Goal: Task Accomplishment & Management: Manage account settings

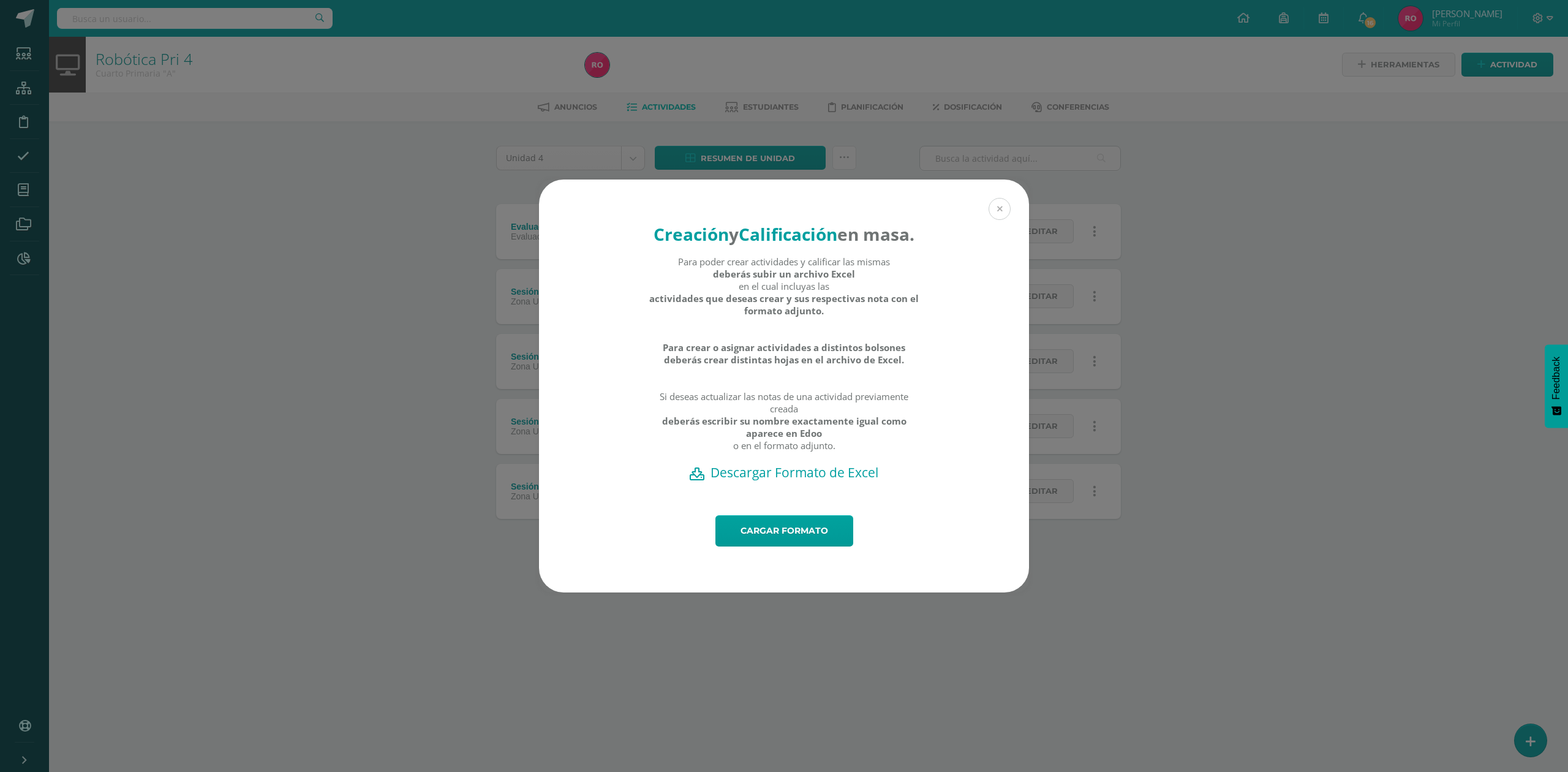
click at [1007, 198] on button at bounding box center [999, 209] width 22 height 22
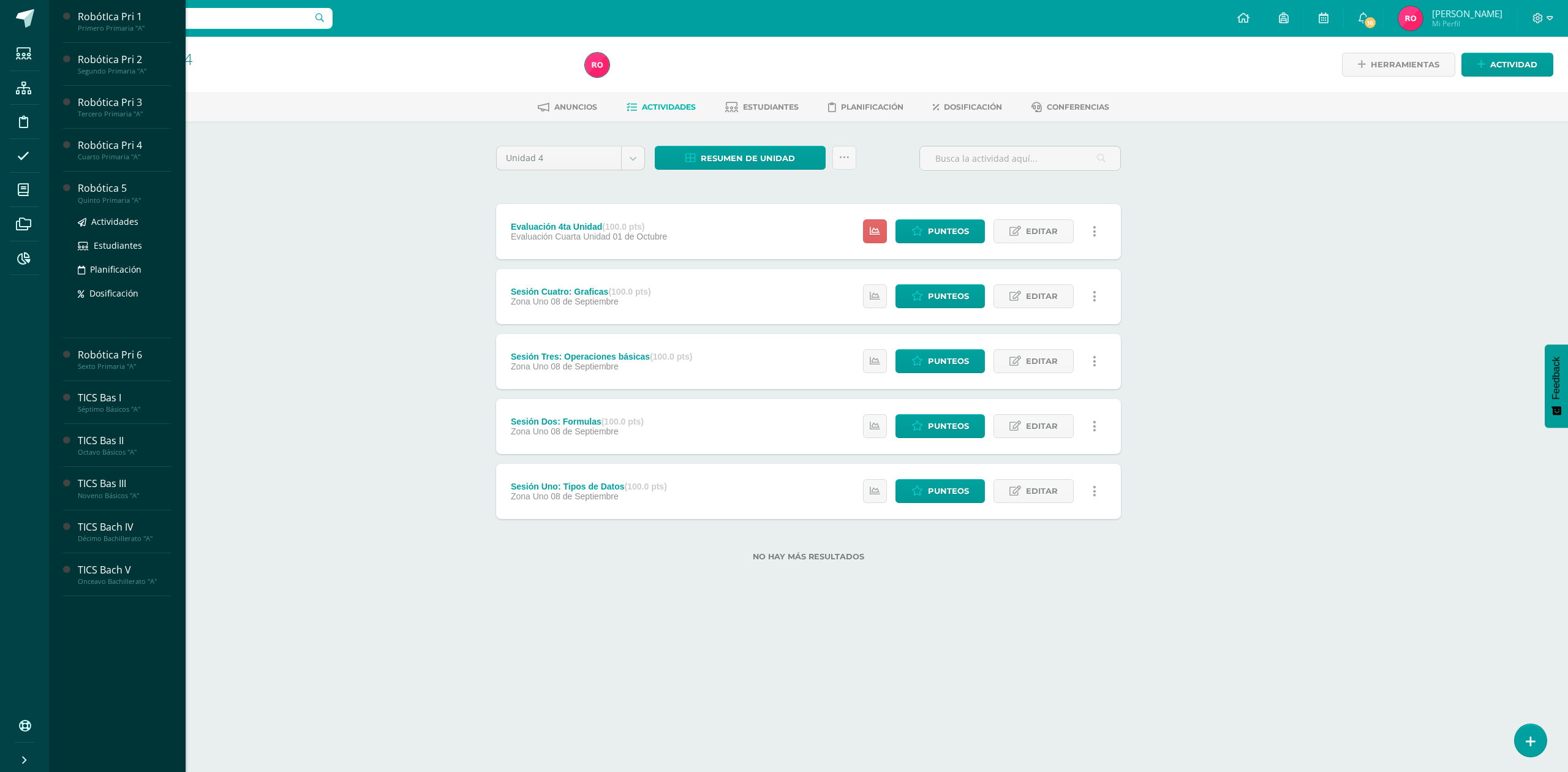
click at [99, 196] on div "Quinto Primaria "A"" at bounding box center [124, 200] width 93 height 9
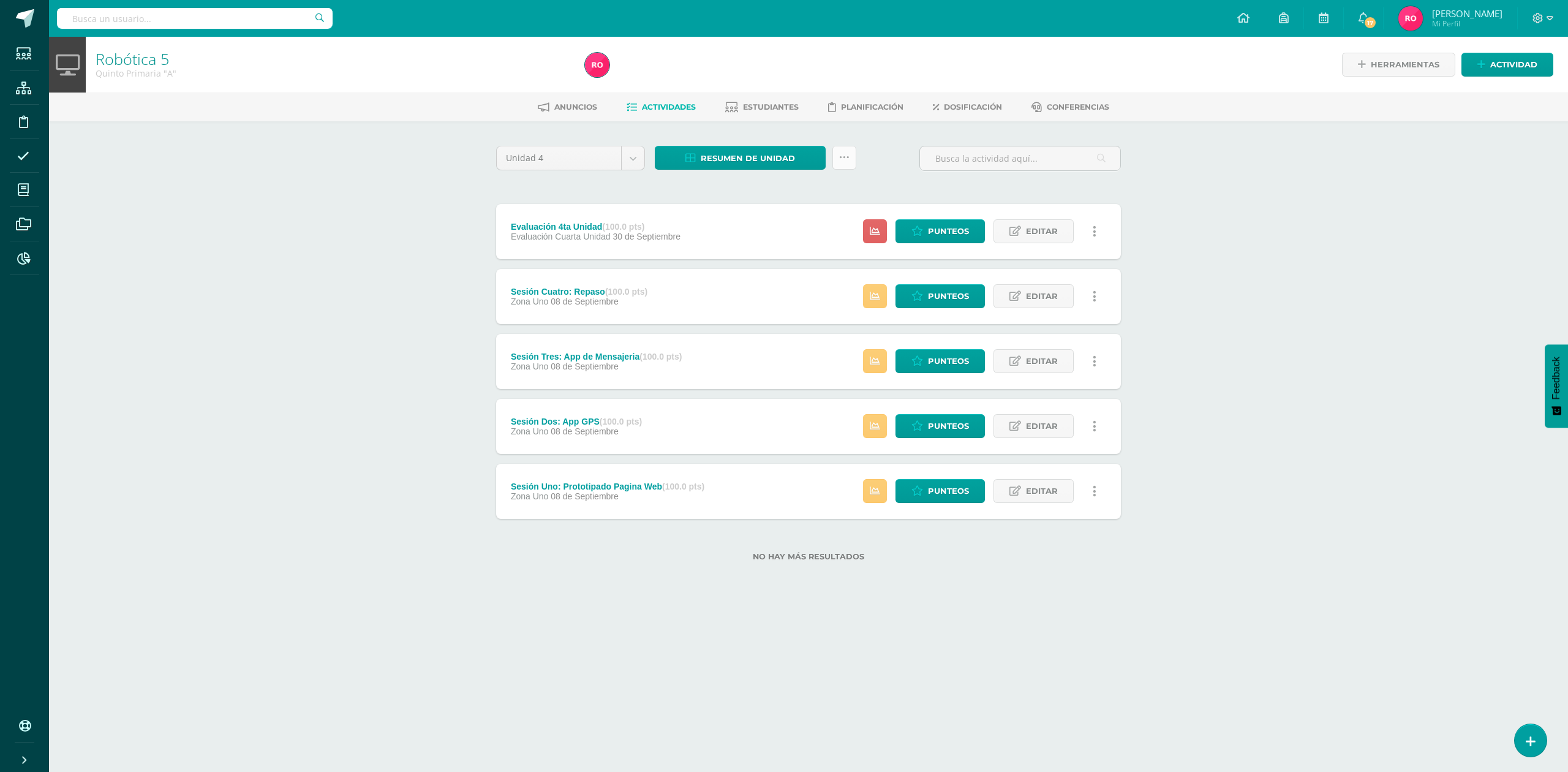
click at [846, 166] on link at bounding box center [844, 158] width 24 height 24
click at [830, 196] on link "Subir actividades en masa" at bounding box center [813, 196] width 135 height 29
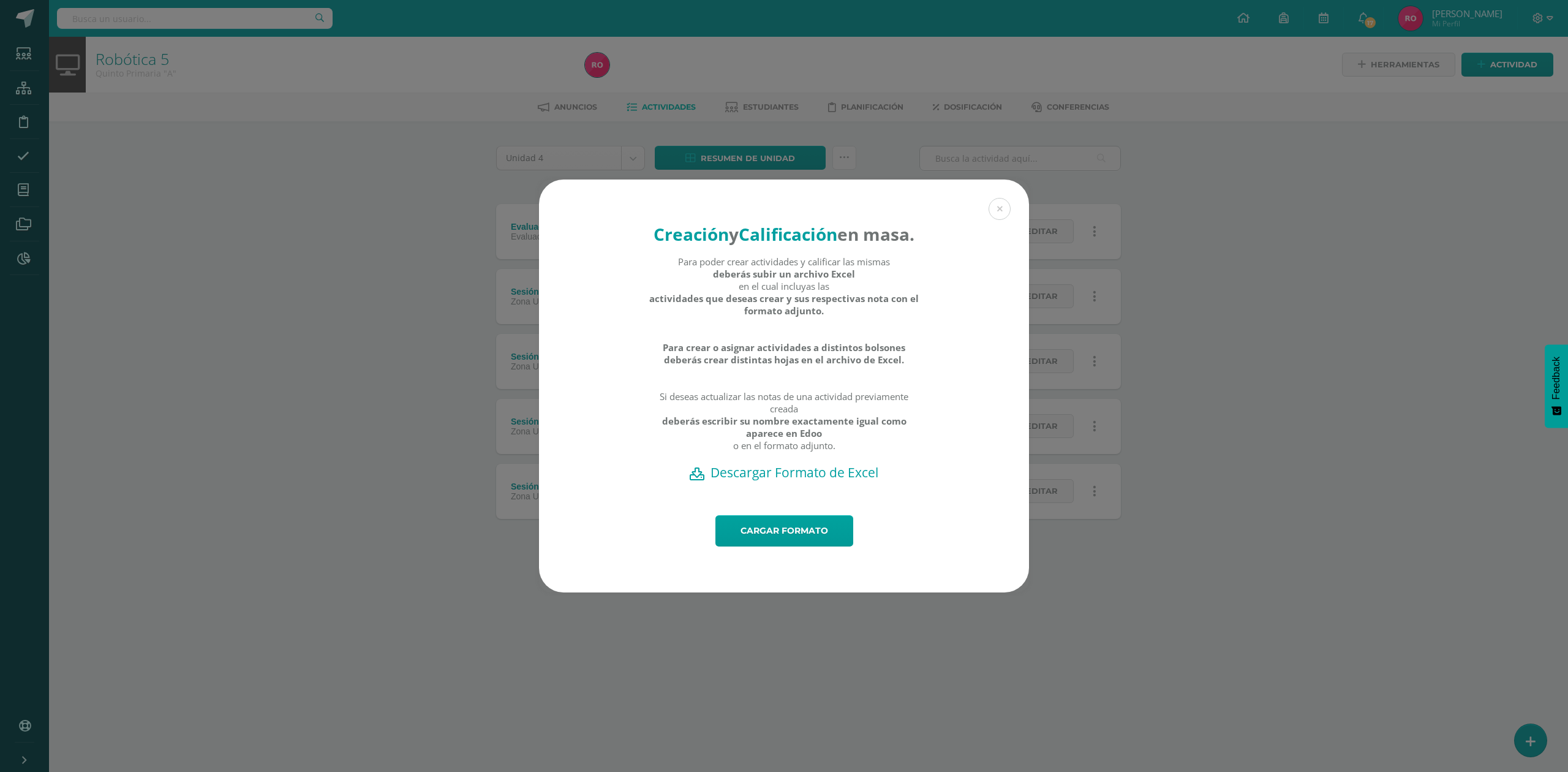
click at [809, 481] on h2 "Descargar Formato de Excel" at bounding box center [784, 472] width 447 height 17
click at [1001, 200] on button at bounding box center [999, 209] width 22 height 22
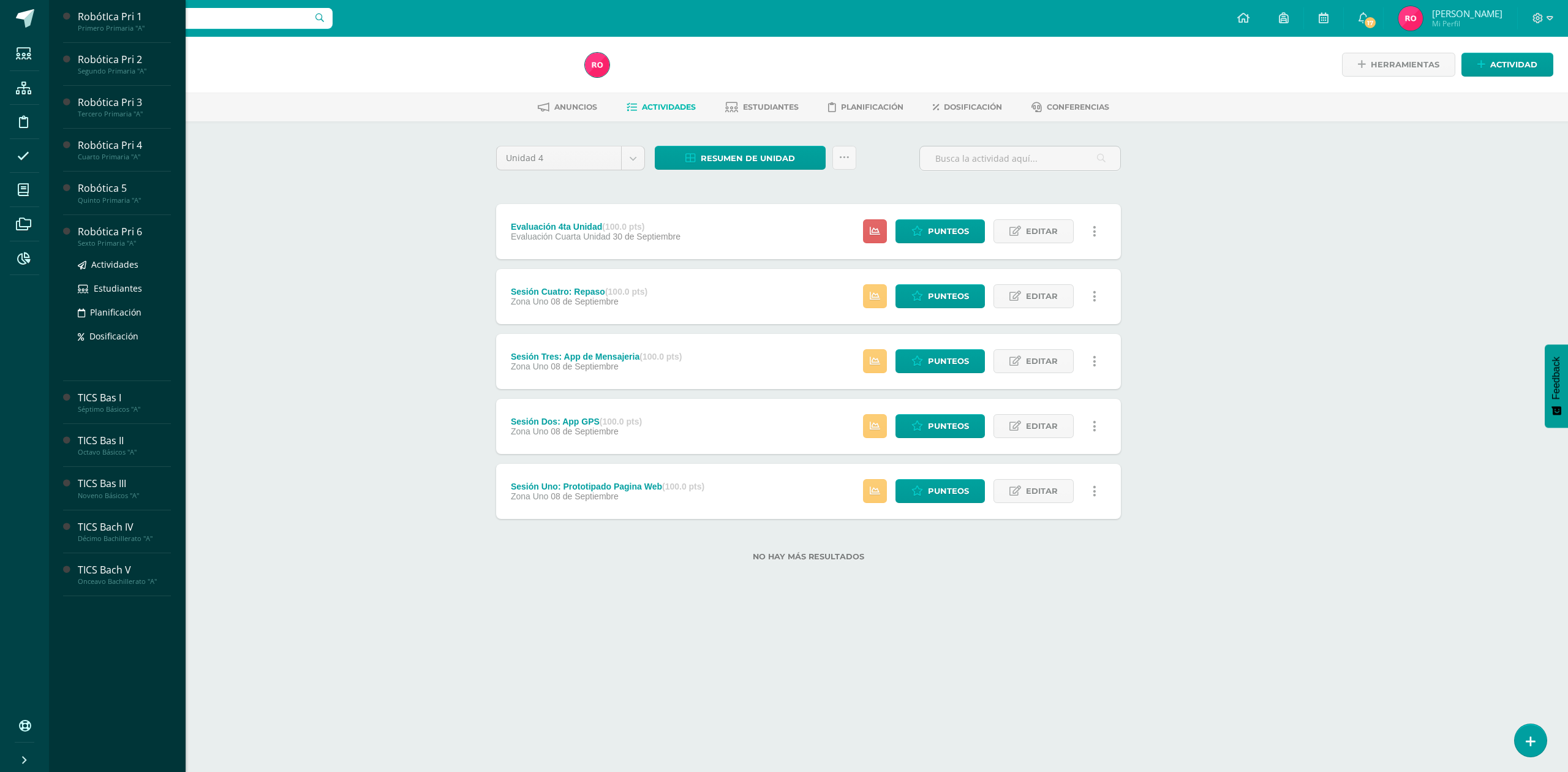
click at [106, 236] on div "Robótica Pri 6" at bounding box center [124, 232] width 93 height 14
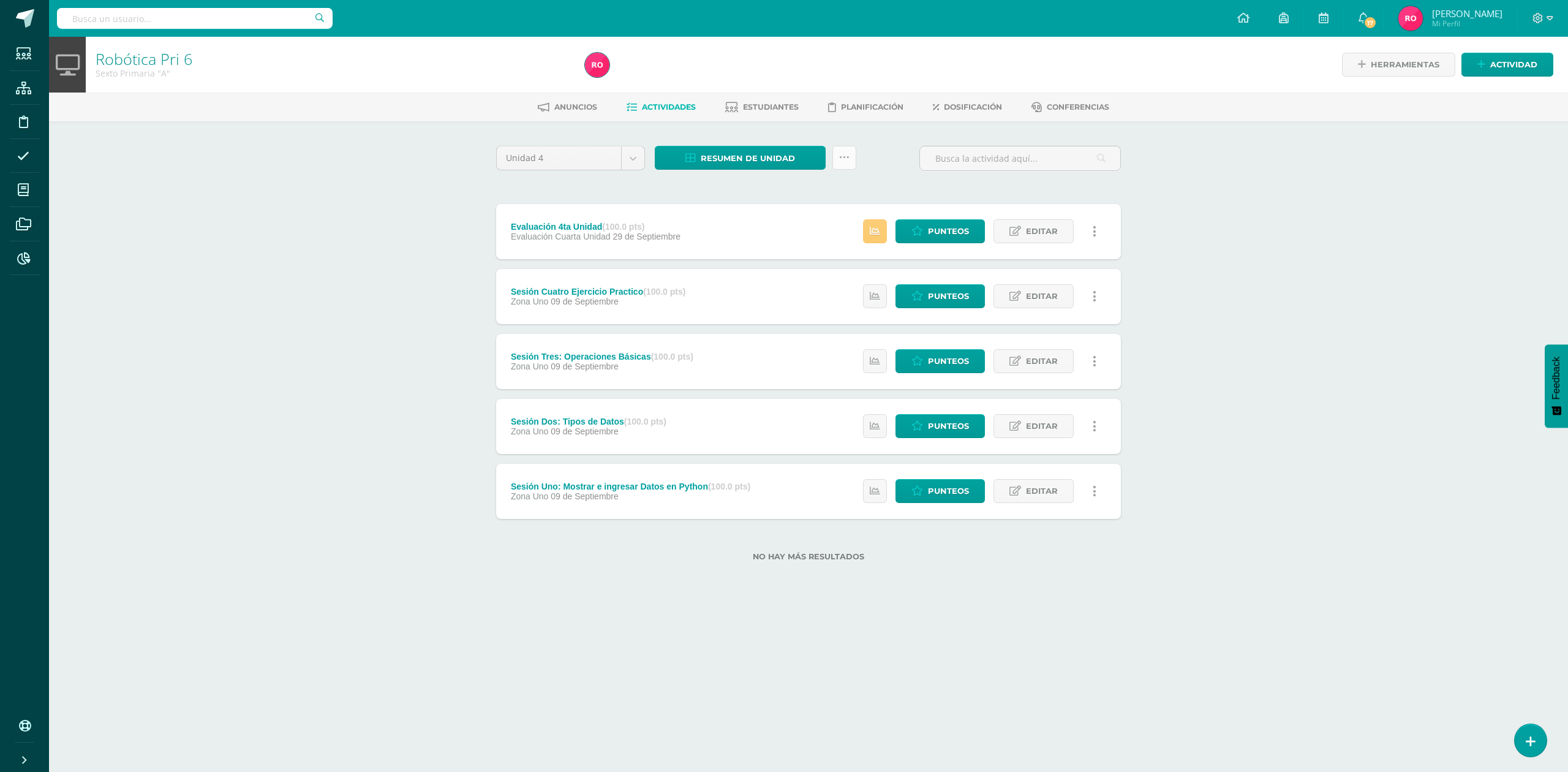
click at [841, 159] on icon at bounding box center [844, 157] width 10 height 10
click at [796, 197] on link "Subir actividades en masa" at bounding box center [813, 196] width 135 height 29
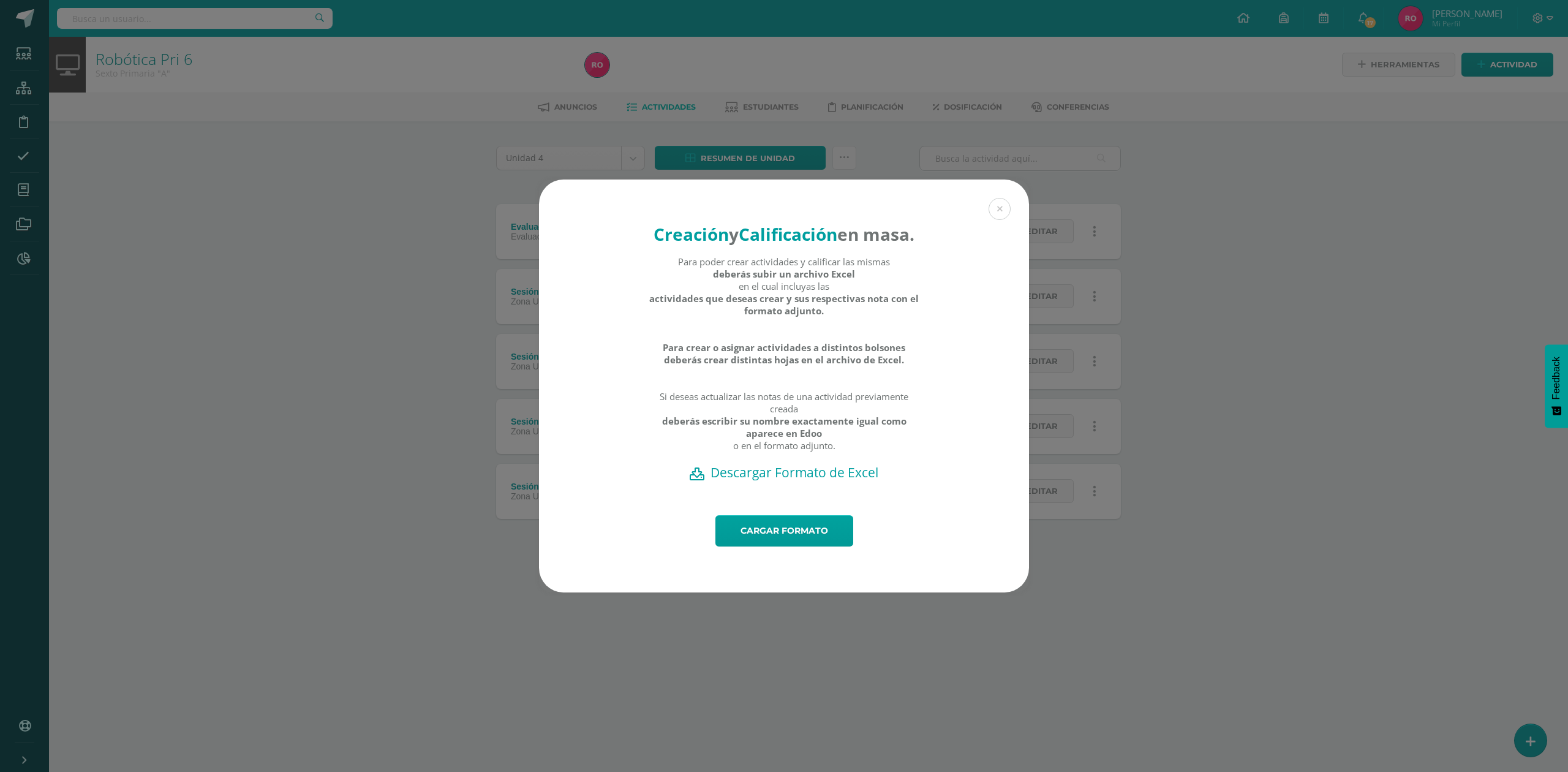
click at [838, 481] on h2 "Descargar Formato de Excel" at bounding box center [784, 472] width 447 height 17
click at [782, 546] on link "Cargar formato" at bounding box center [784, 531] width 138 height 31
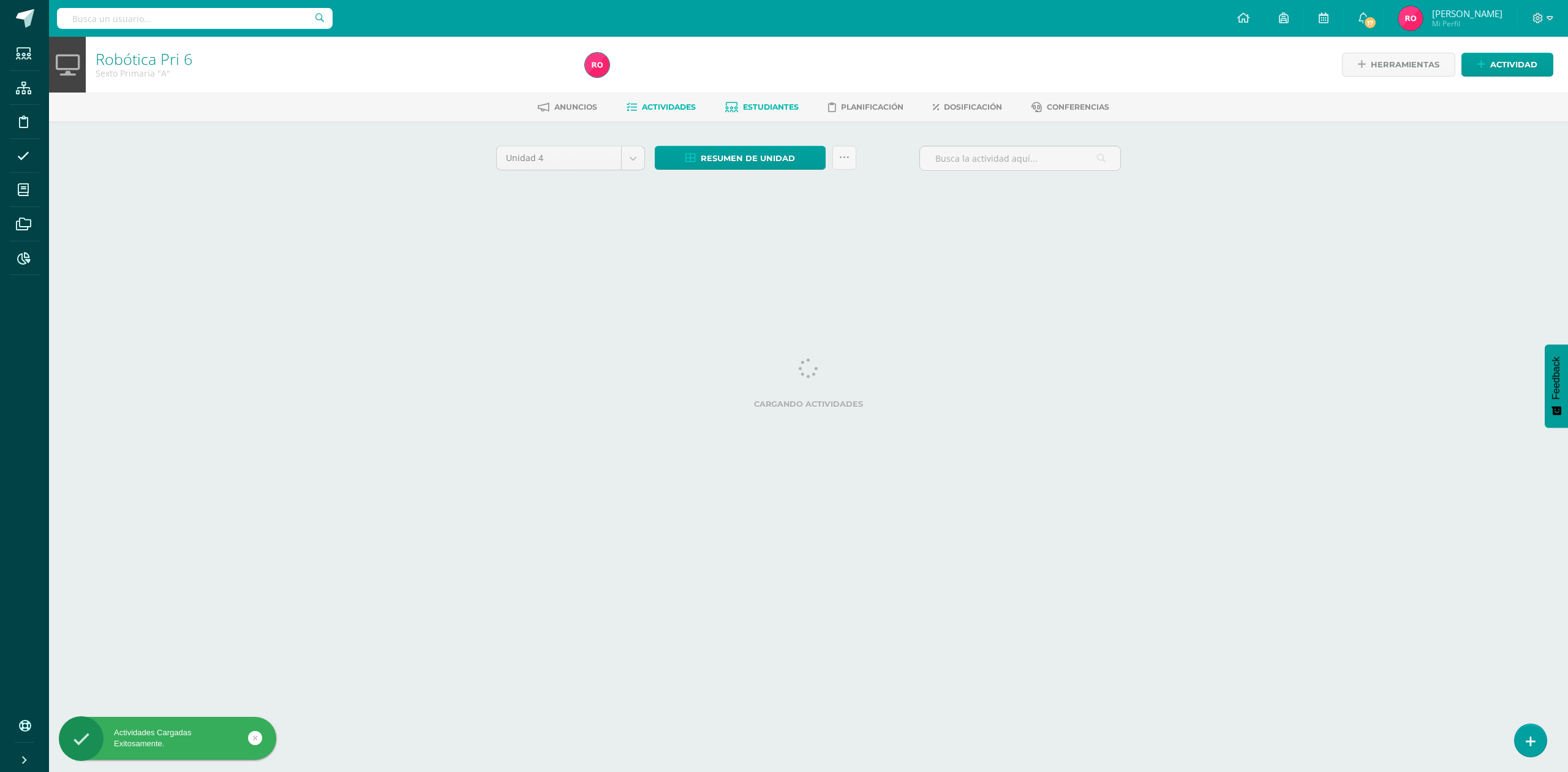
click at [787, 101] on link "Estudiantes" at bounding box center [762, 107] width 73 height 20
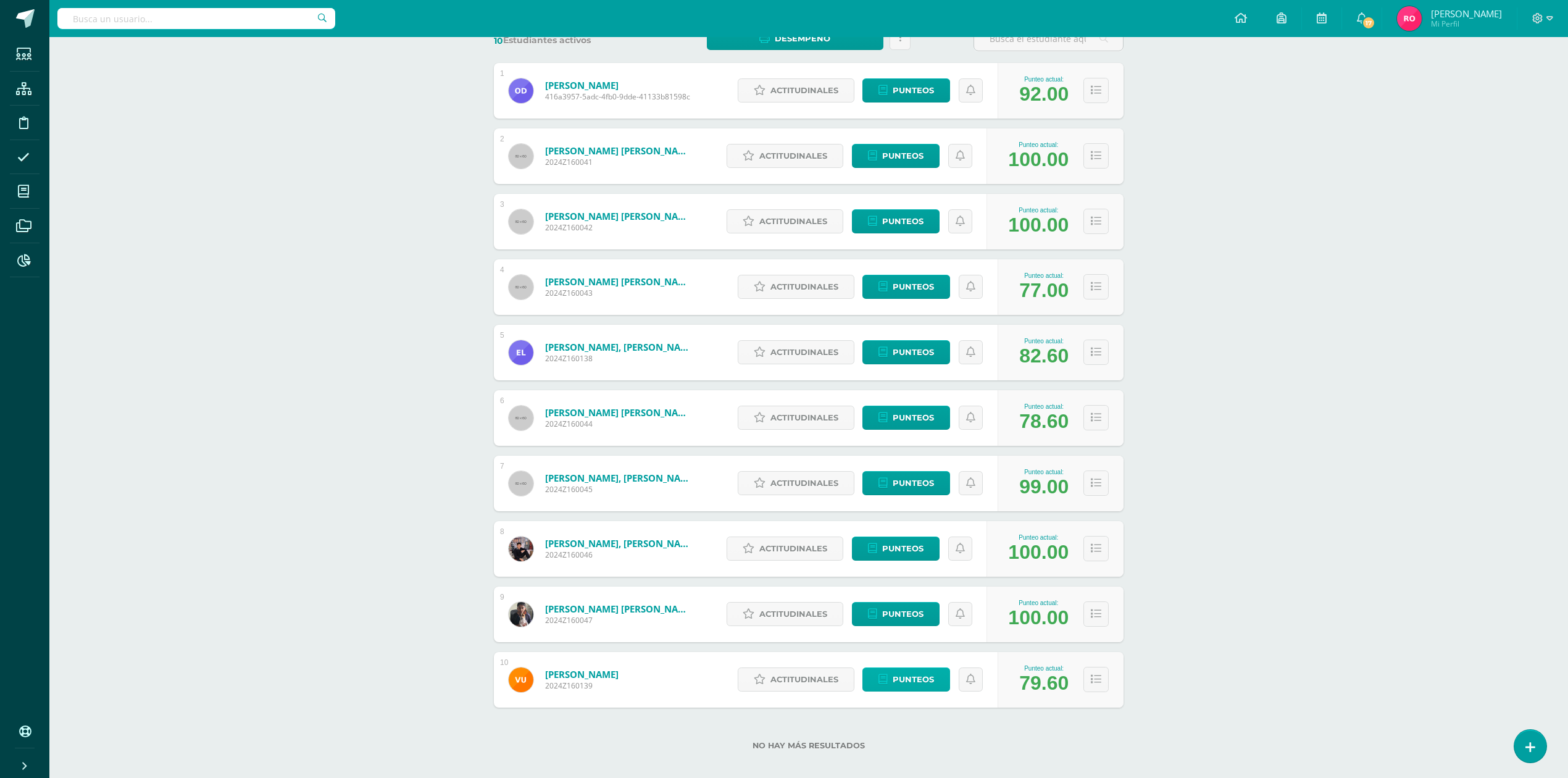
scroll to position [211, 0]
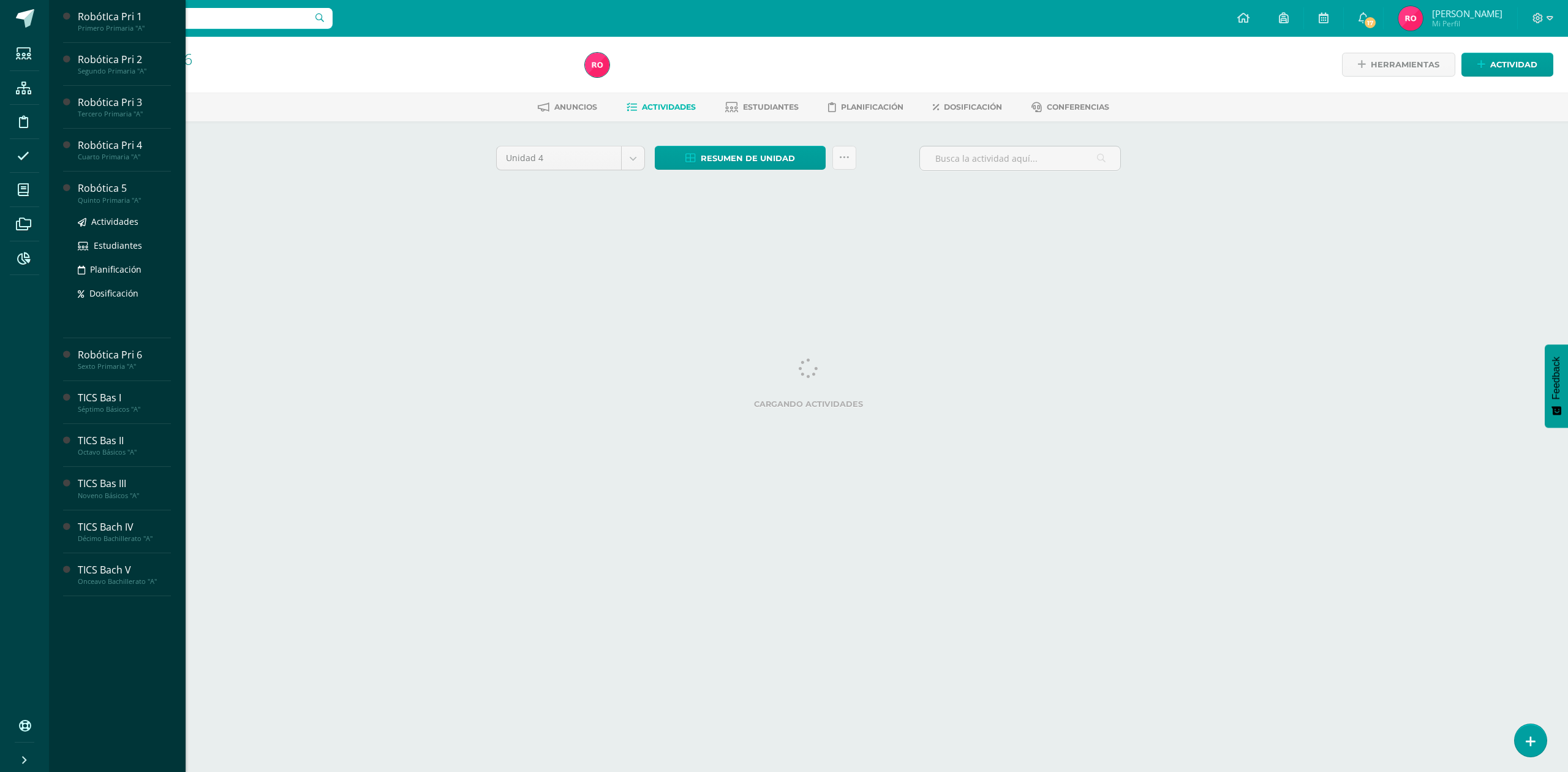
click at [103, 188] on div "Robótica 5" at bounding box center [124, 188] width 93 height 14
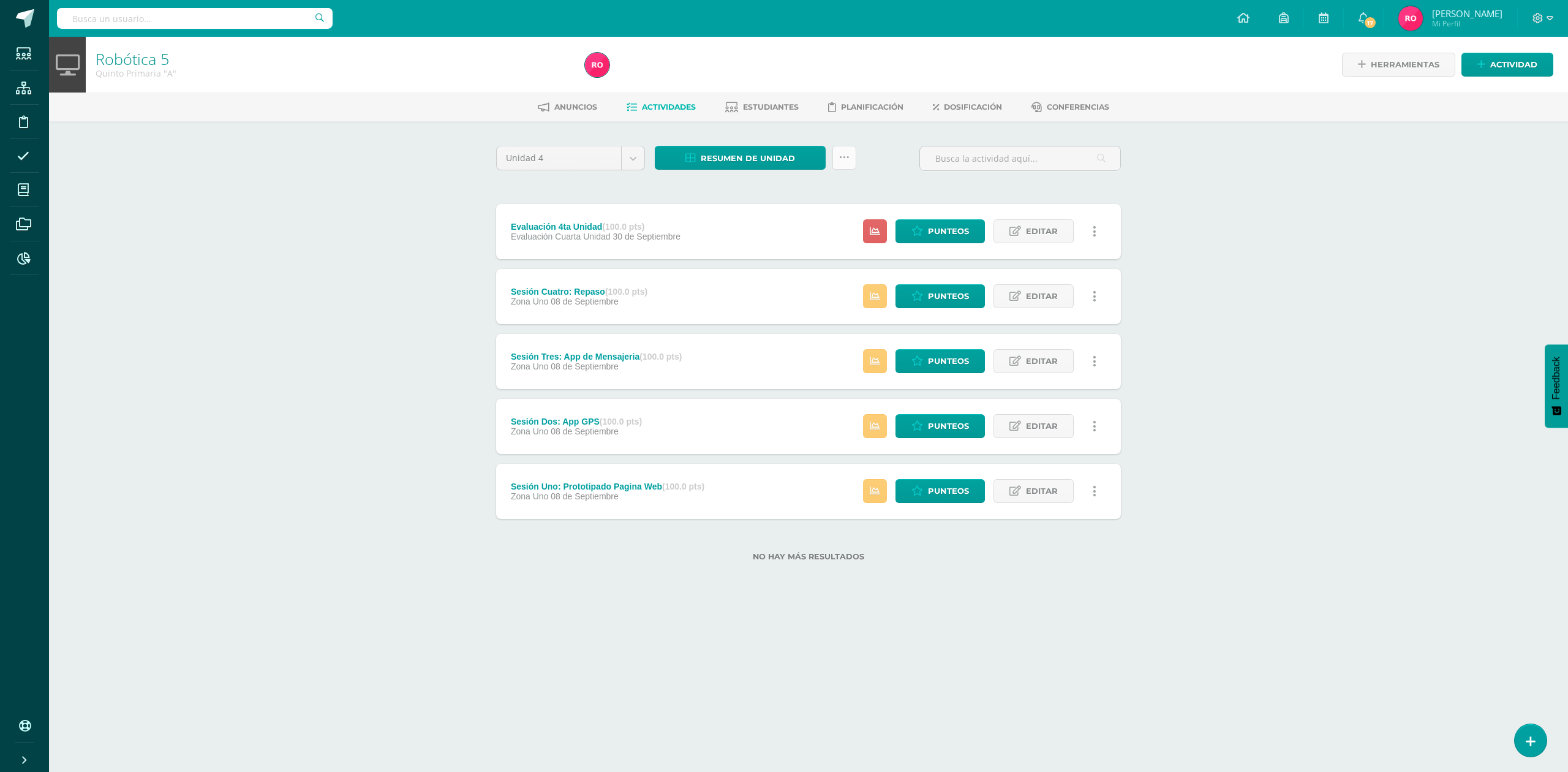
click at [850, 155] on link at bounding box center [844, 158] width 24 height 24
click at [817, 189] on link "Subir actividades en masa" at bounding box center [813, 196] width 135 height 29
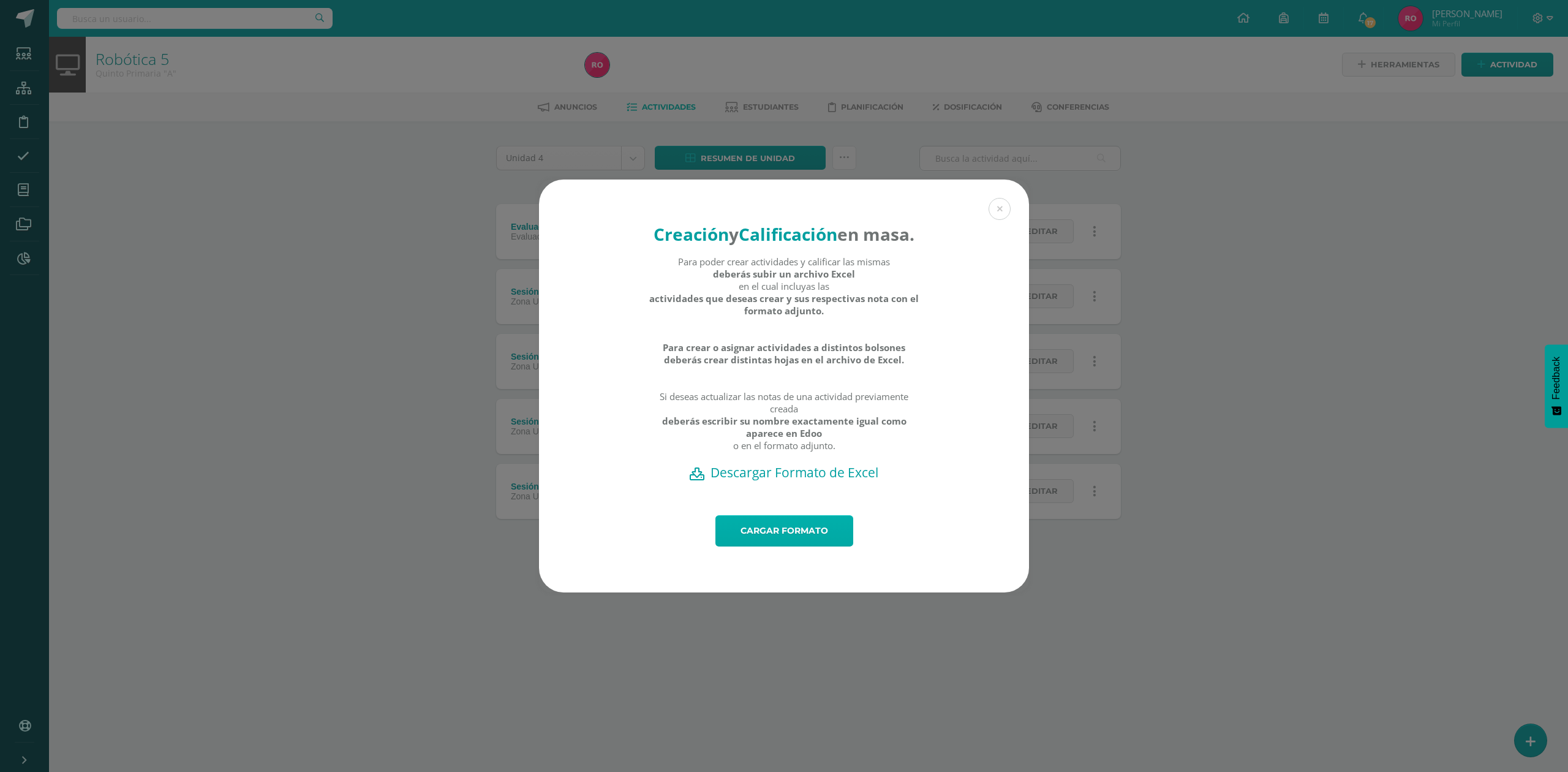
click at [777, 538] on link "Cargar formato" at bounding box center [784, 531] width 138 height 31
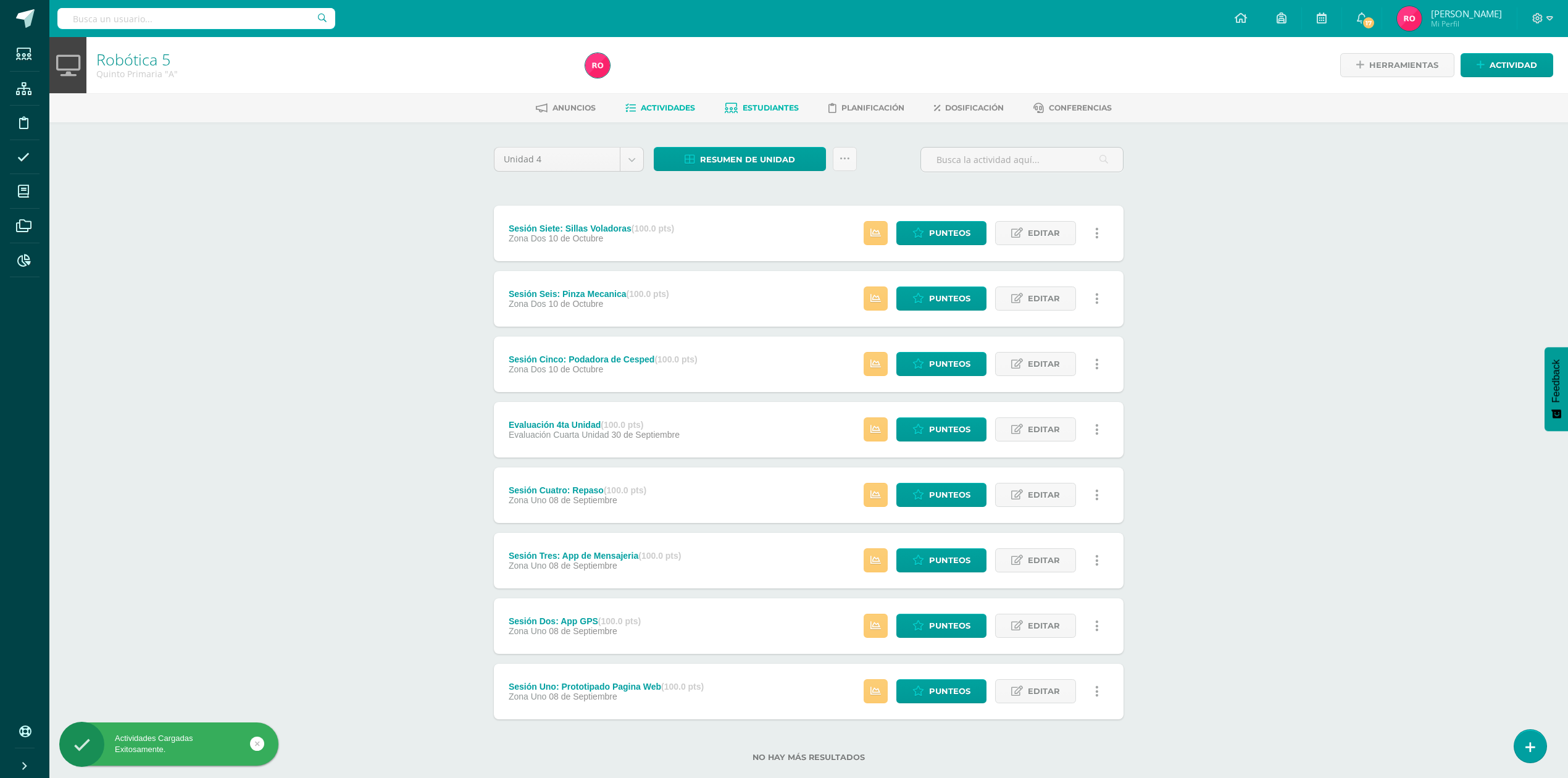
click at [761, 108] on span "Estudiantes" at bounding box center [771, 108] width 56 height 10
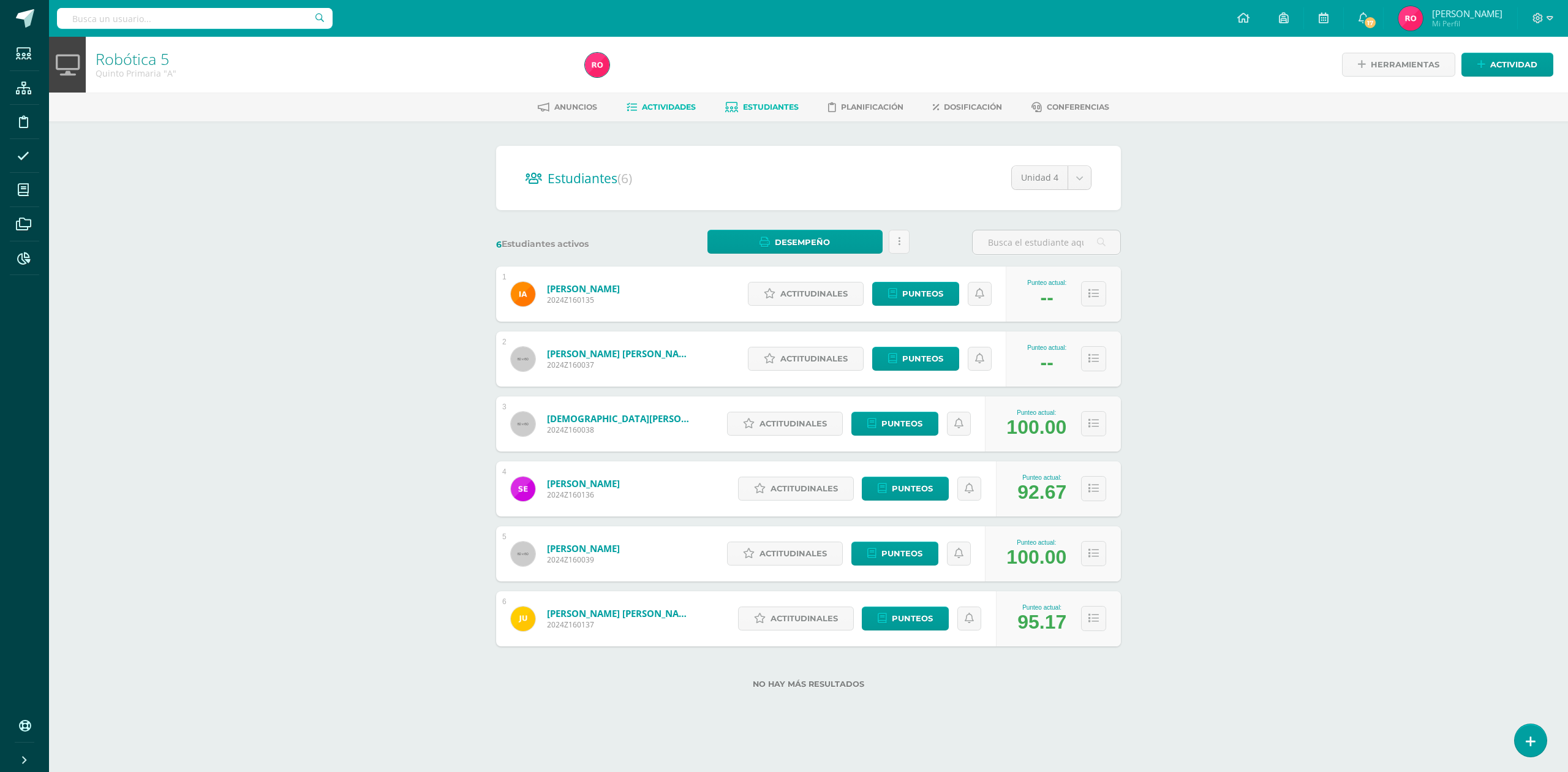
click at [645, 101] on link "Actividades" at bounding box center [661, 107] width 69 height 20
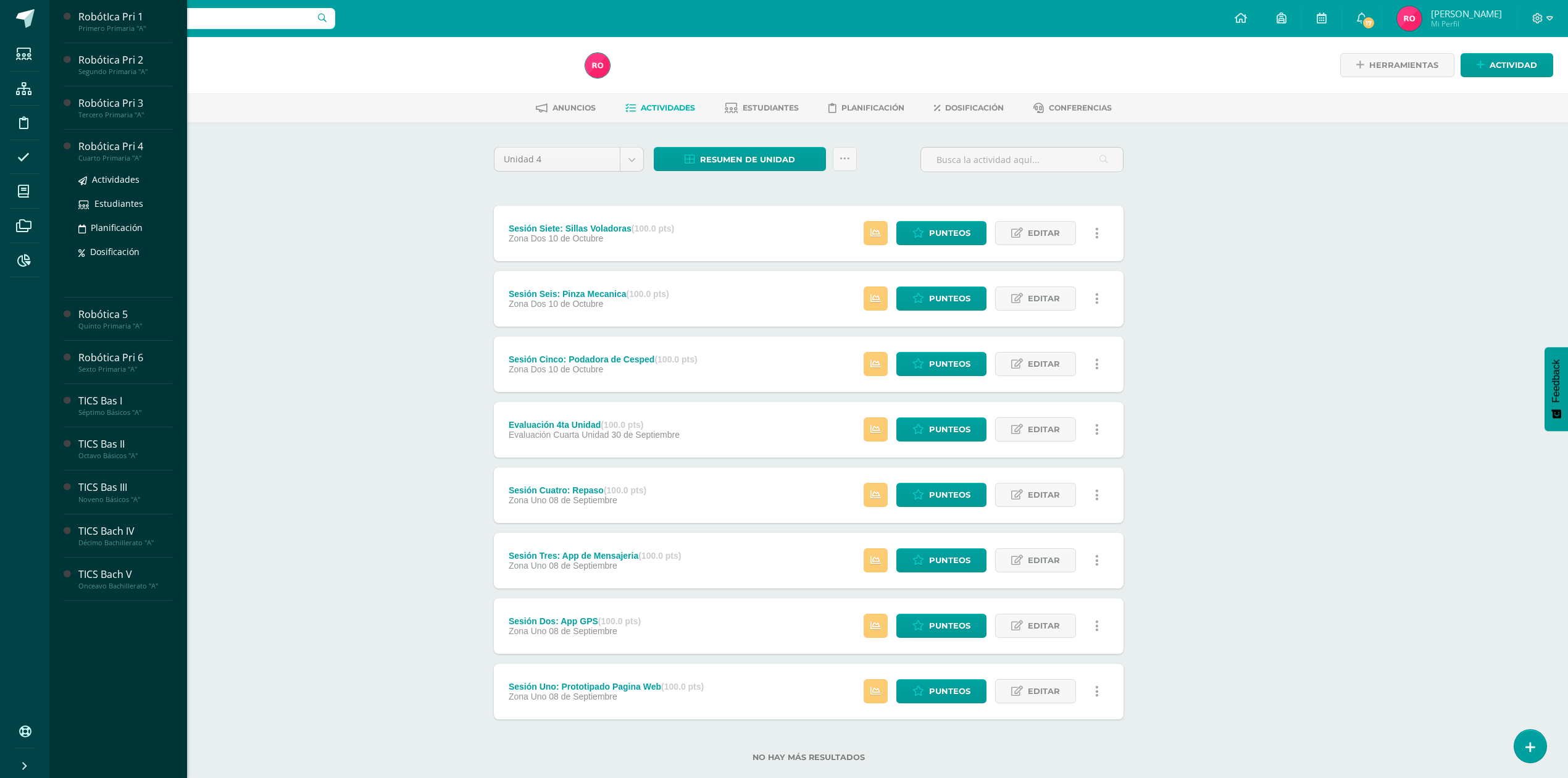
click at [122, 145] on div "Robótica Pri 4" at bounding box center [125, 147] width 94 height 14
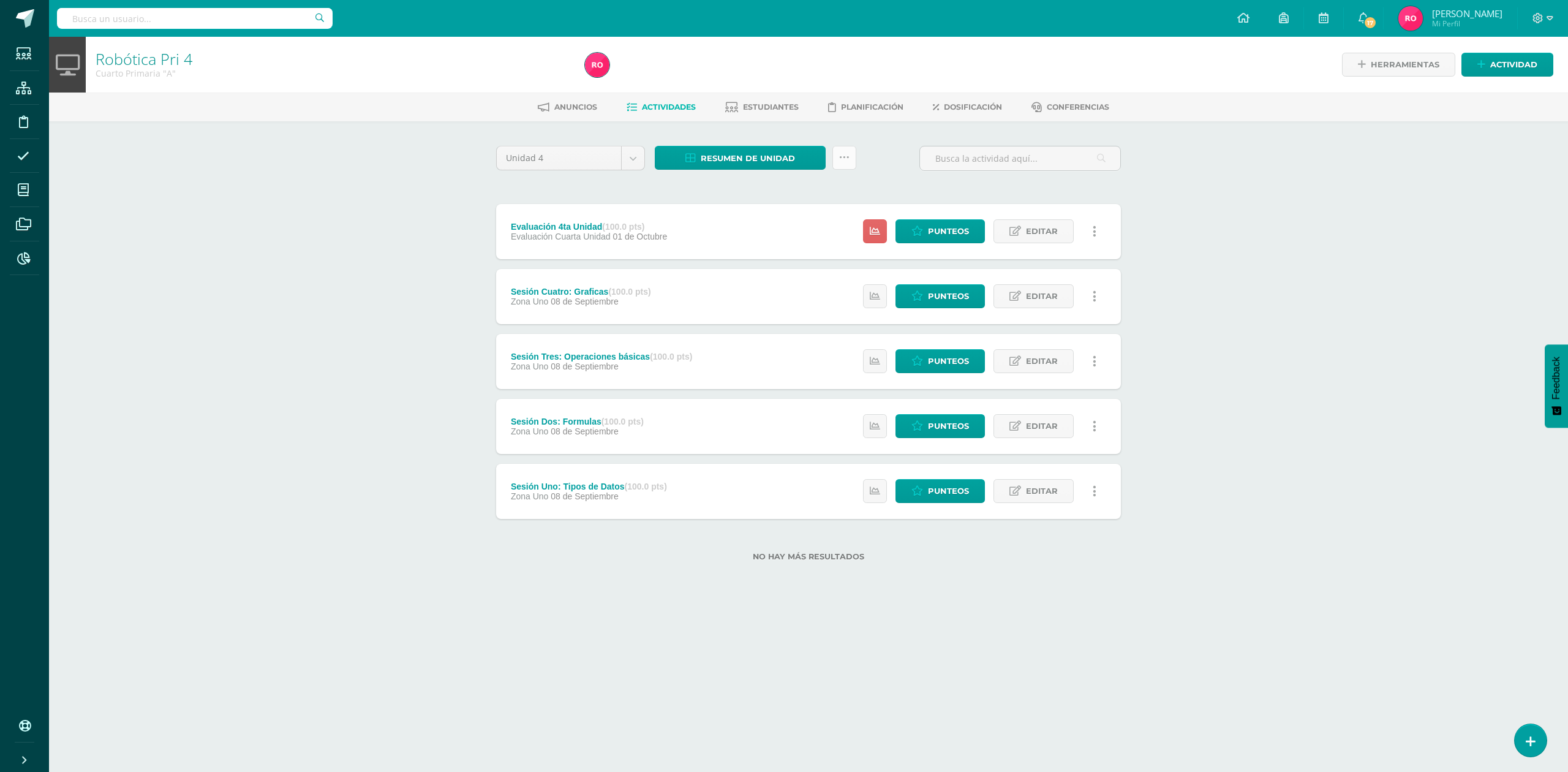
click at [838, 162] on link at bounding box center [844, 158] width 24 height 24
click at [809, 192] on link "Subir actividades en masa" at bounding box center [813, 196] width 135 height 29
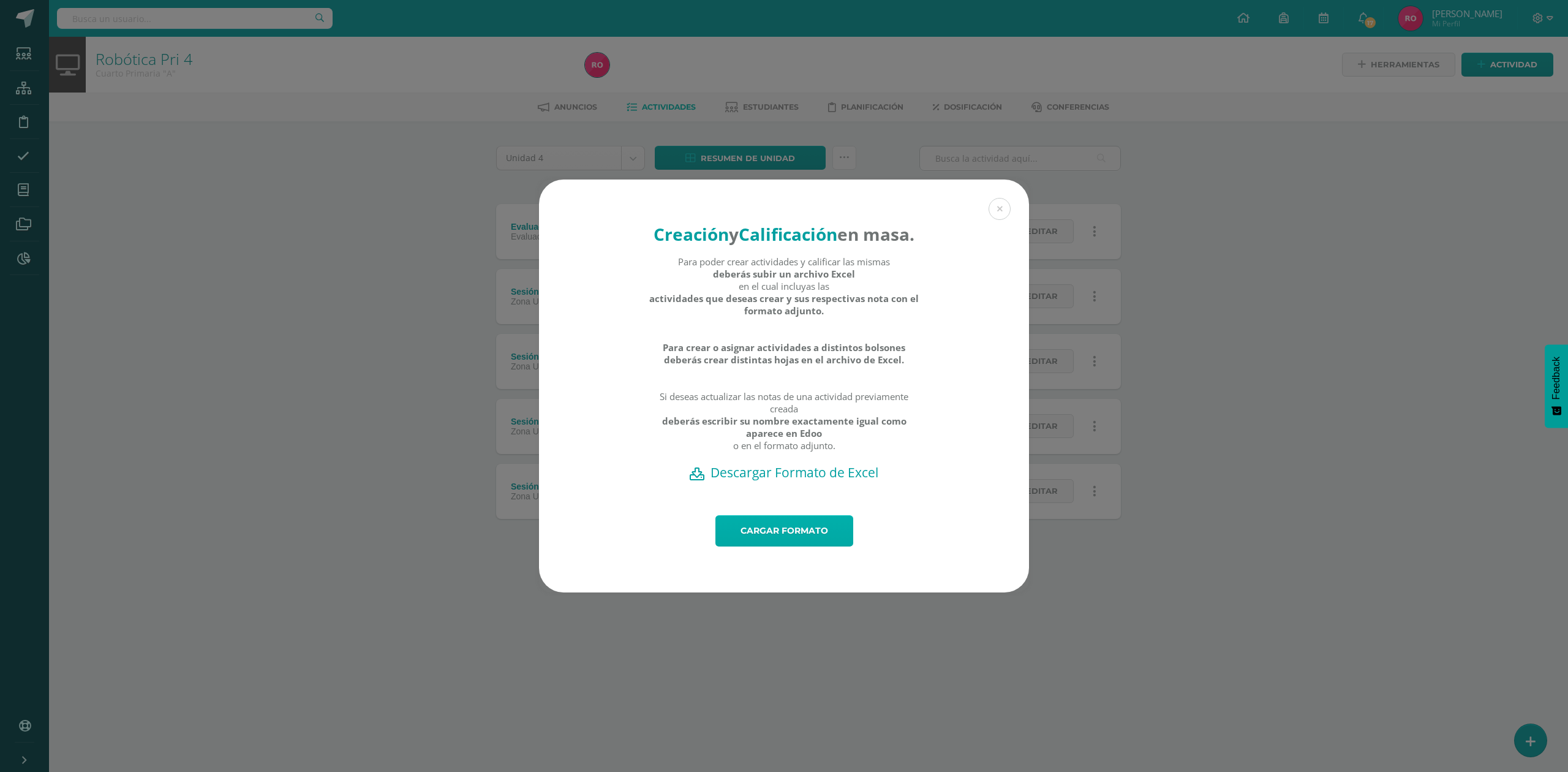
click at [821, 538] on link "Cargar formato" at bounding box center [784, 531] width 138 height 31
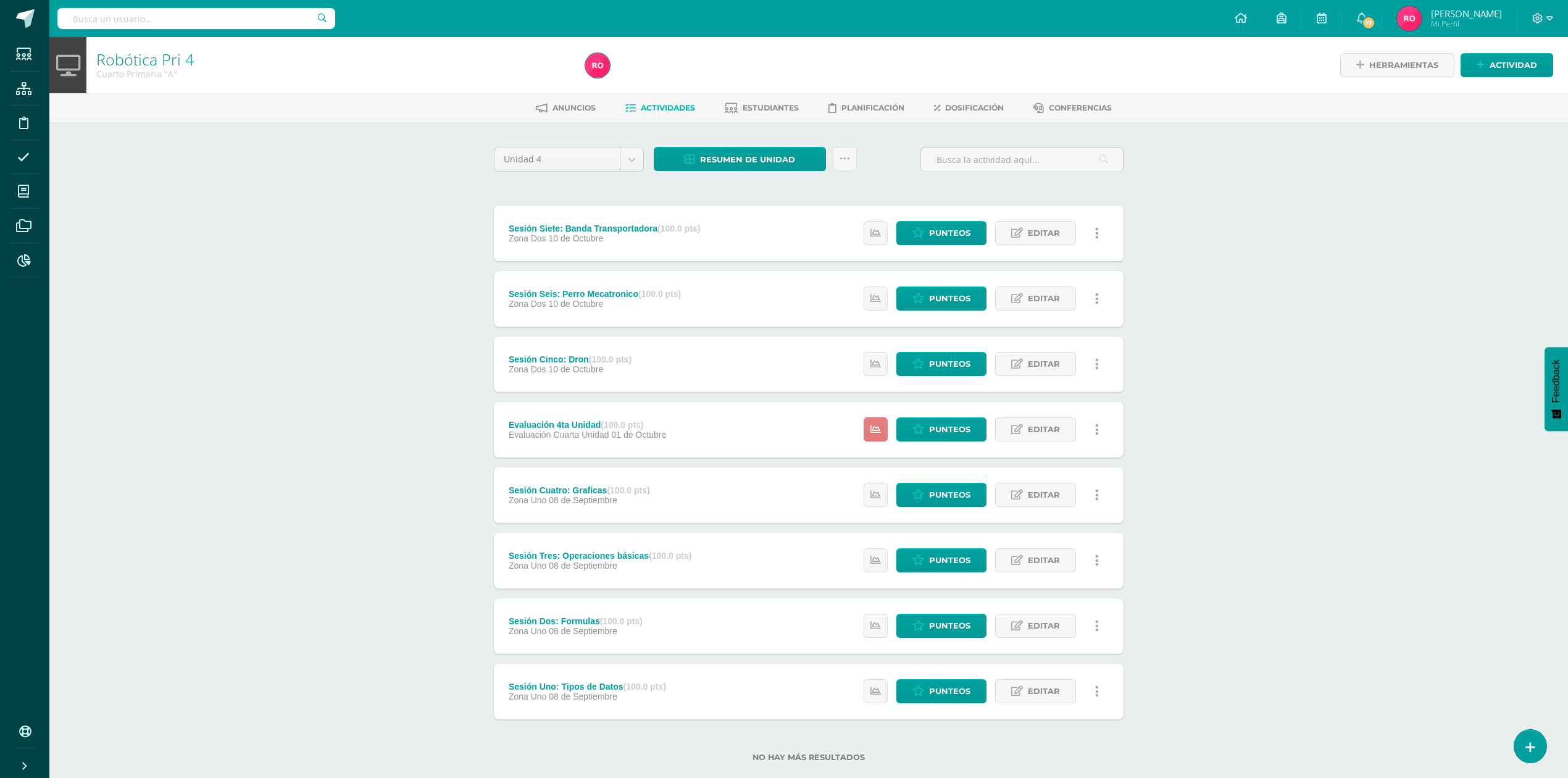
click at [870, 427] on icon at bounding box center [875, 429] width 10 height 10
click at [848, 162] on icon at bounding box center [844, 158] width 10 height 10
click at [810, 200] on link "Subir actividades en masa" at bounding box center [813, 197] width 136 height 29
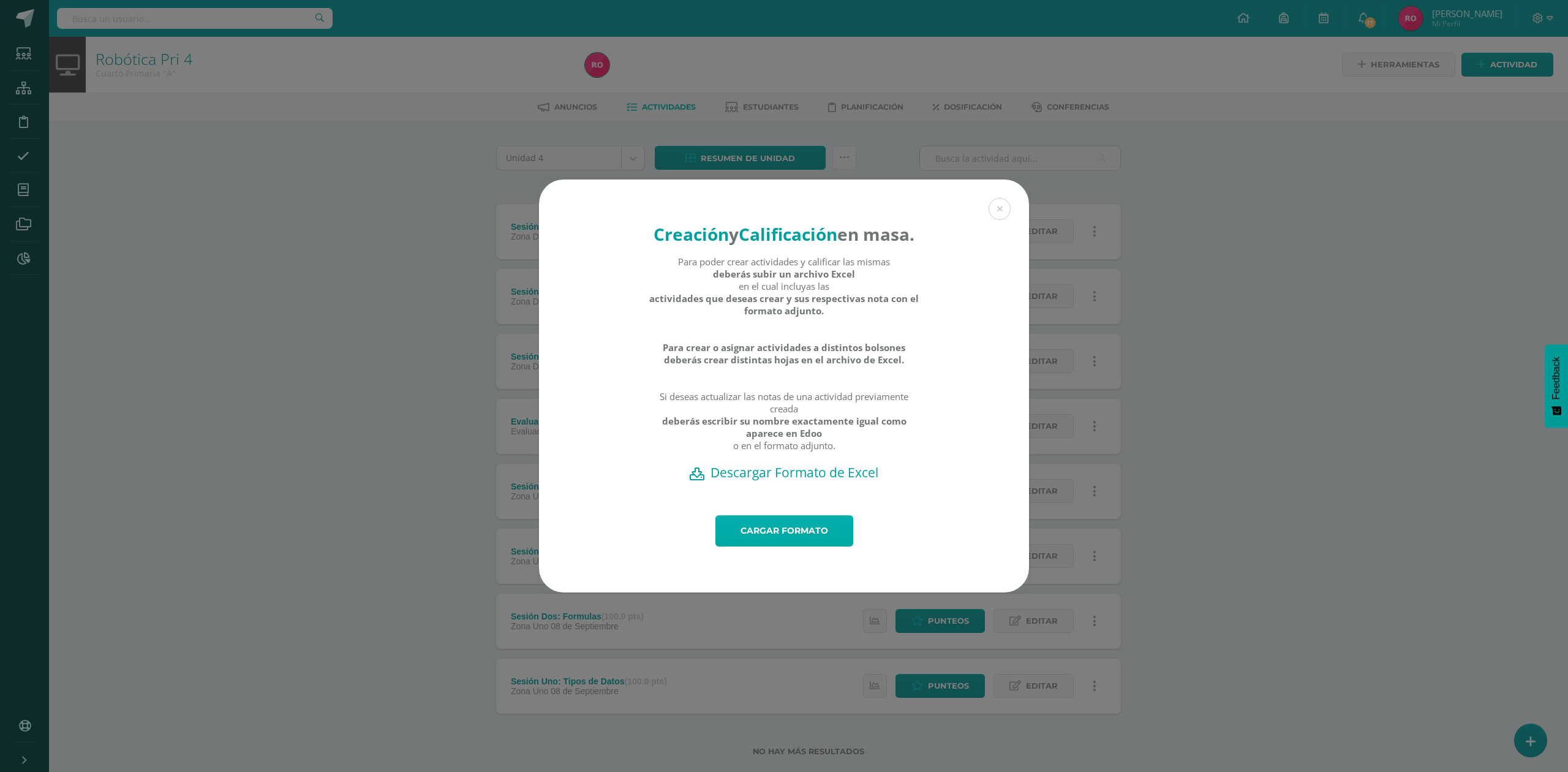
click at [789, 538] on link "Cargar formato" at bounding box center [784, 531] width 138 height 31
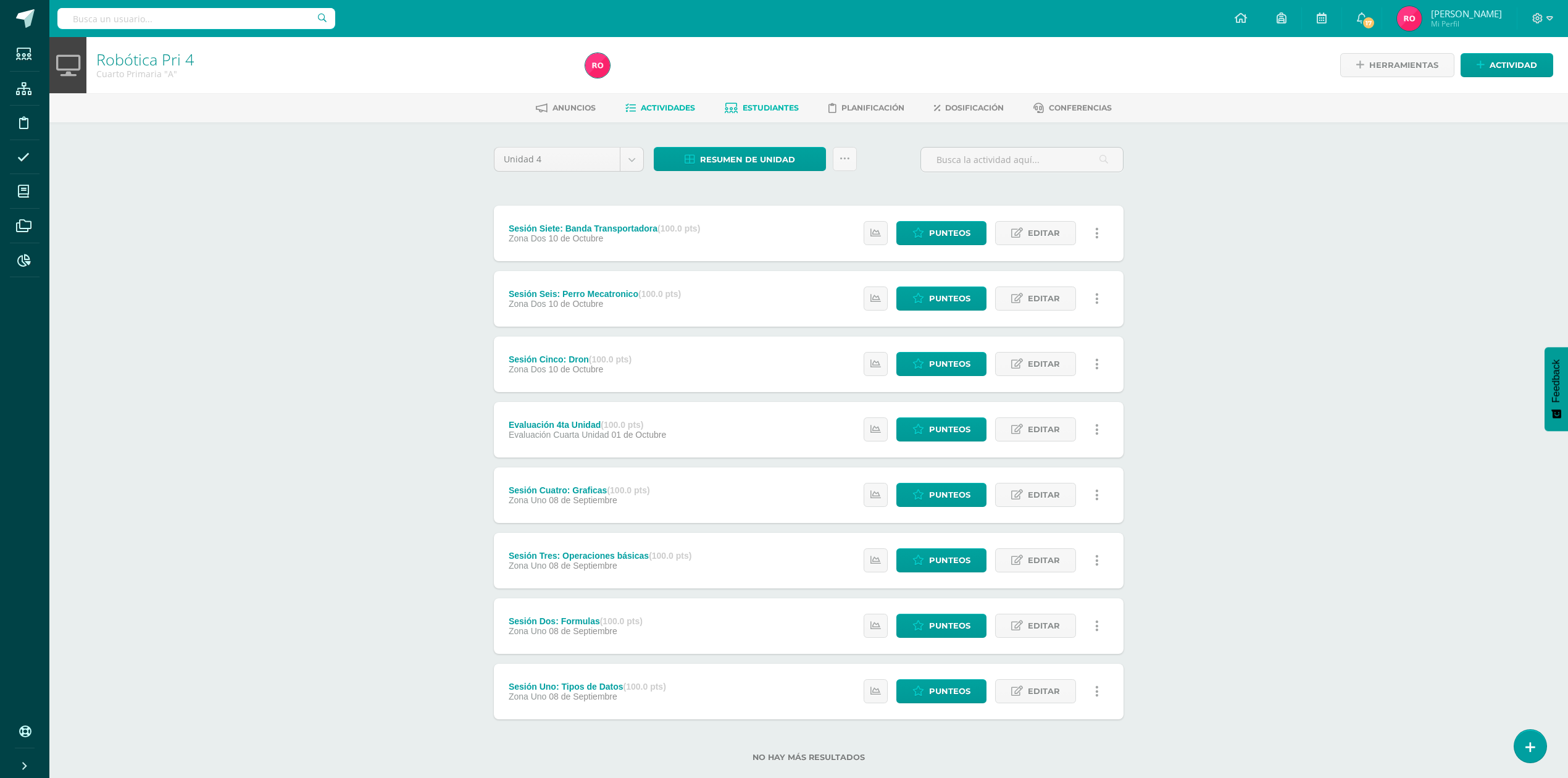
click at [779, 101] on link "Estudiantes" at bounding box center [761, 108] width 74 height 20
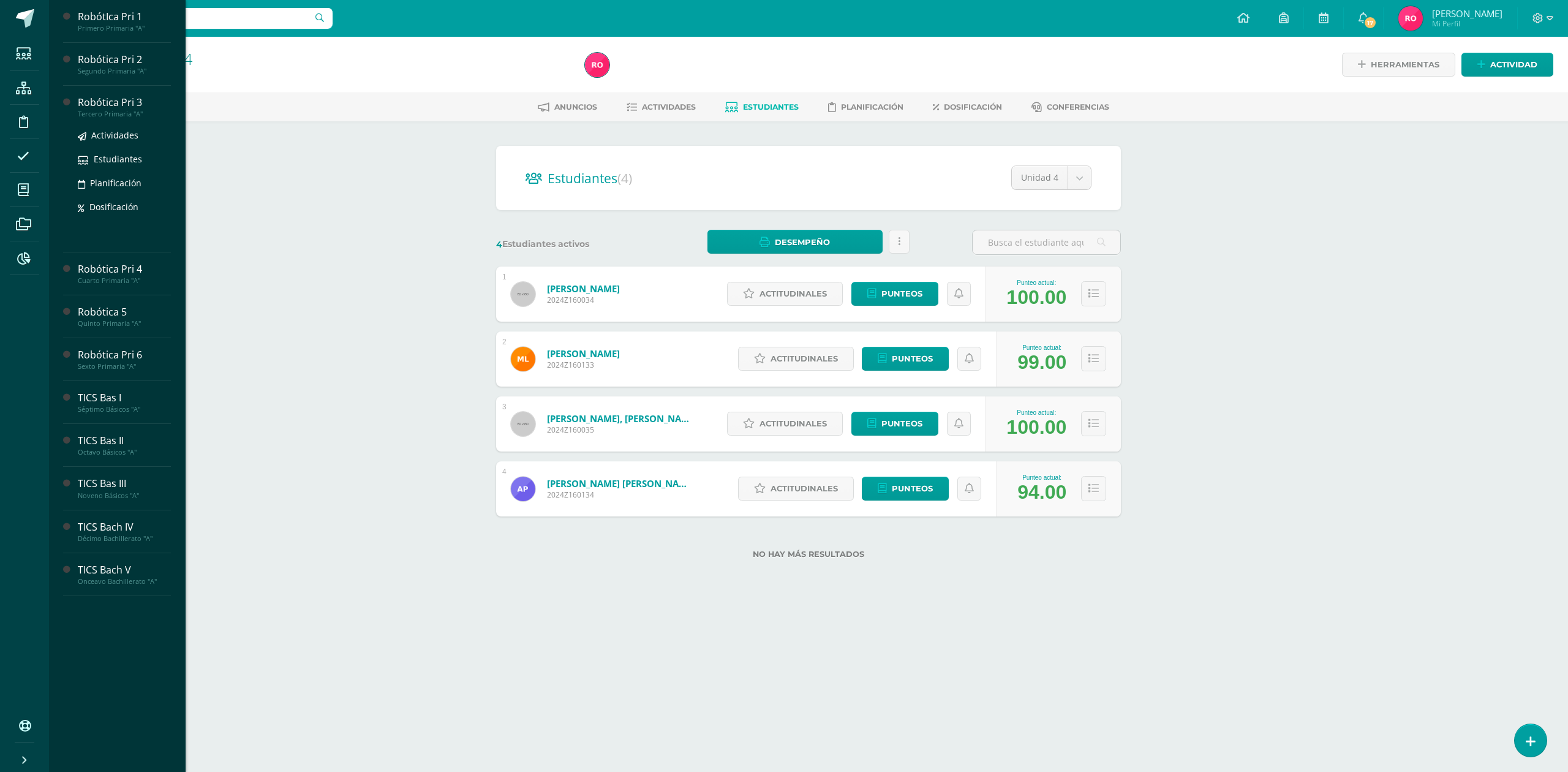
click at [111, 109] on div "Tercero Primaria "A"" at bounding box center [124, 113] width 93 height 9
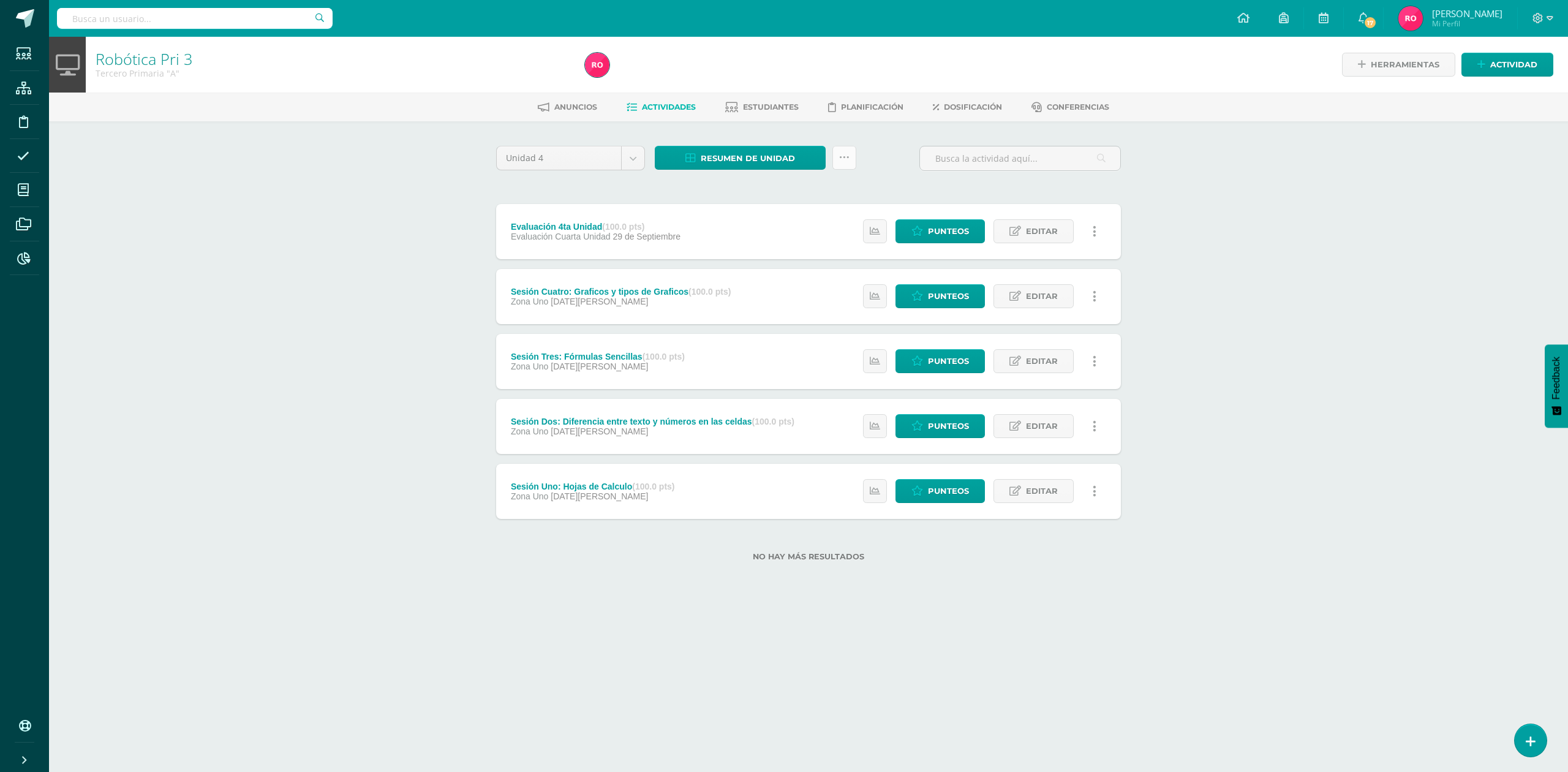
click at [850, 152] on link at bounding box center [844, 158] width 24 height 24
click at [817, 190] on link "Subir actividades en masa" at bounding box center [813, 196] width 135 height 29
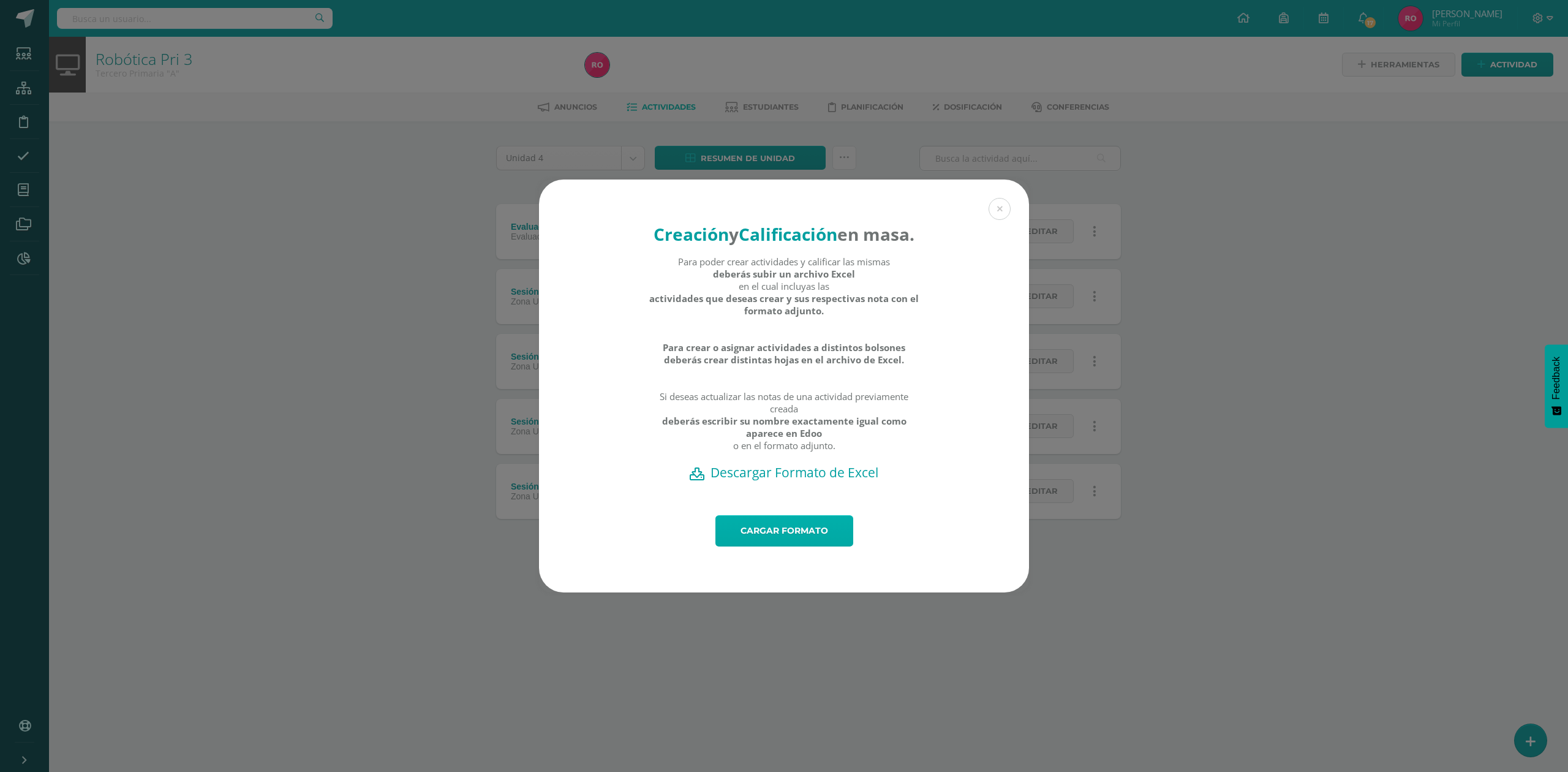
click at [781, 540] on link "Cargar formato" at bounding box center [784, 531] width 138 height 31
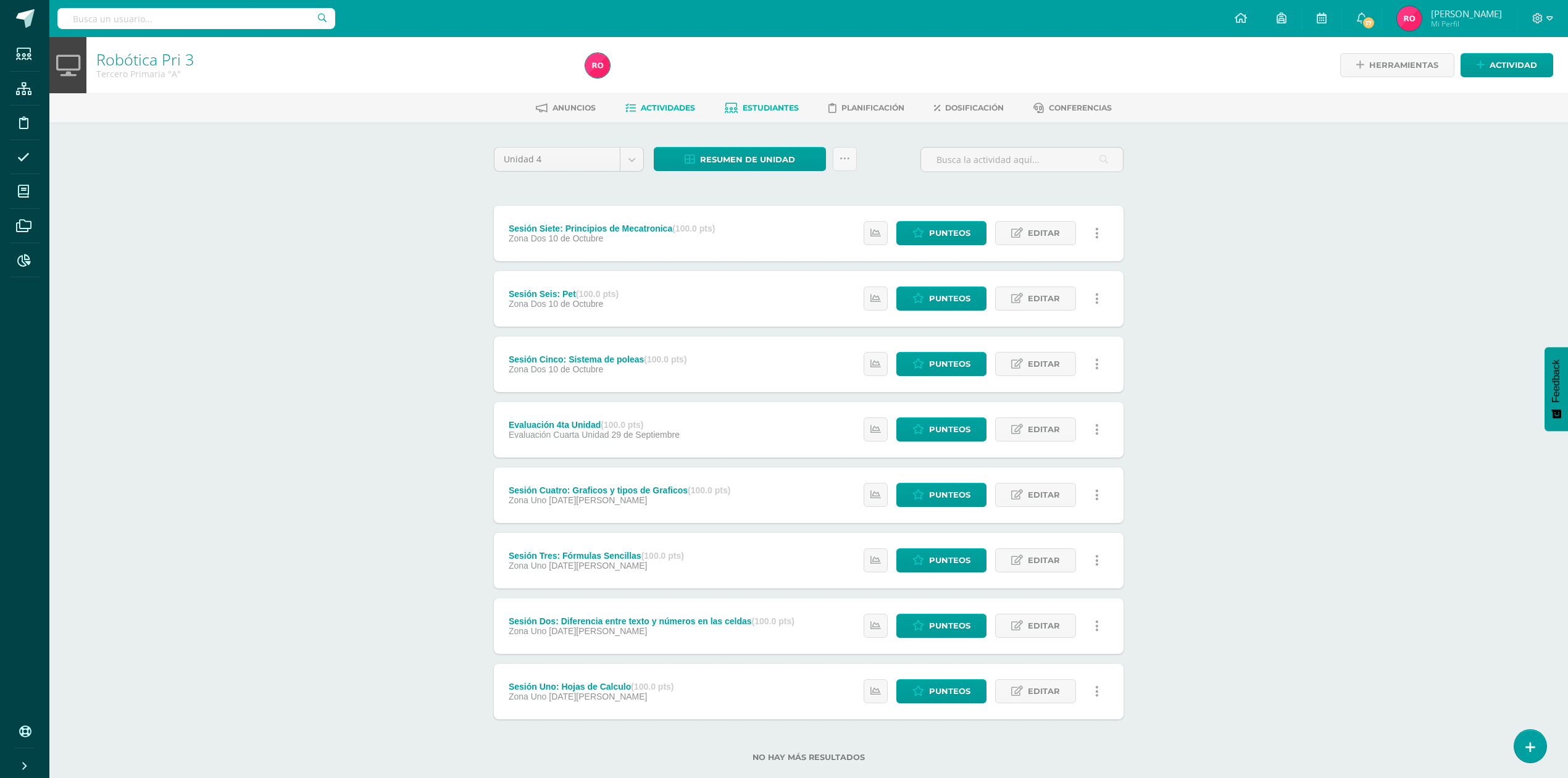
click at [755, 110] on span "Estudiantes" at bounding box center [771, 108] width 56 height 10
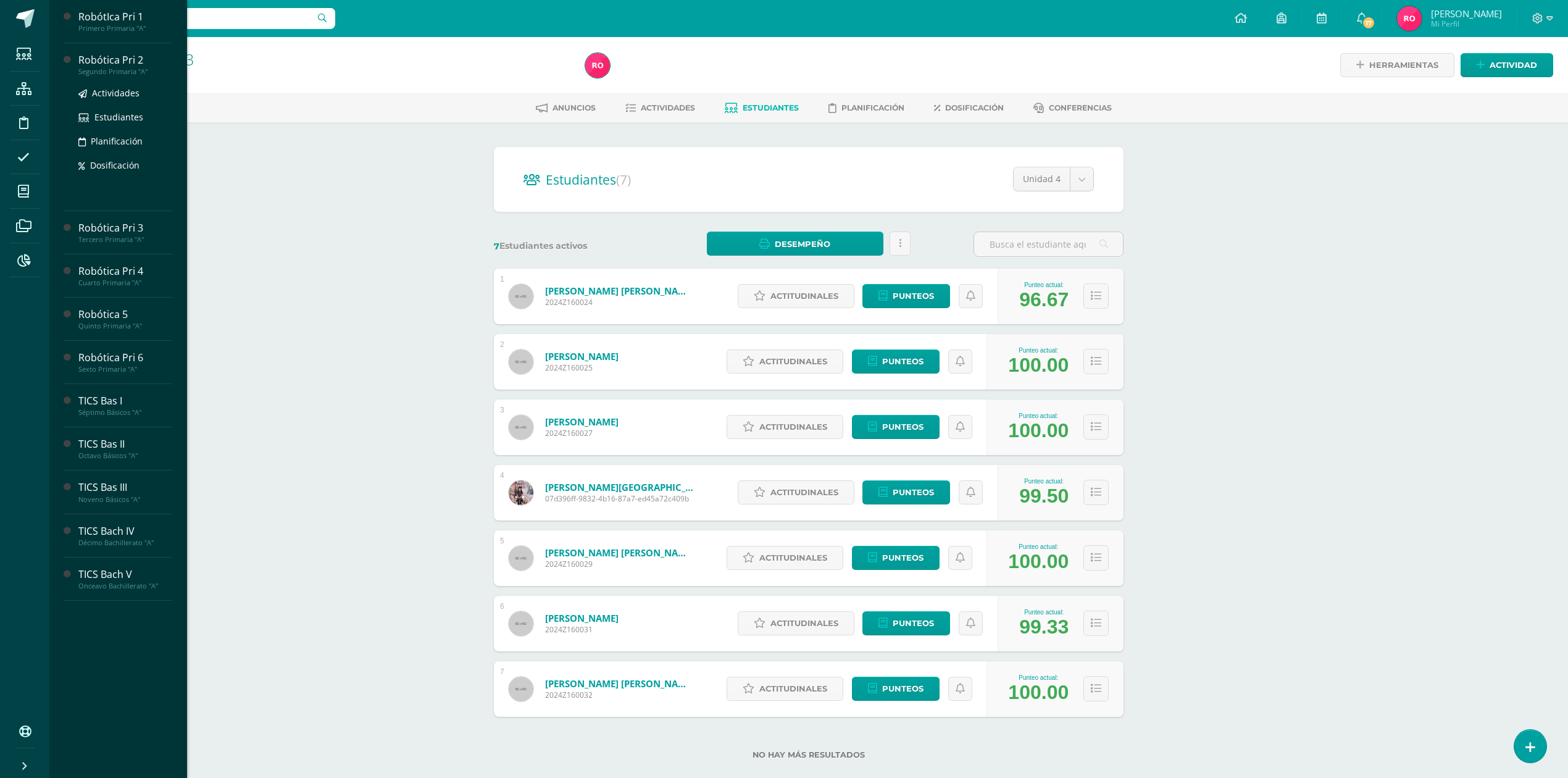
click at [137, 60] on div "Robótica Pri 2" at bounding box center [125, 60] width 94 height 14
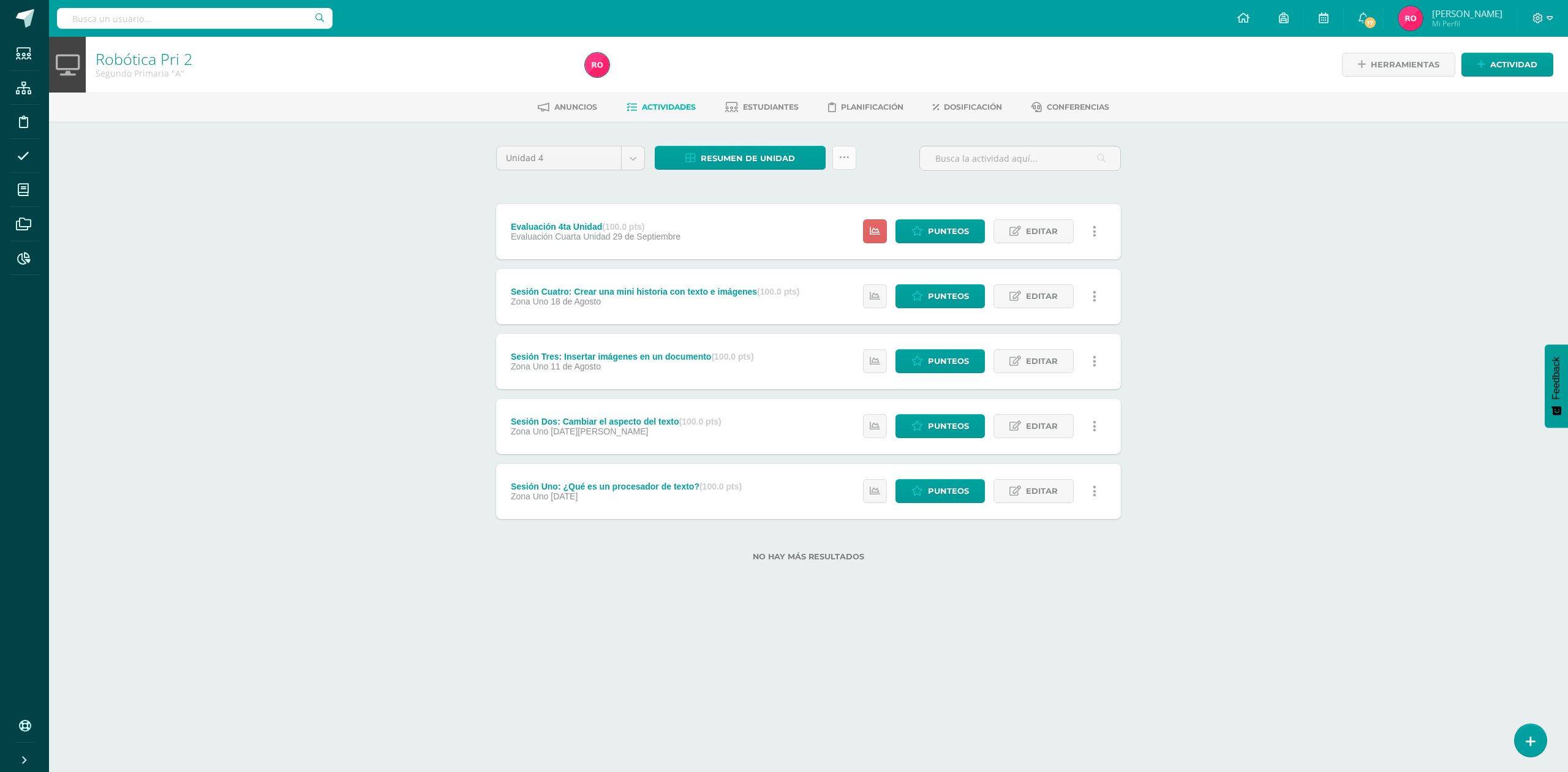
click at [854, 154] on link at bounding box center [844, 158] width 24 height 24
click at [805, 182] on link "Subir actividades en masa" at bounding box center [813, 196] width 135 height 29
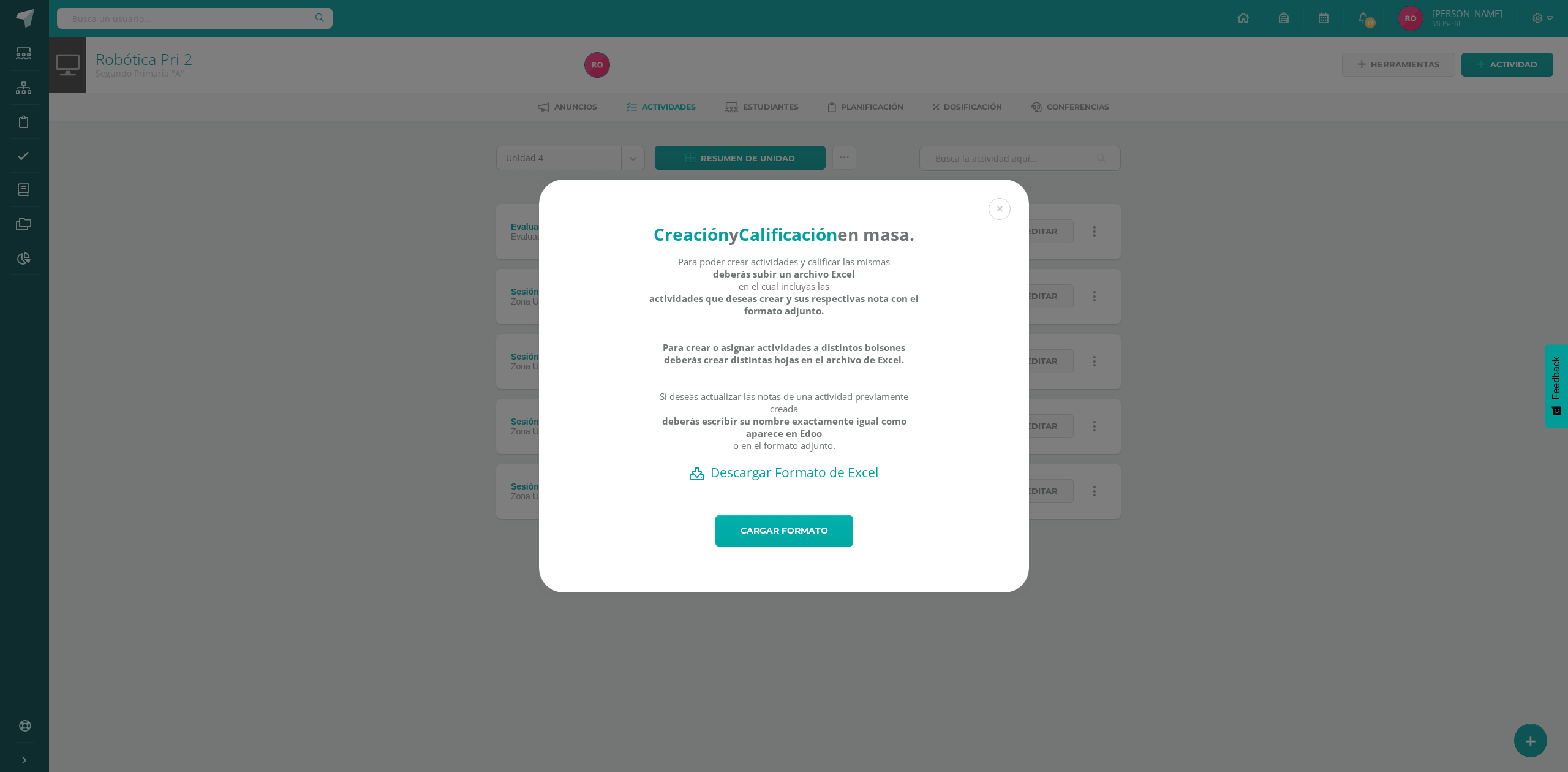
click at [781, 546] on link "Cargar formato" at bounding box center [784, 531] width 138 height 31
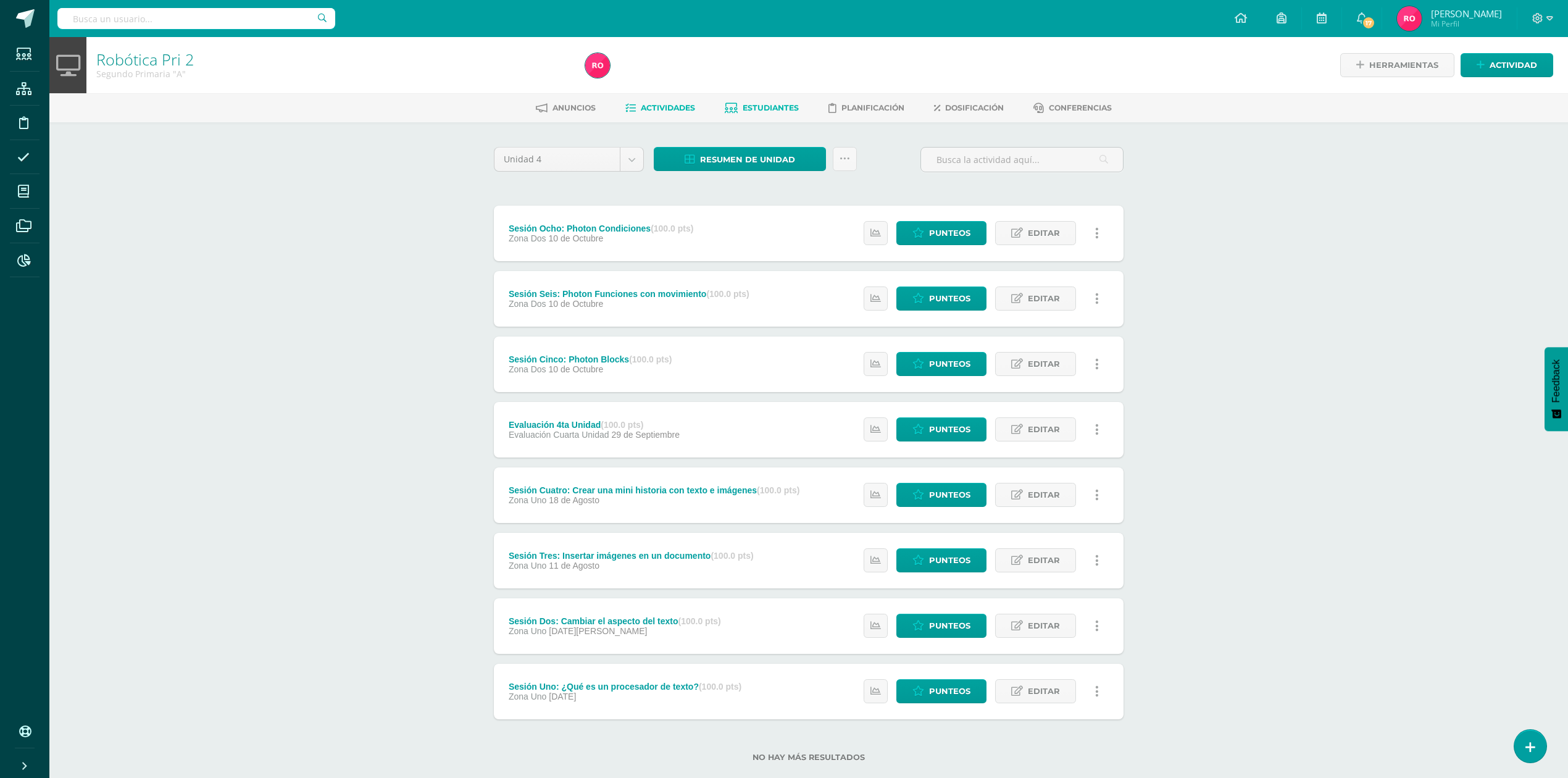
click at [786, 102] on link "Estudiantes" at bounding box center [761, 108] width 74 height 20
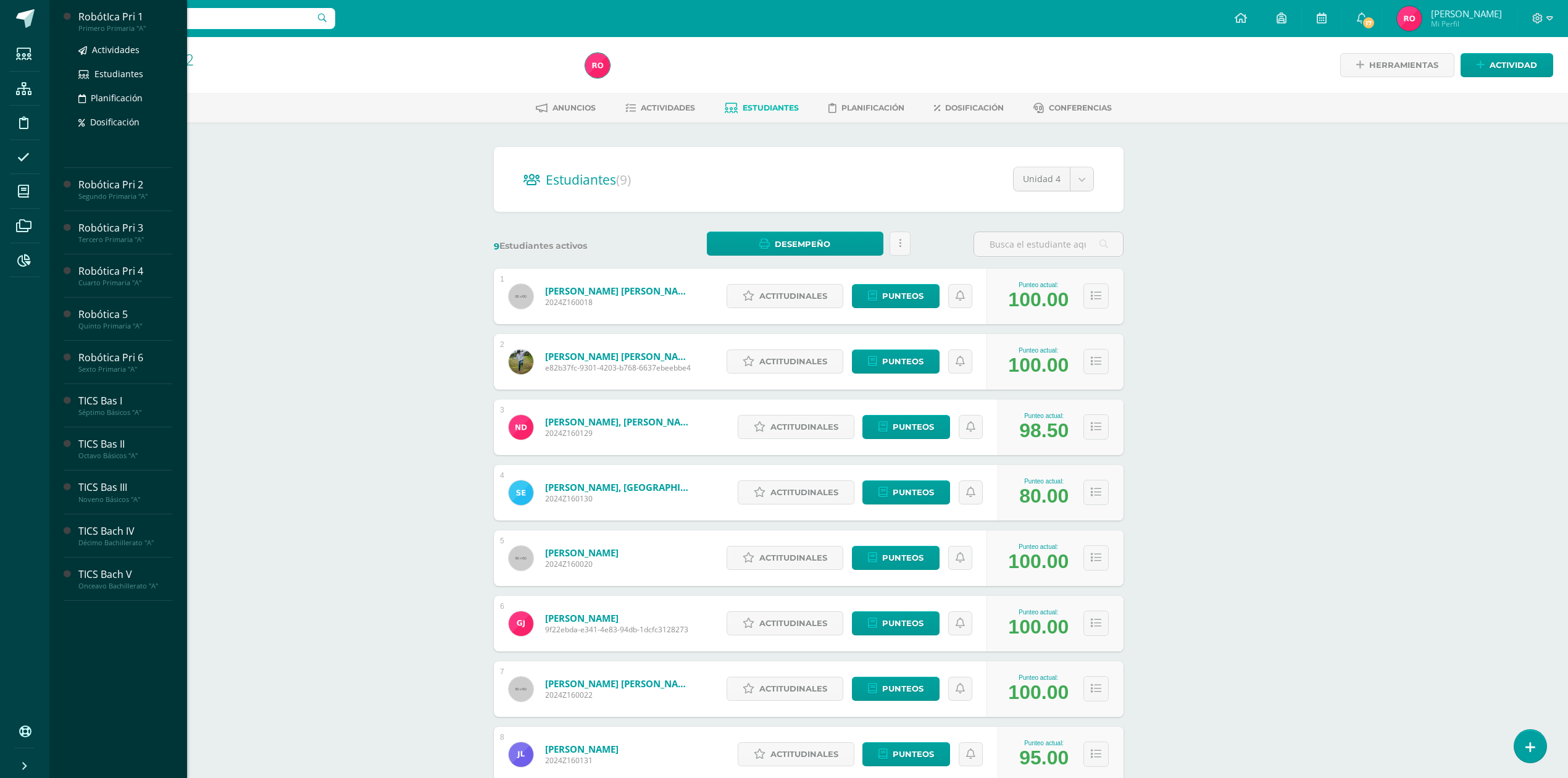
click at [118, 13] on div "RobótIca Pri 1" at bounding box center [125, 16] width 94 height 14
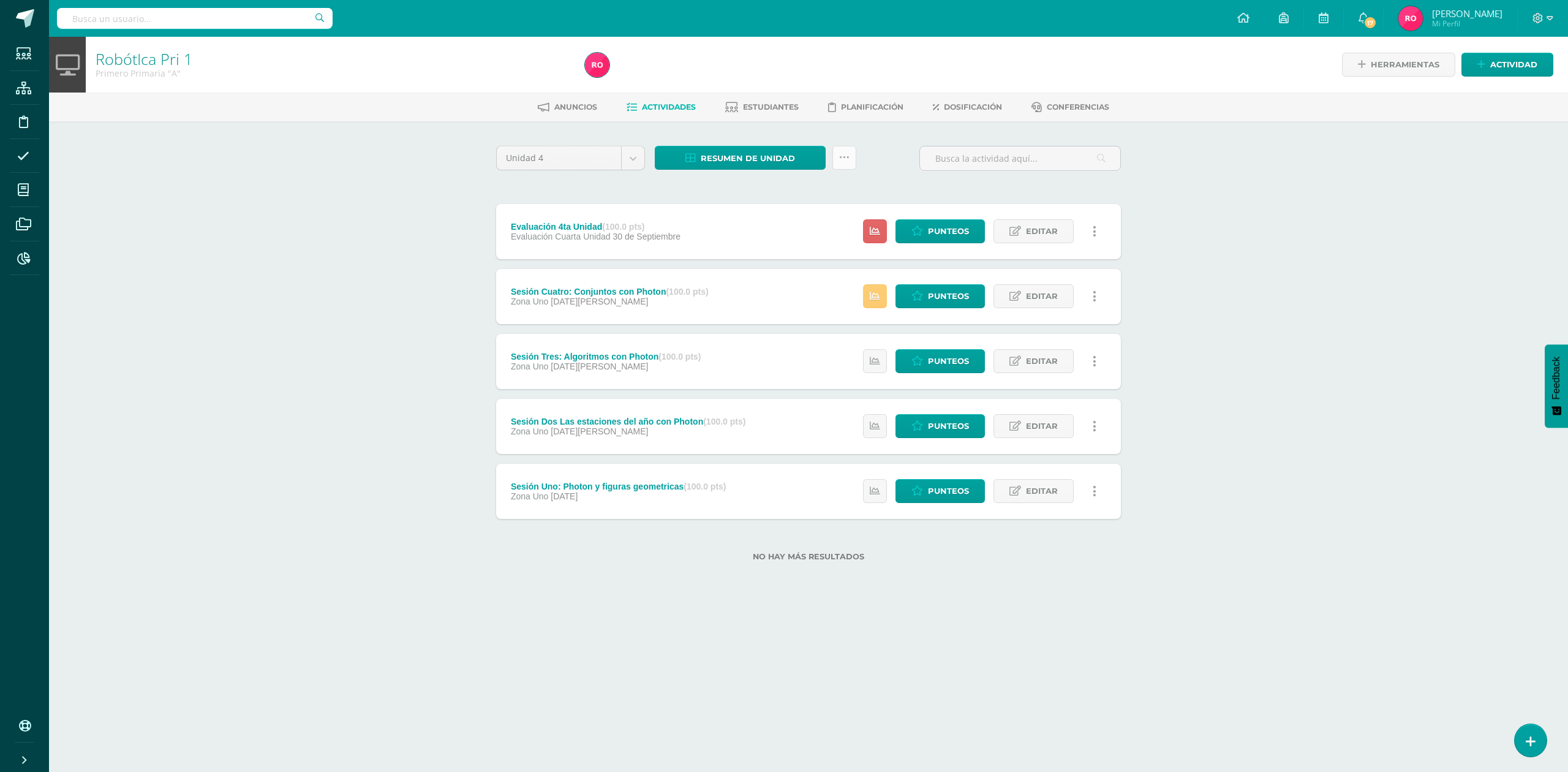
click at [851, 163] on link at bounding box center [844, 158] width 24 height 24
click at [829, 188] on link "Subir actividades en masa" at bounding box center [813, 196] width 135 height 29
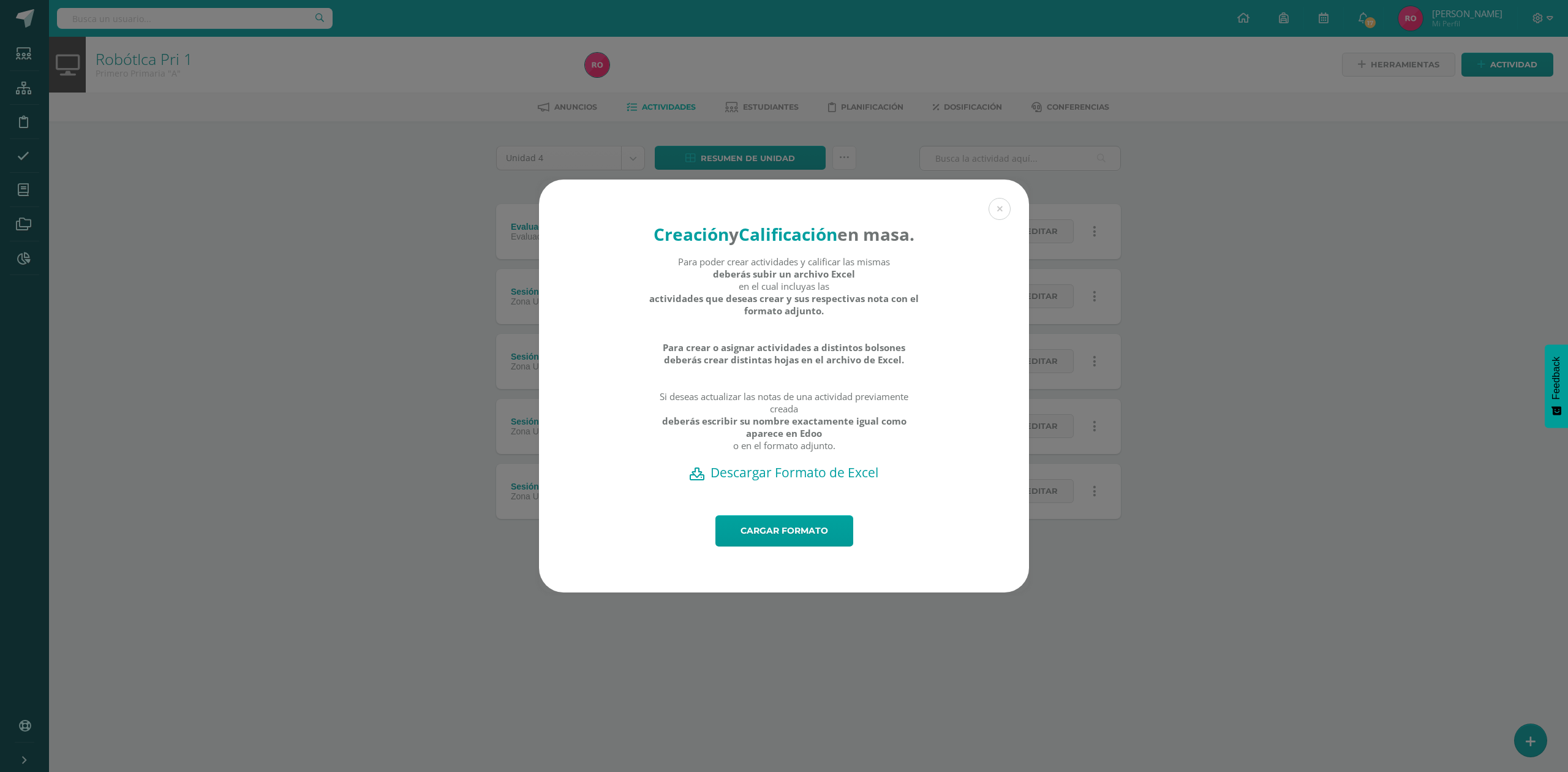
click at [724, 480] on h2 "Descargar Formato de Excel" at bounding box center [784, 472] width 447 height 17
click at [736, 544] on link "Cargar formato" at bounding box center [784, 531] width 138 height 31
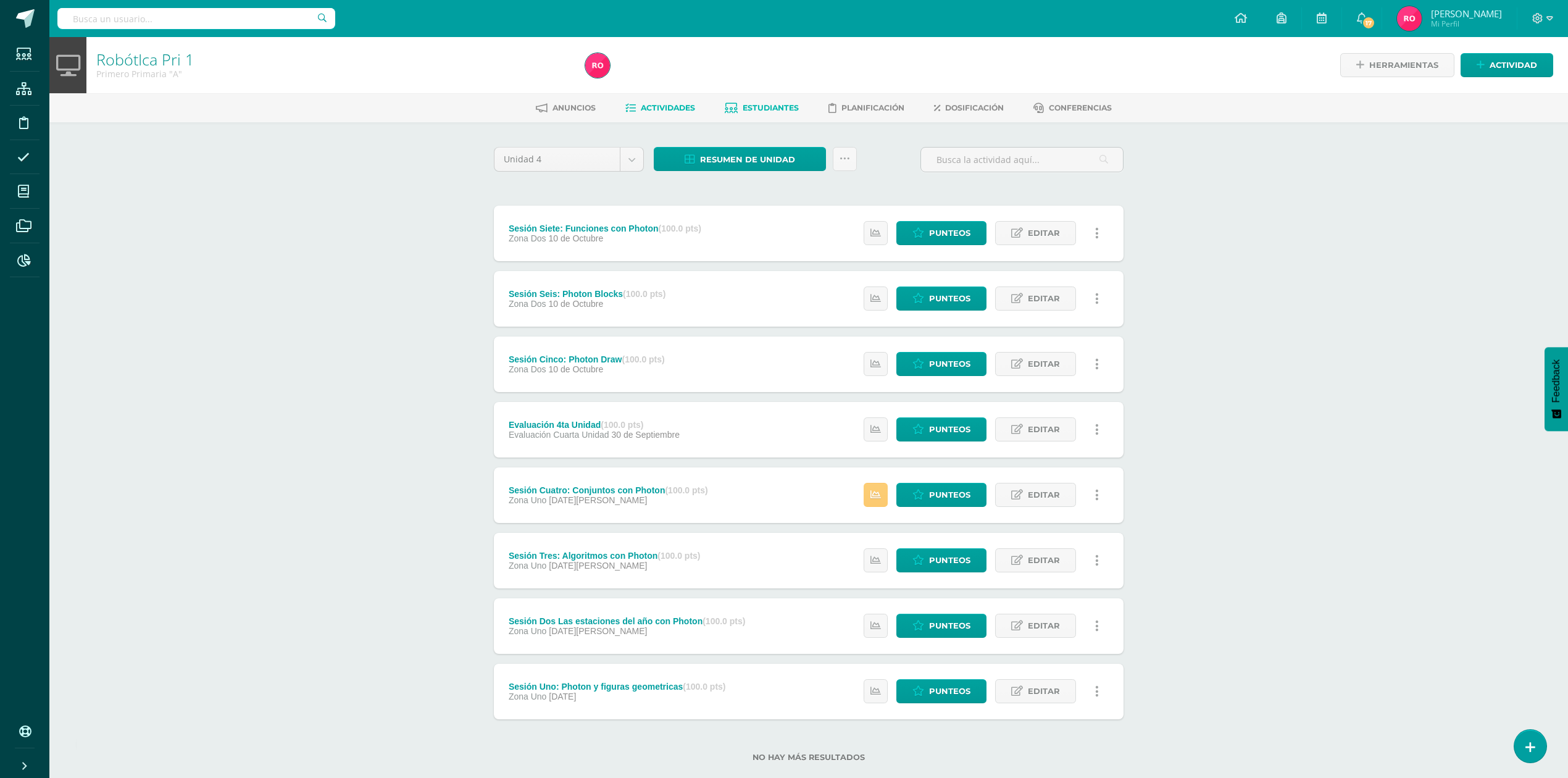
click at [757, 107] on span "Estudiantes" at bounding box center [771, 108] width 56 height 10
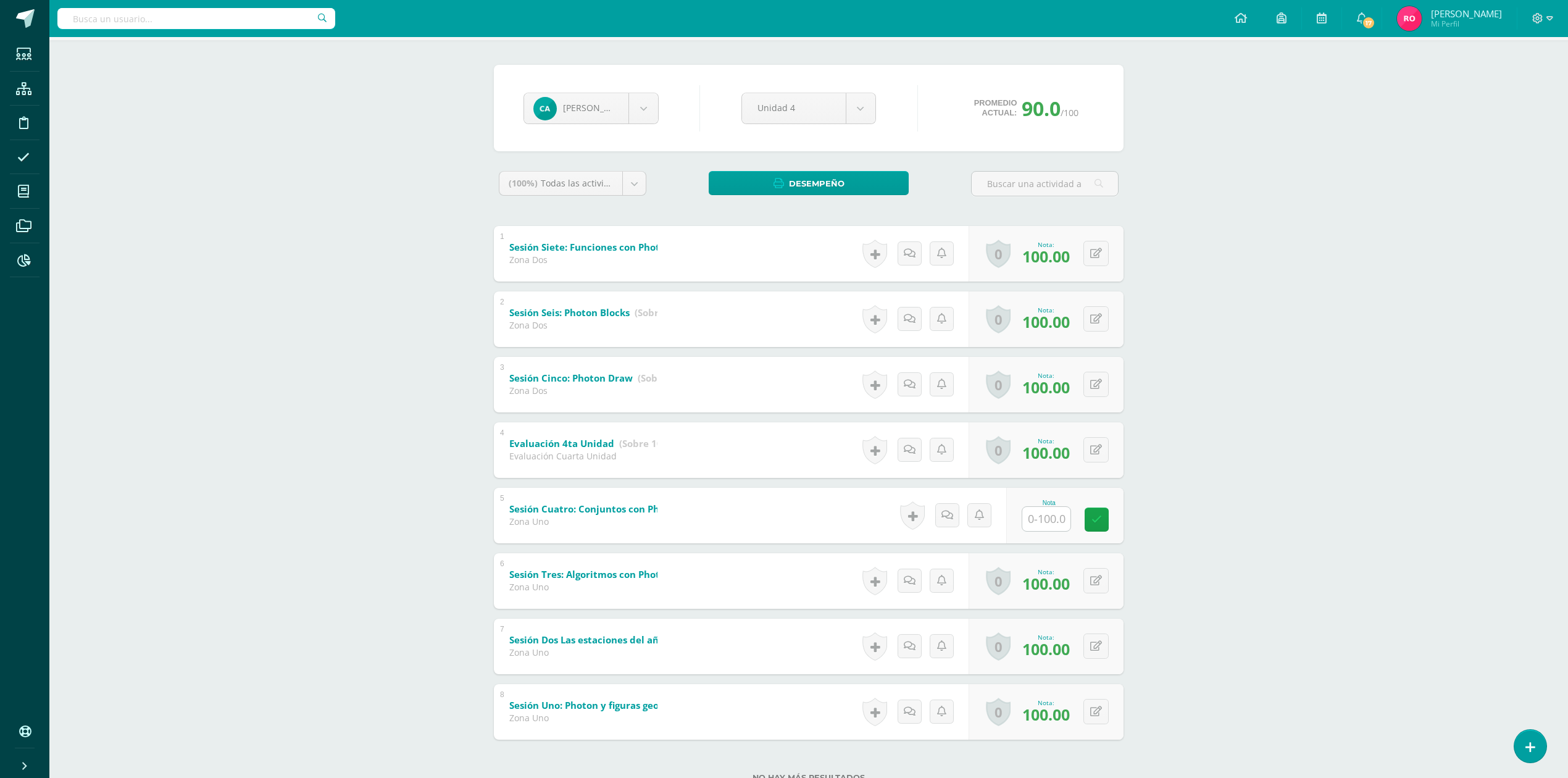
scroll to position [125, 0]
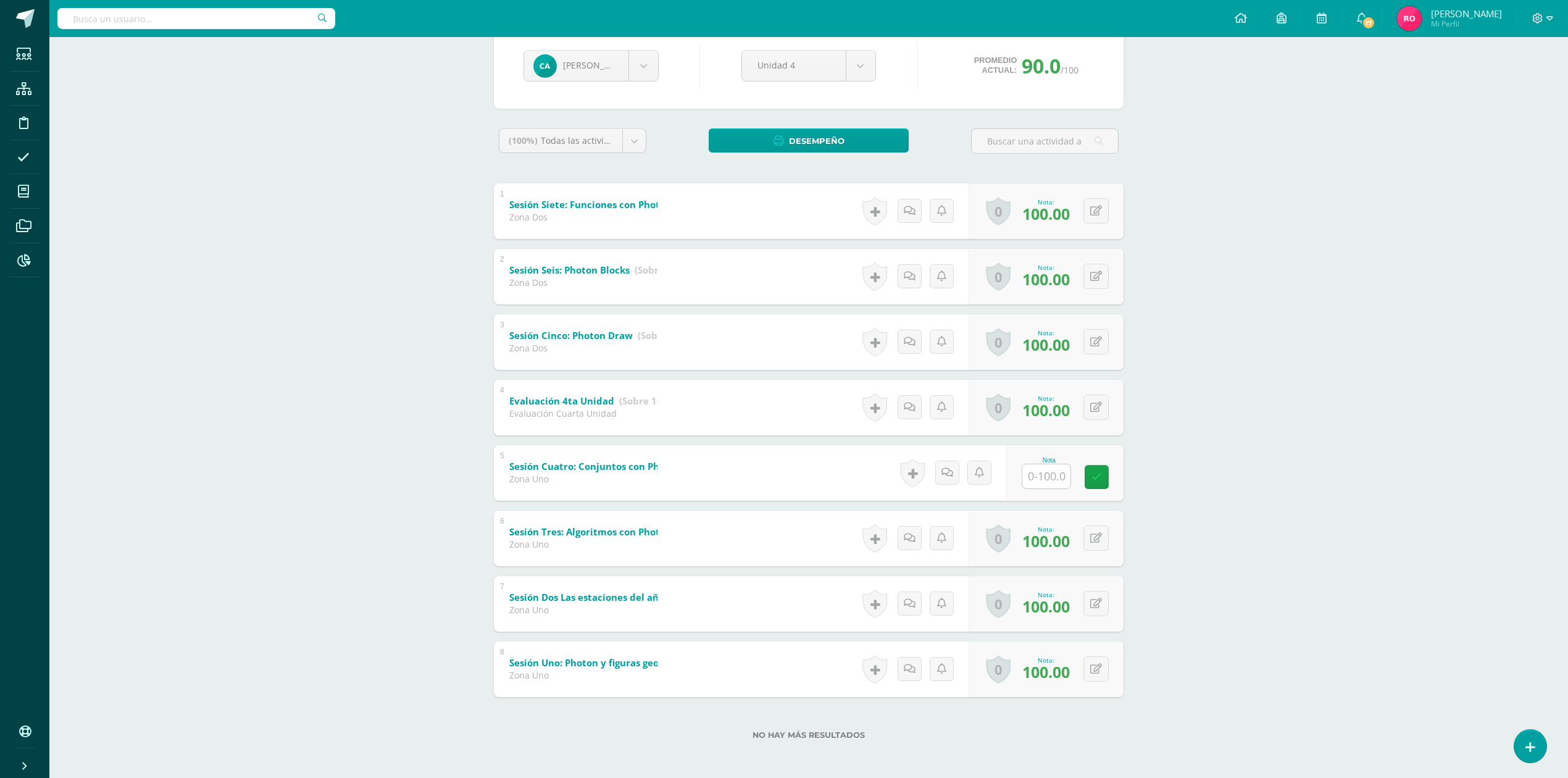
click at [1058, 479] on input "text" at bounding box center [1046, 476] width 48 height 24
type input "100"
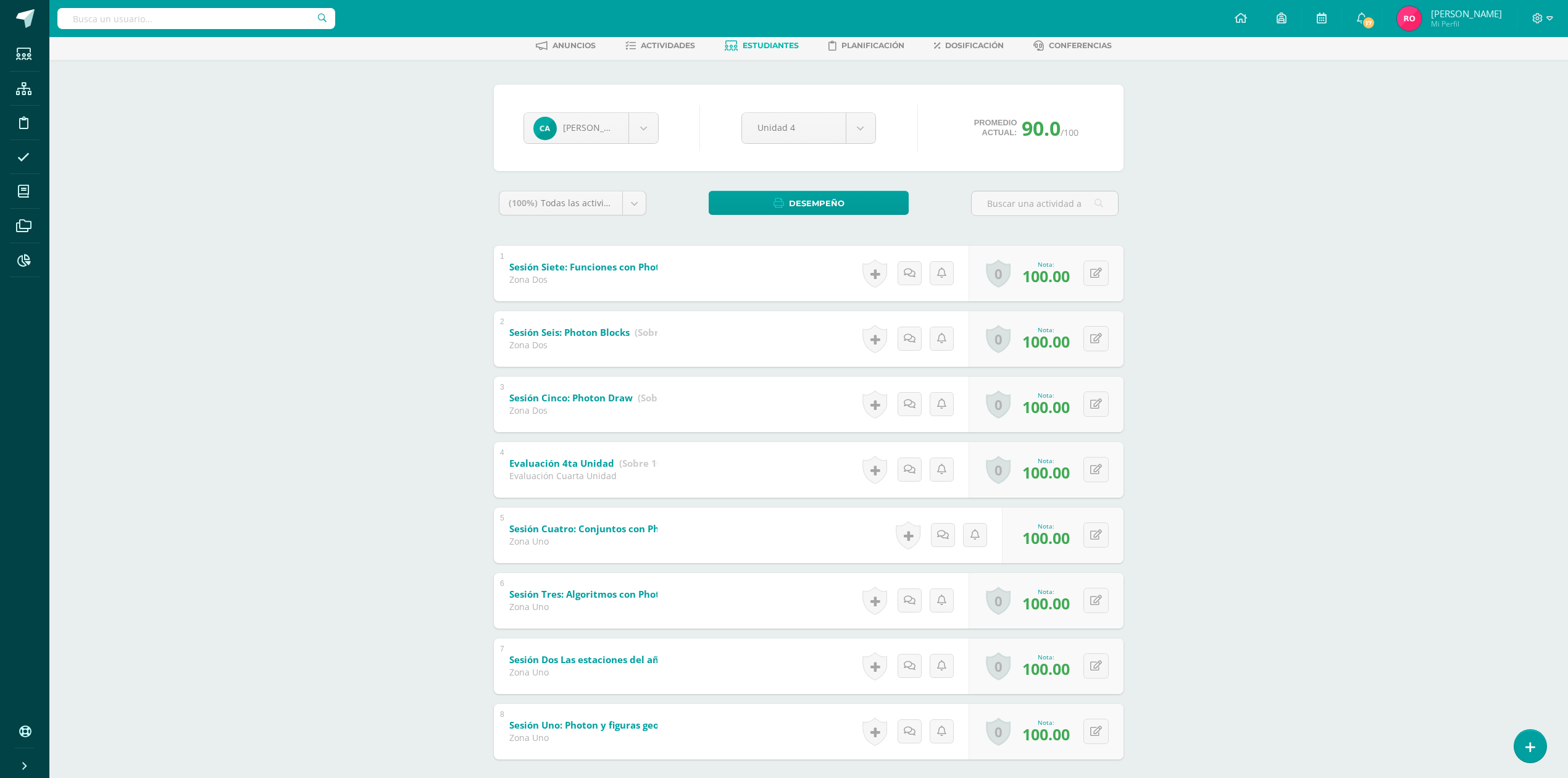
scroll to position [0, 0]
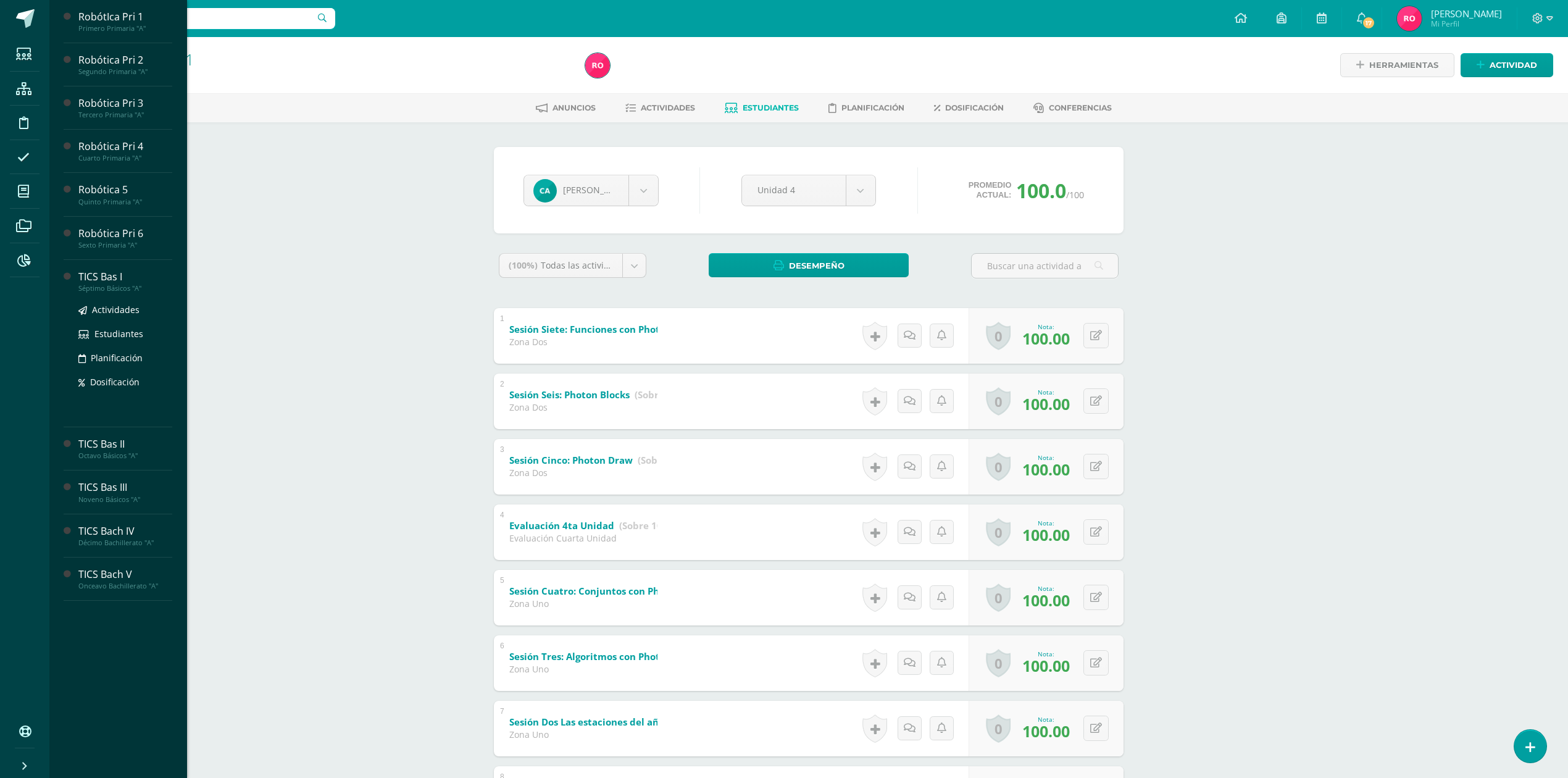
click at [116, 278] on div "TICS Bas I" at bounding box center [125, 277] width 94 height 14
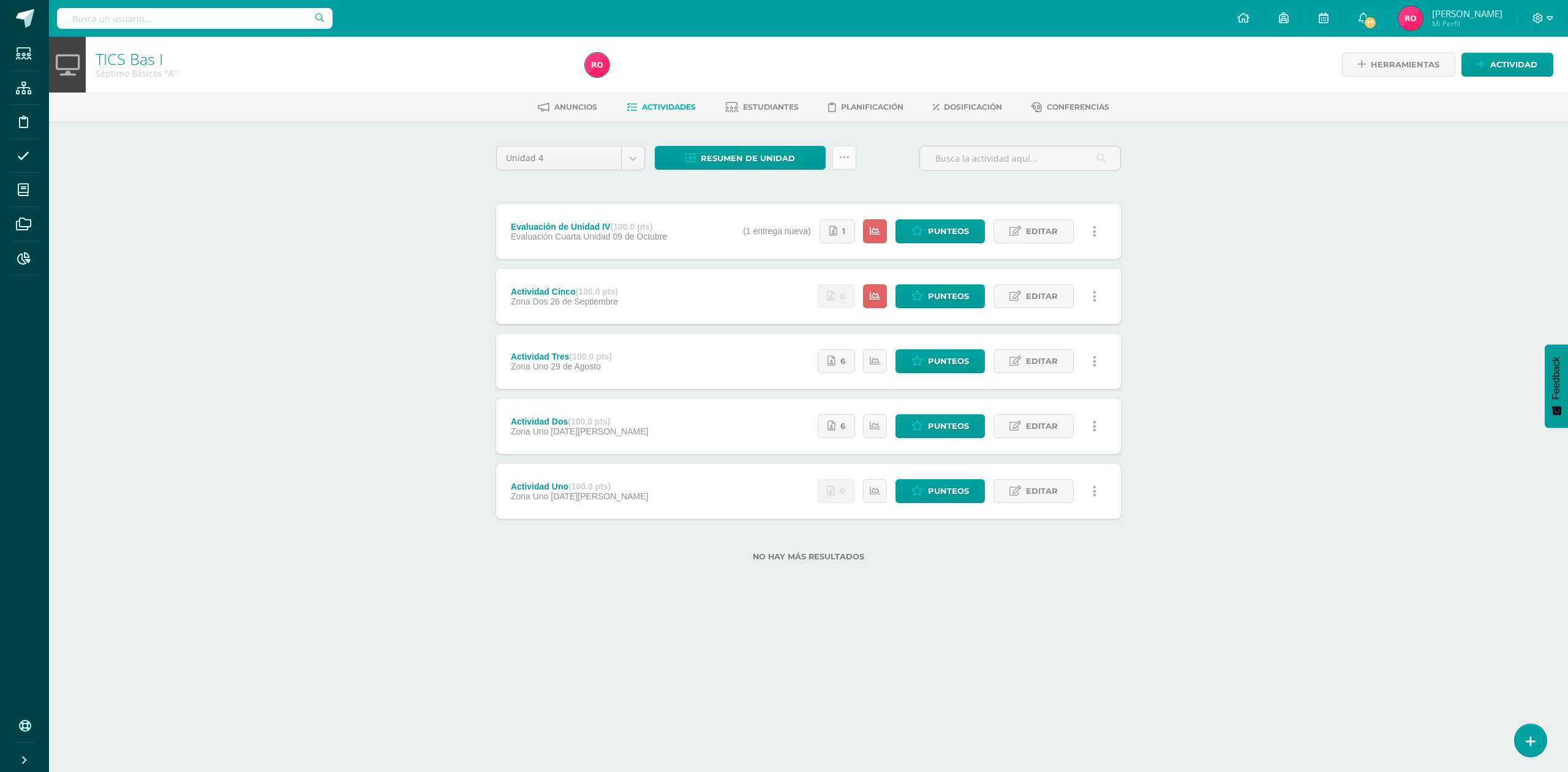
click at [853, 163] on link at bounding box center [844, 158] width 24 height 24
click at [819, 190] on link "Subir actividades en masa" at bounding box center [813, 196] width 135 height 29
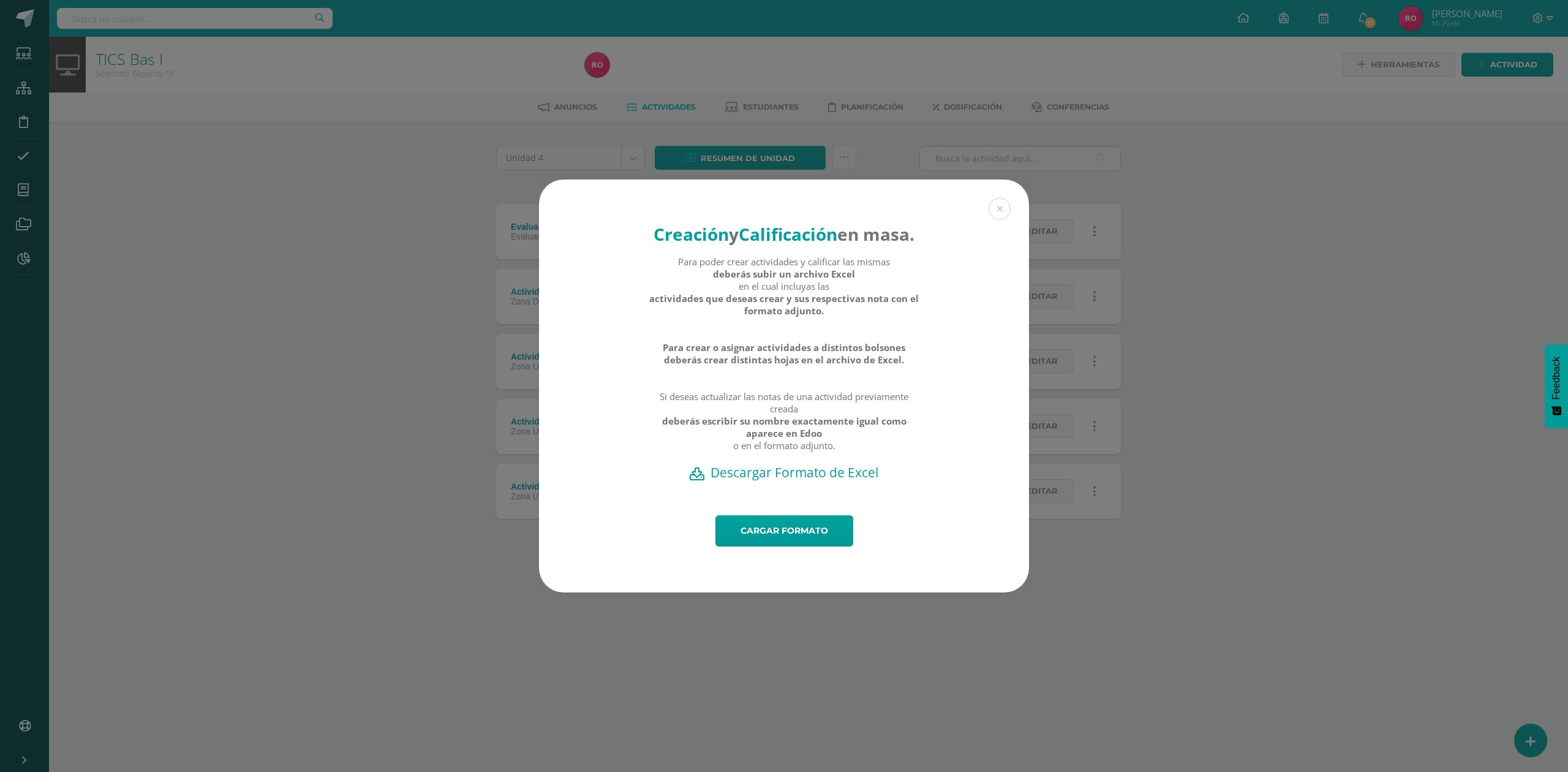
click at [800, 481] on h2 "Descargar Formato de Excel" at bounding box center [784, 472] width 447 height 17
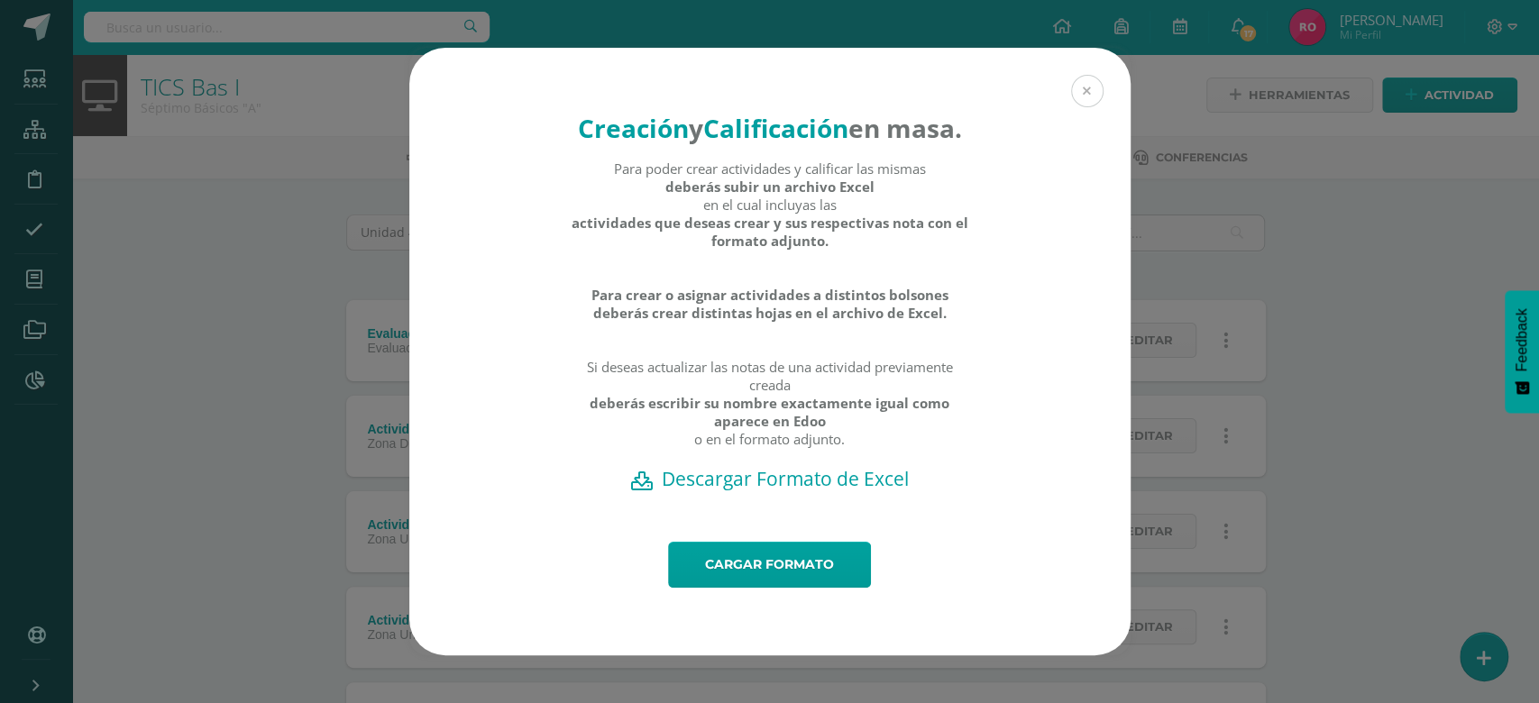
click at [1083, 75] on button at bounding box center [1087, 91] width 32 height 32
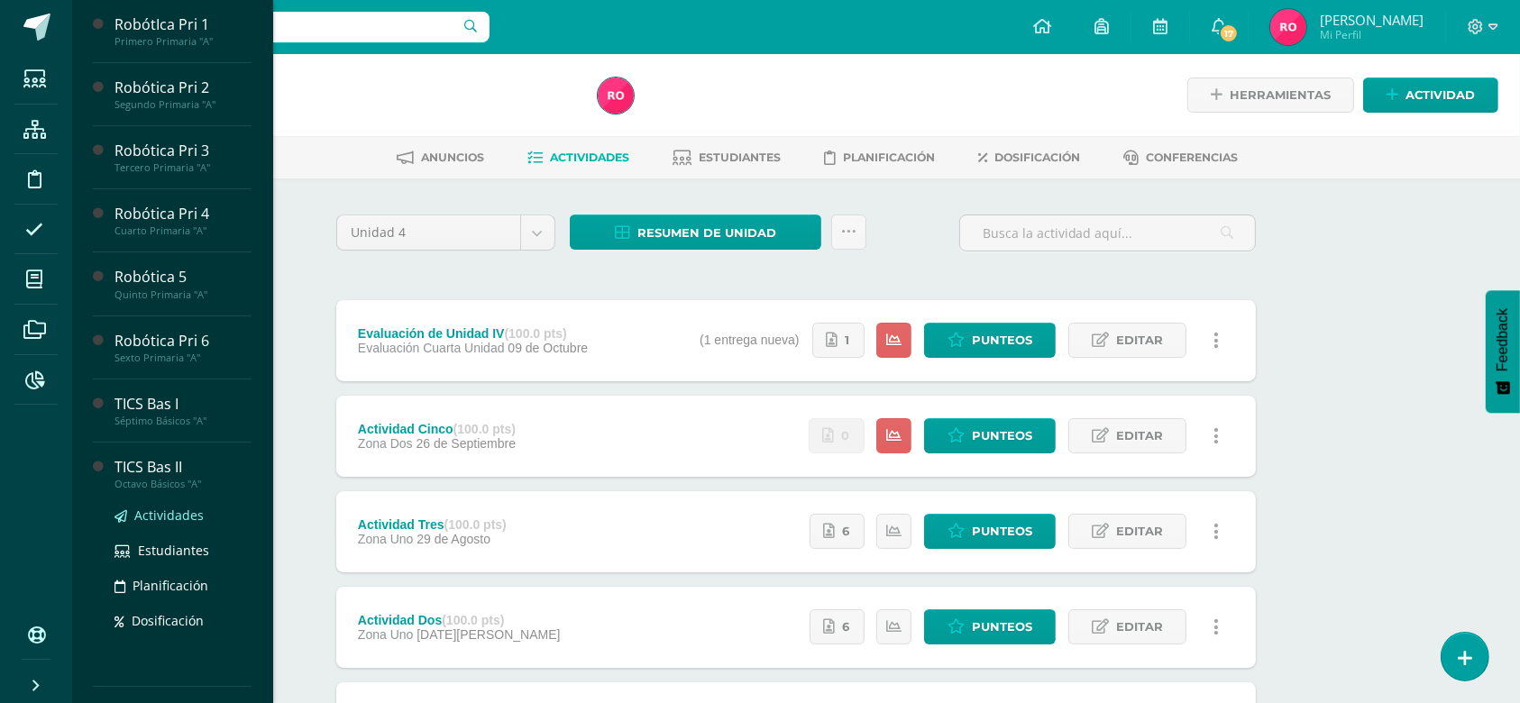
click at [162, 514] on span "Actividades" at bounding box center [168, 515] width 69 height 17
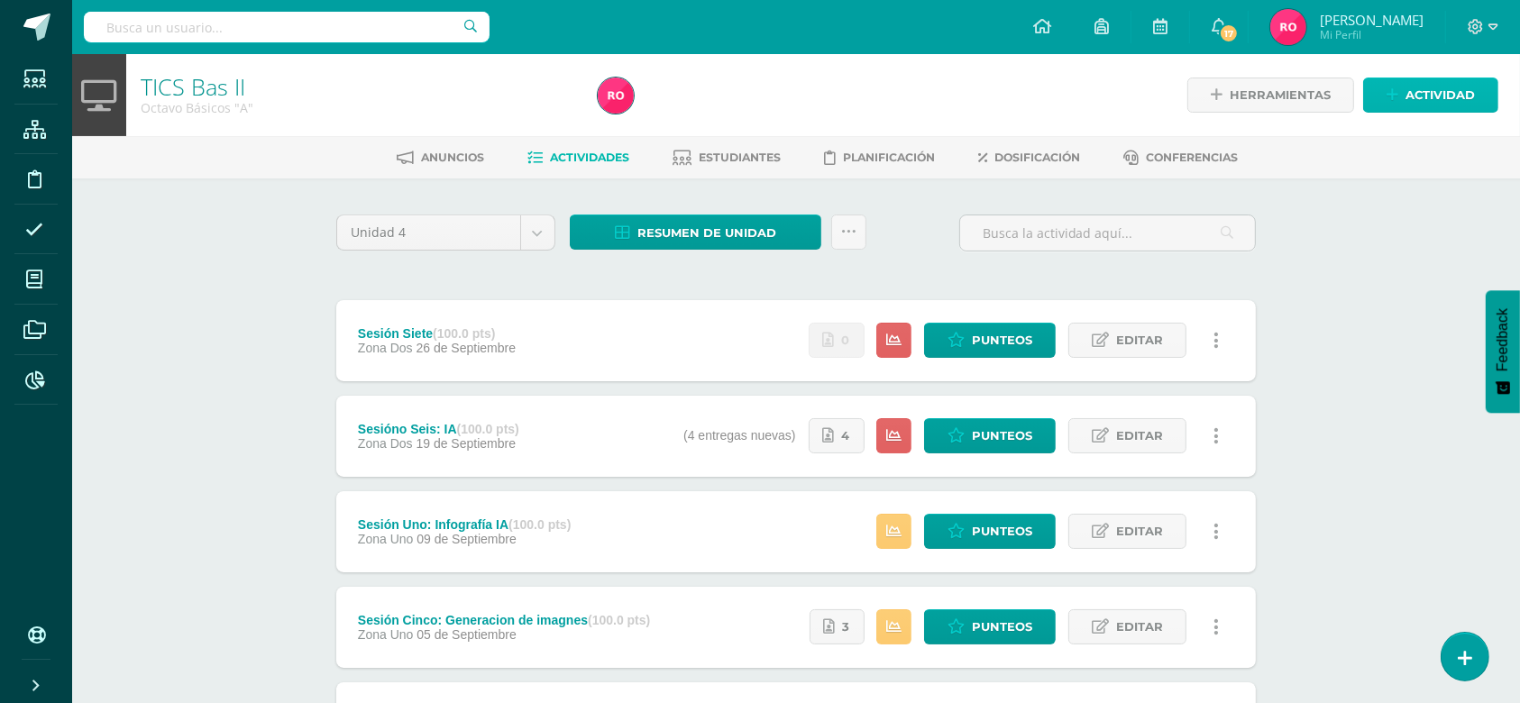
click at [1448, 85] on span "Actividad" at bounding box center [1440, 94] width 69 height 33
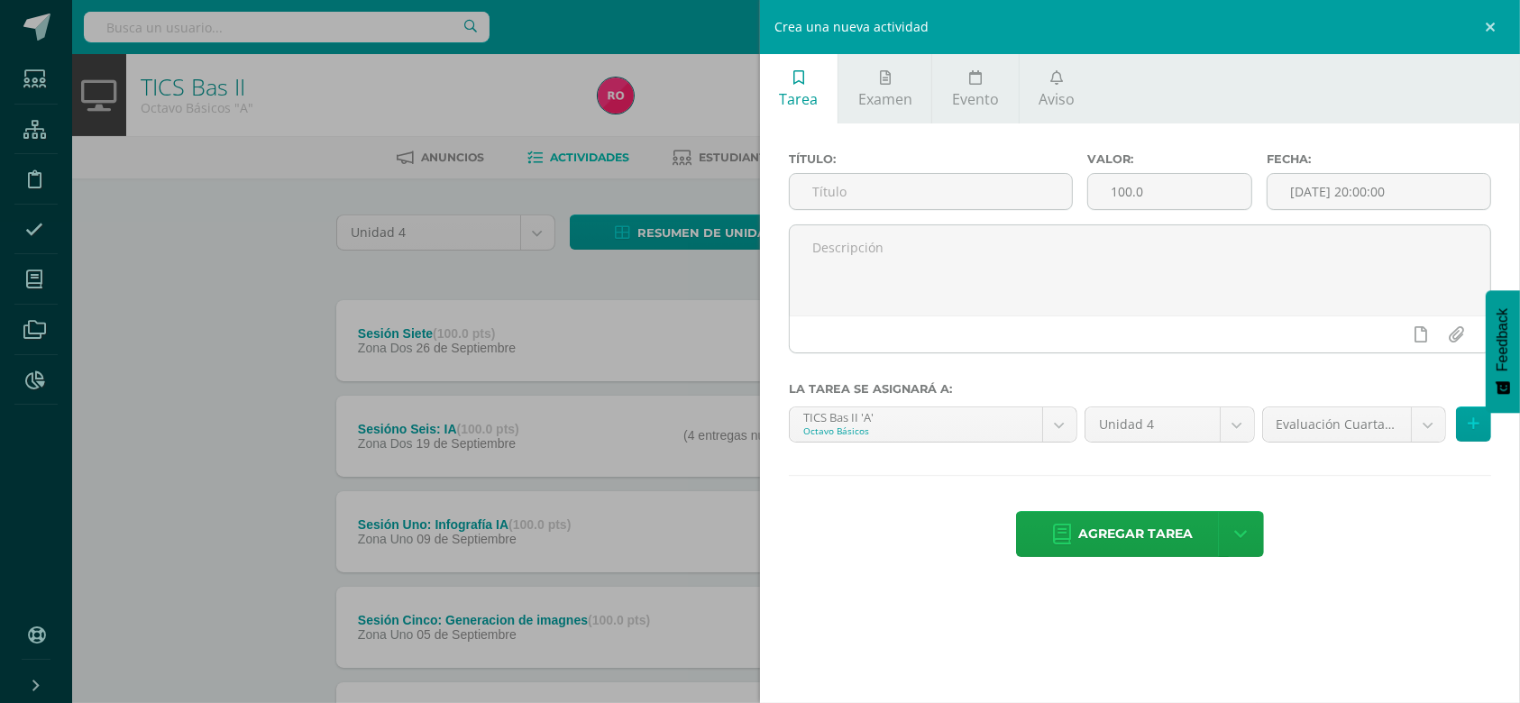
click at [966, 213] on div "Título:" at bounding box center [931, 188] width 298 height 72
click at [966, 203] on input "text" at bounding box center [931, 191] width 282 height 35
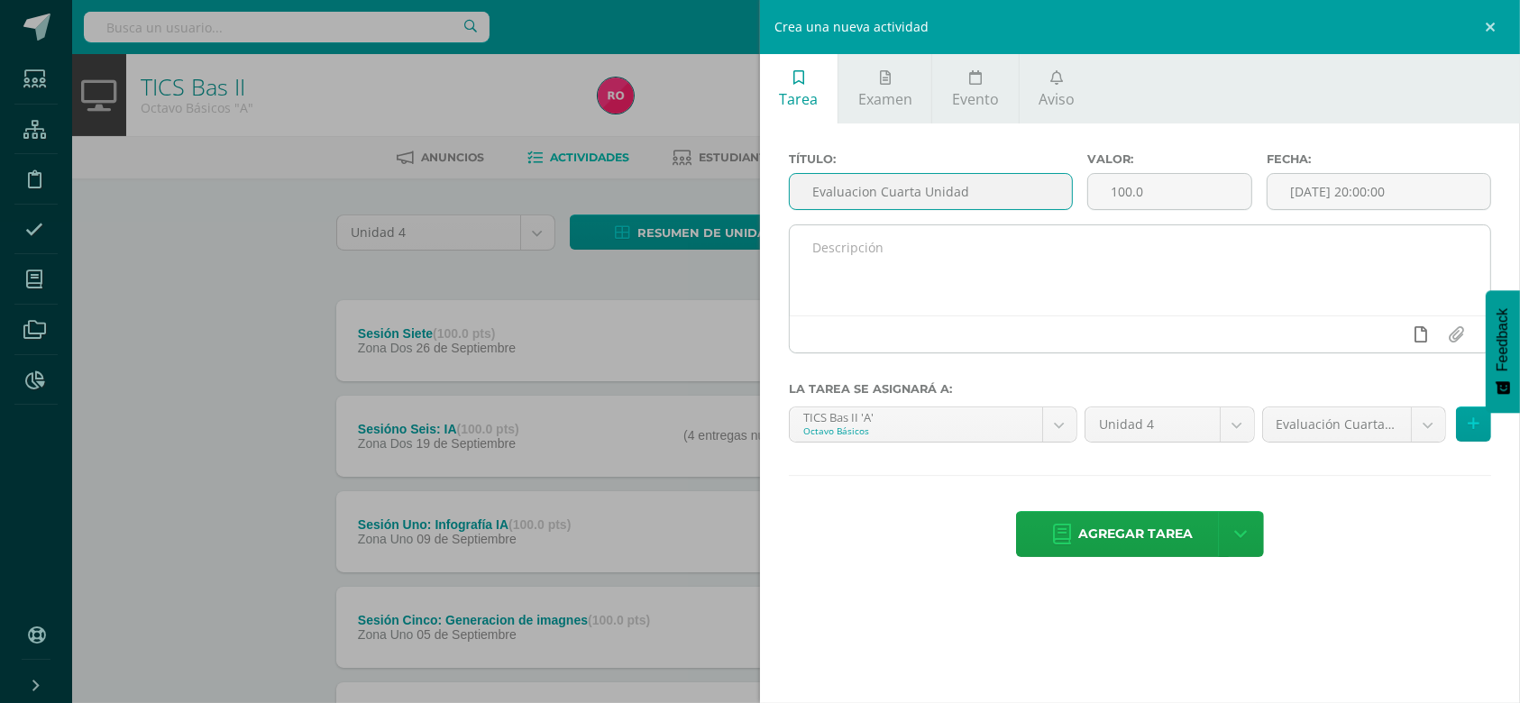
type input "Evaluacion Cuarta Unidad"
click at [1417, 332] on icon at bounding box center [1421, 334] width 13 height 16
click at [1424, 336] on icon at bounding box center [1421, 334] width 13 height 16
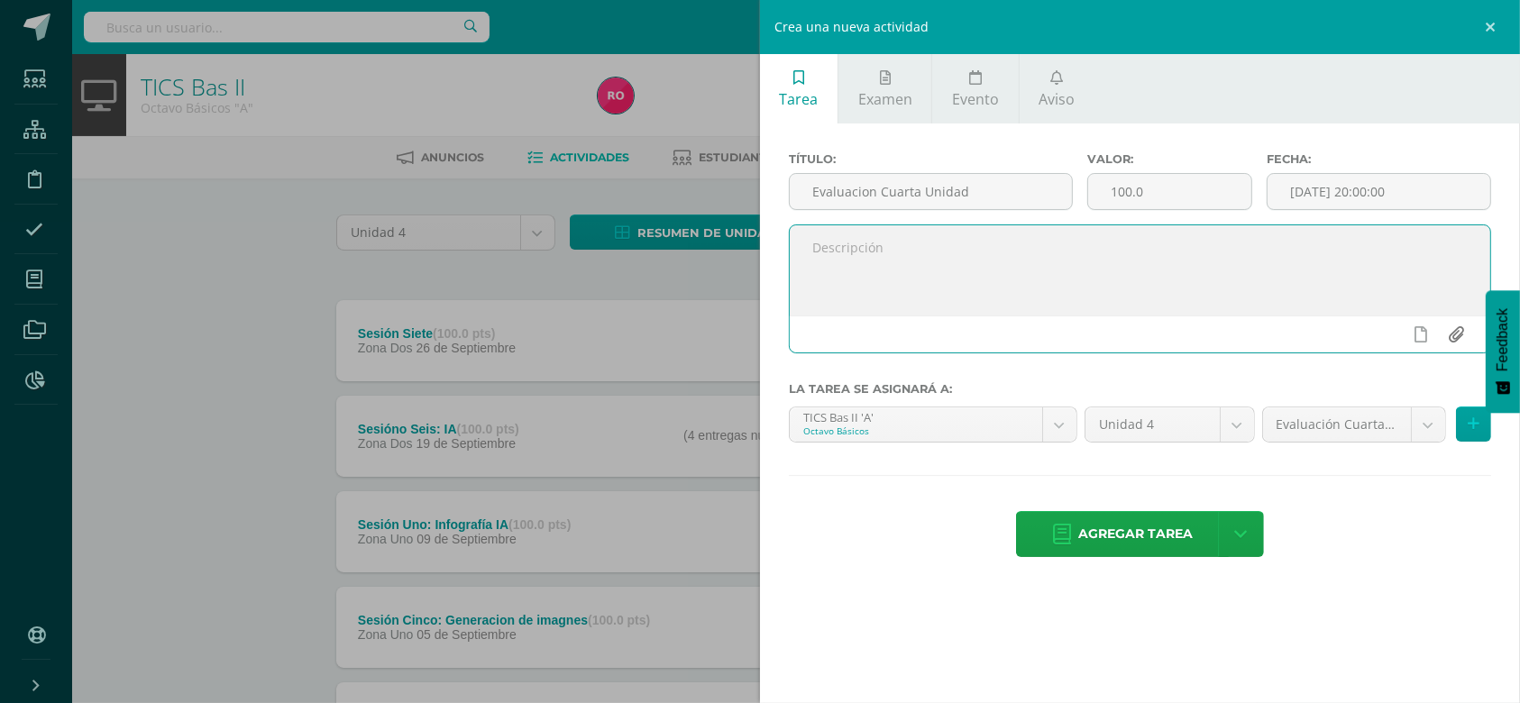
click at [1456, 339] on input "file" at bounding box center [1456, 334] width 35 height 34
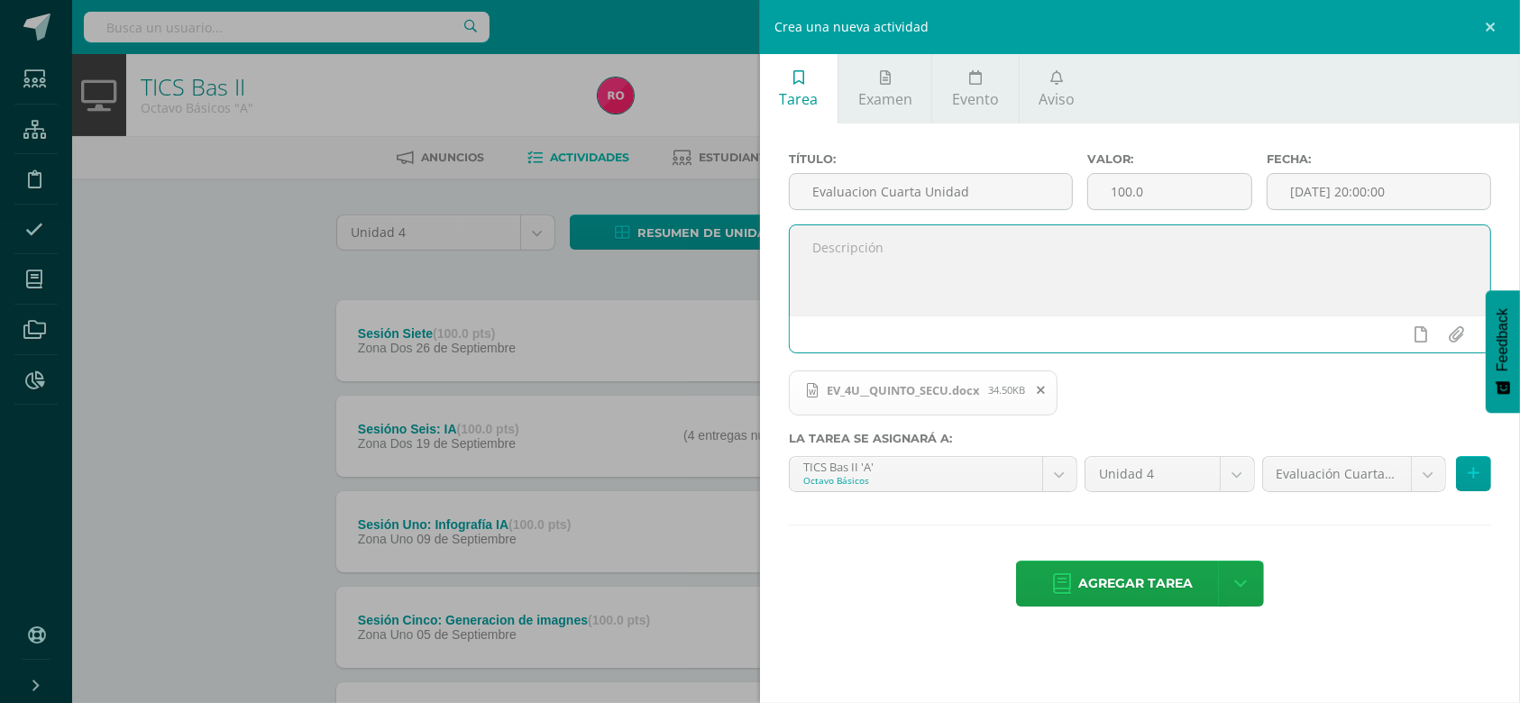
click at [1045, 386] on icon at bounding box center [1041, 390] width 8 height 13
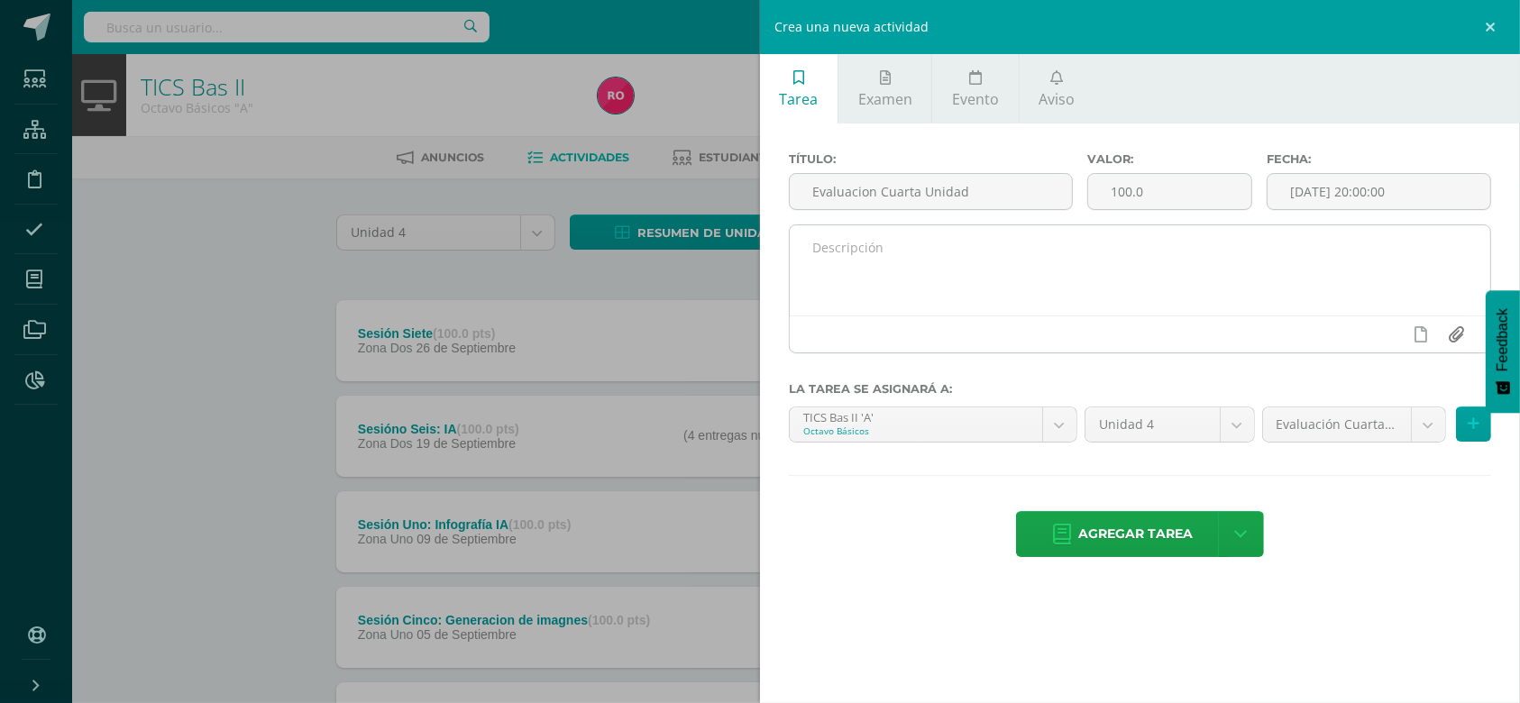
click at [1456, 339] on input "file" at bounding box center [1456, 334] width 35 height 34
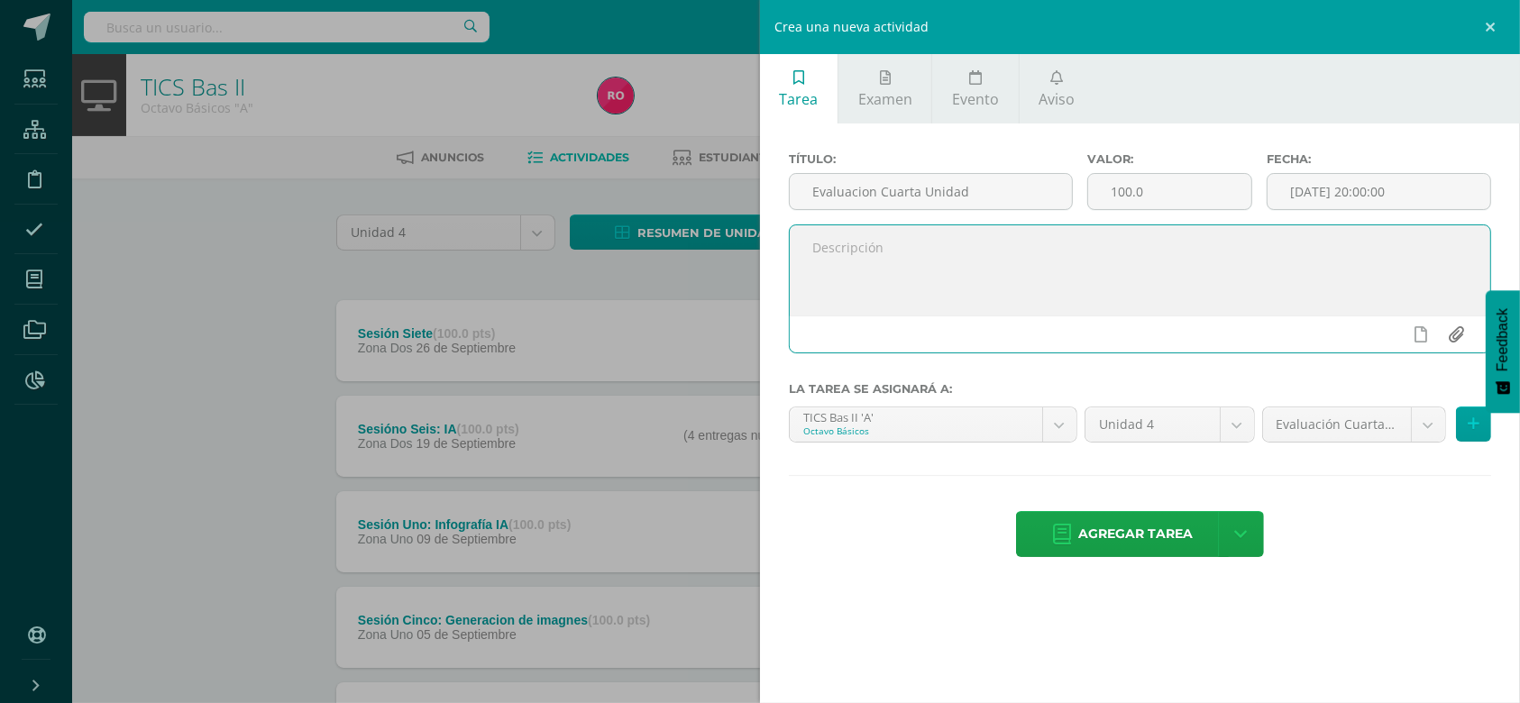
type input "C:\fakepath\EV_4U__OCTAVO_SECU.pdf"
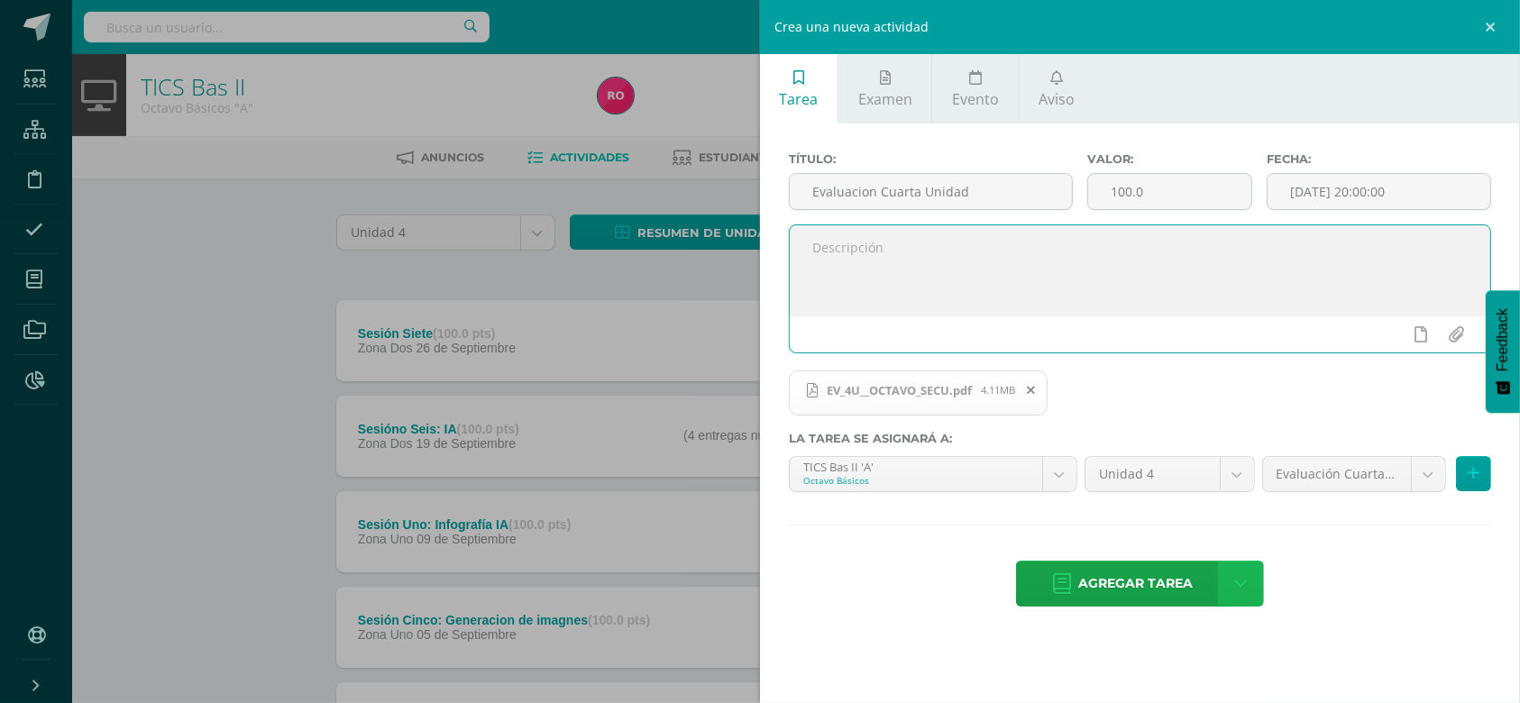
click at [1250, 588] on link at bounding box center [1241, 584] width 46 height 46
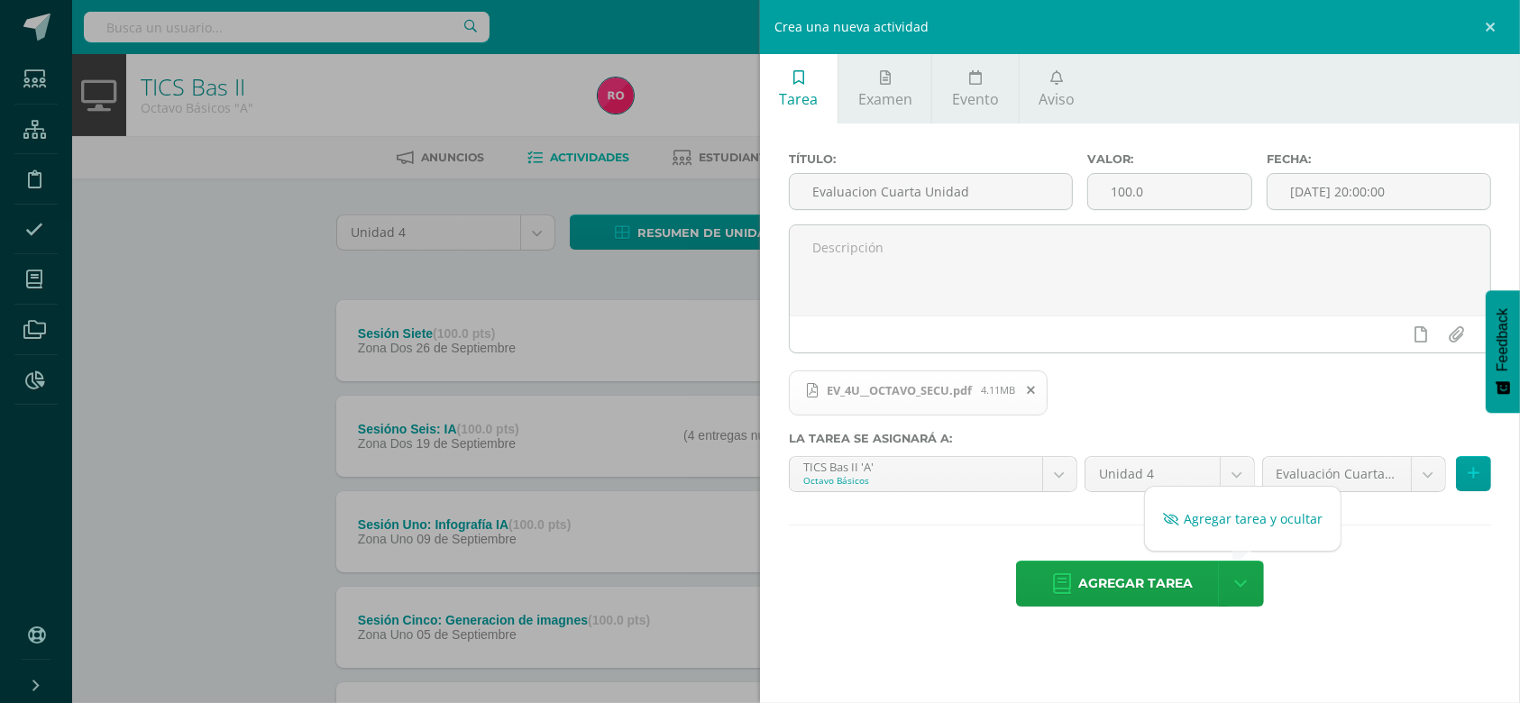
click at [1264, 526] on link "Agregar tarea y ocultar" at bounding box center [1243, 519] width 196 height 28
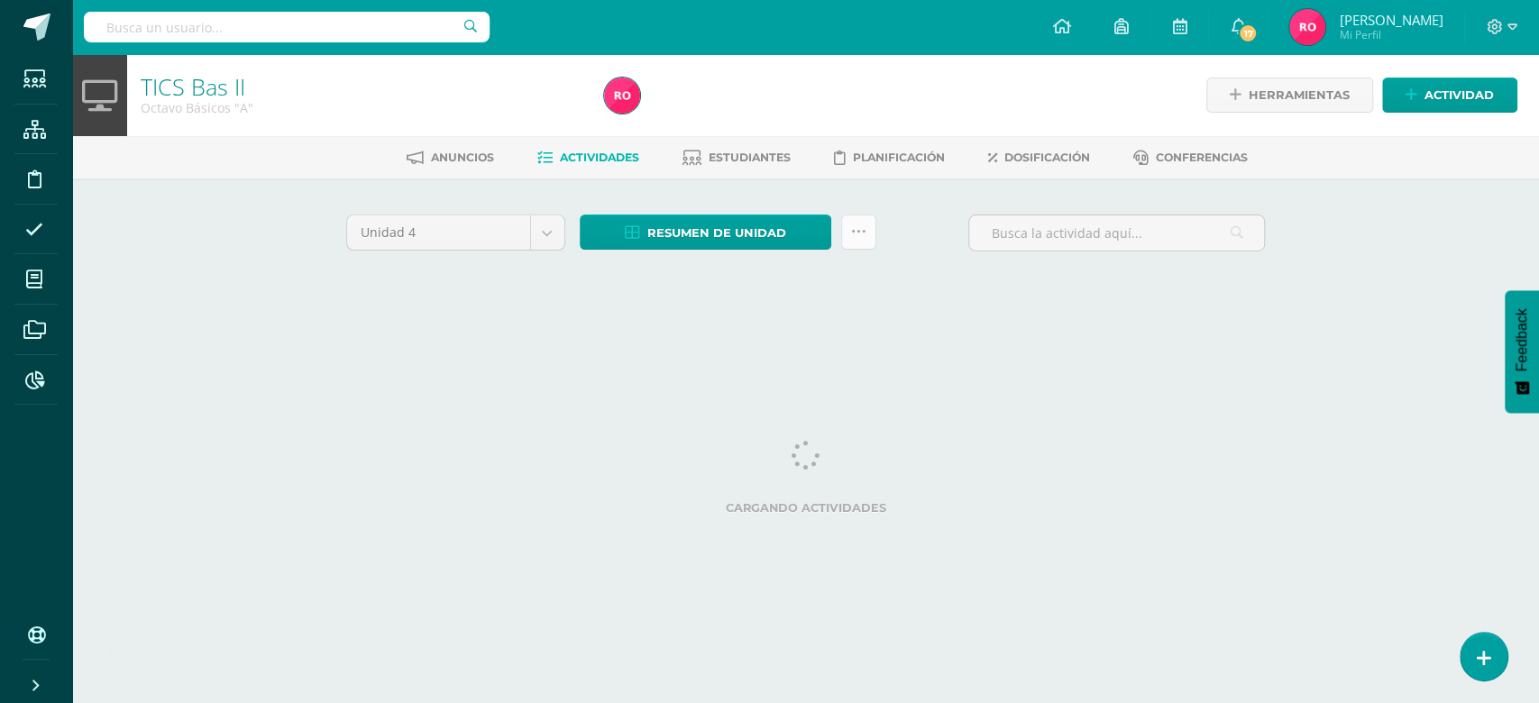
click at [863, 231] on icon at bounding box center [858, 231] width 15 height 15
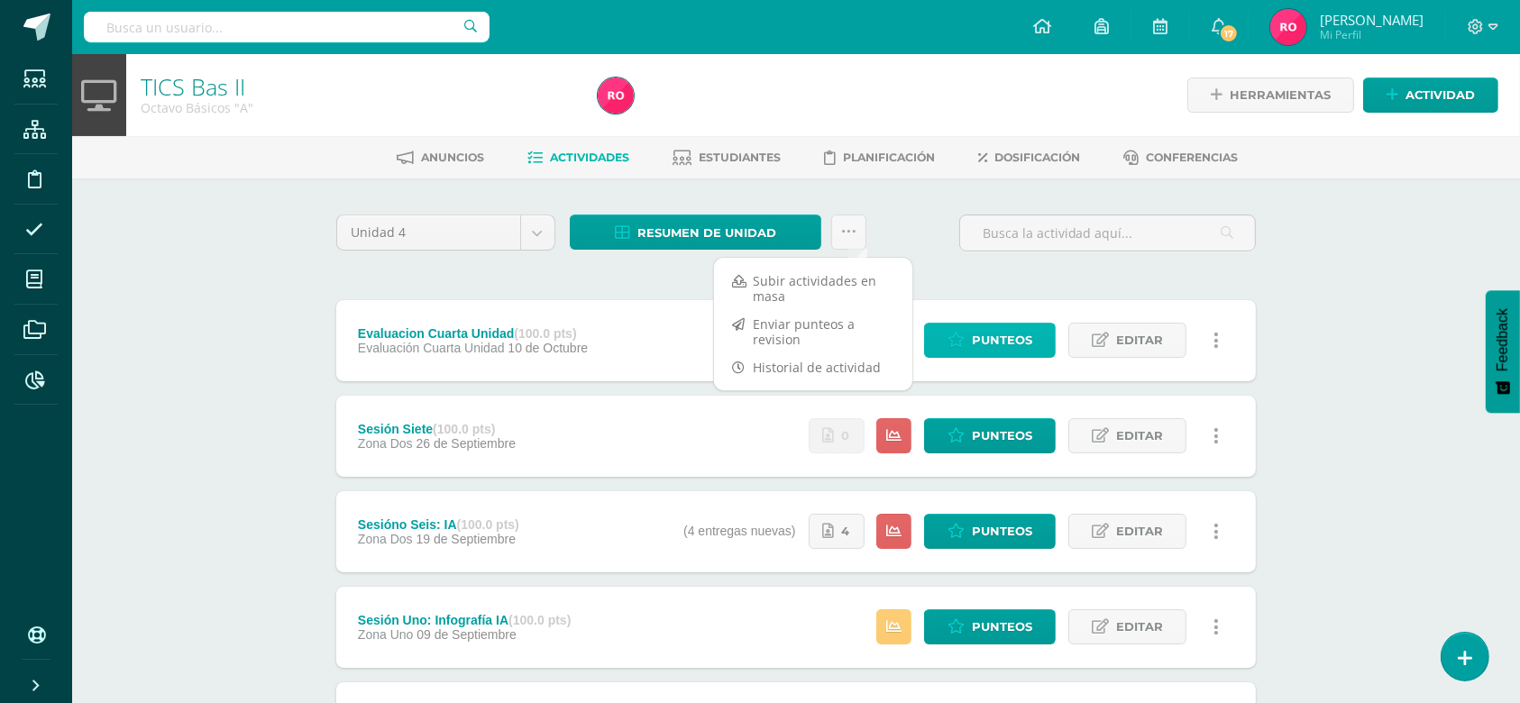
click at [1004, 335] on span "Punteos" at bounding box center [1002, 340] width 60 height 33
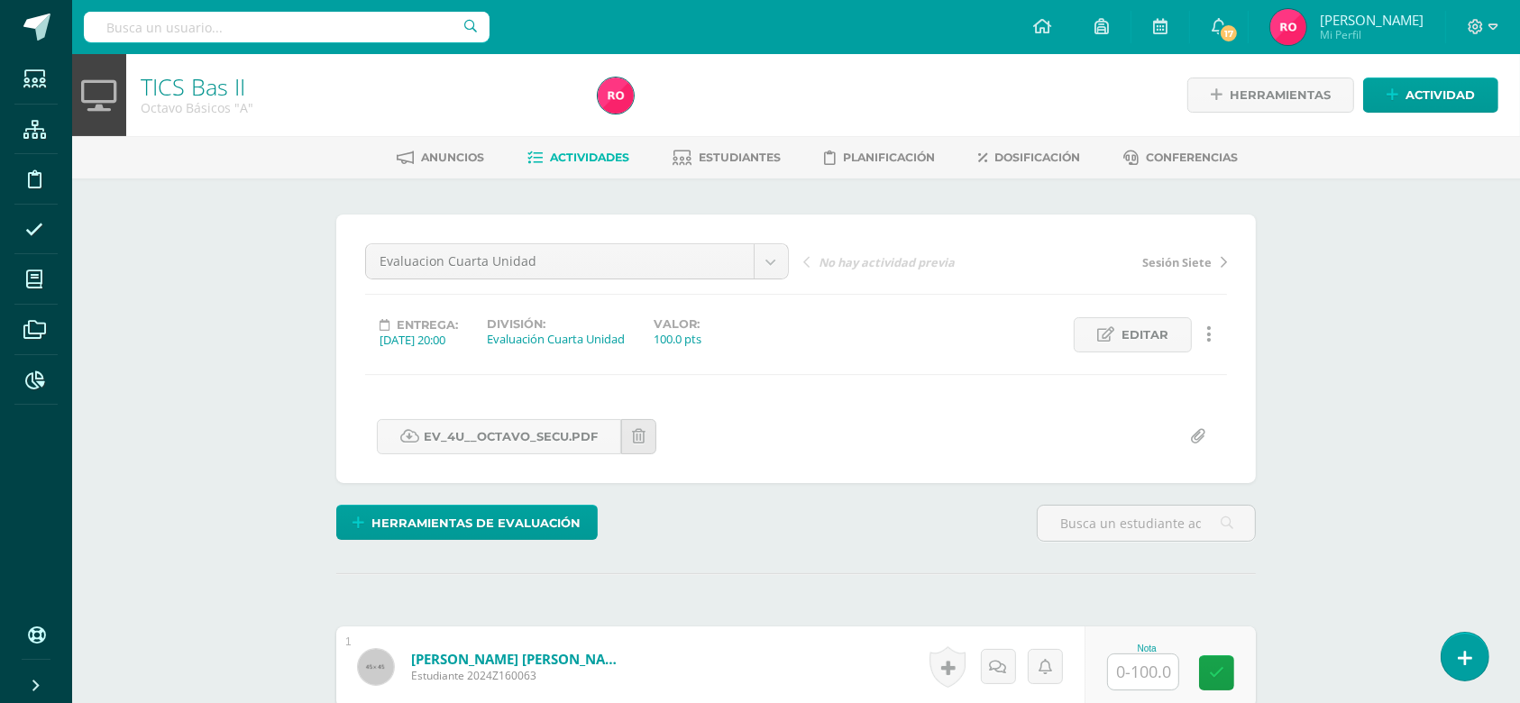
click at [554, 157] on span "Actividades" at bounding box center [590, 158] width 79 height 14
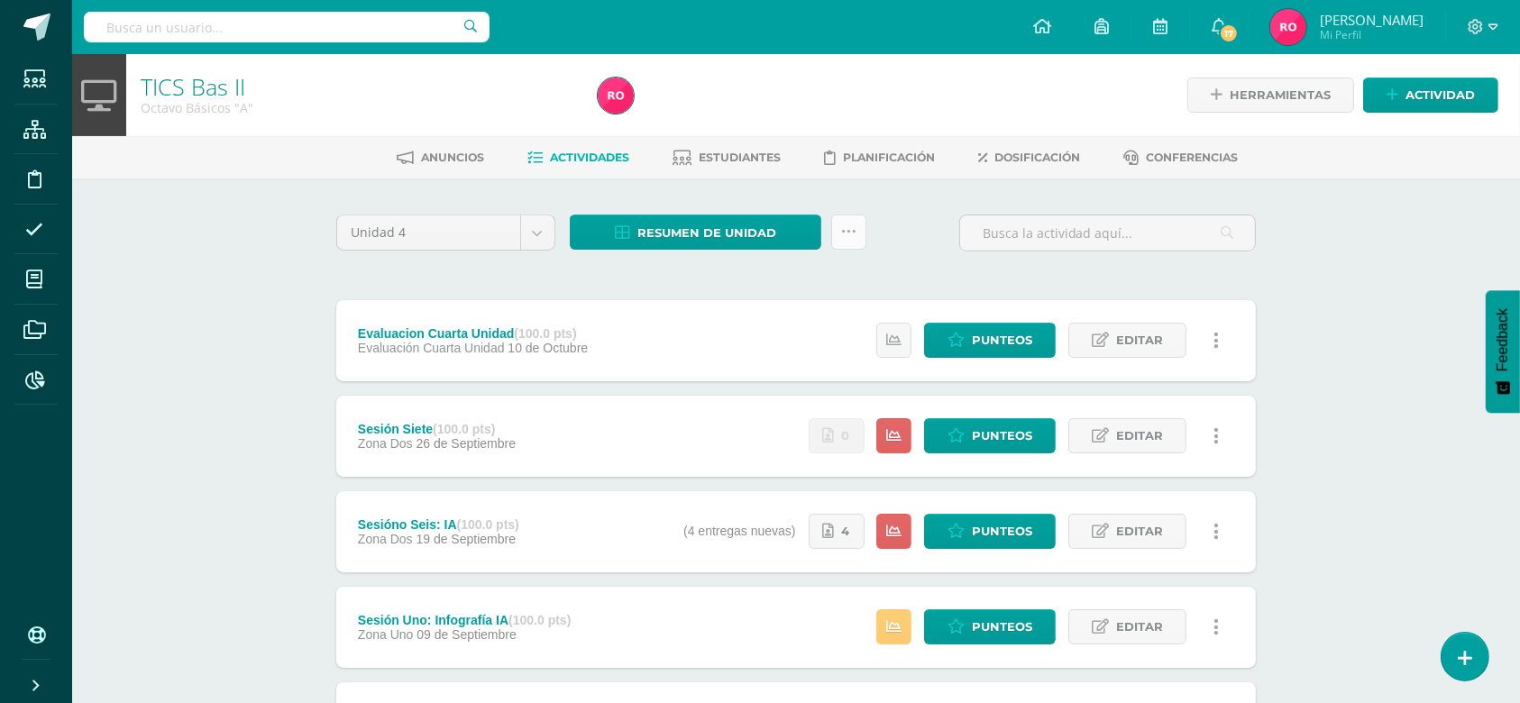
click at [856, 237] on link at bounding box center [848, 232] width 35 height 35
click at [807, 272] on link "Subir actividades en masa" at bounding box center [804, 288] width 198 height 43
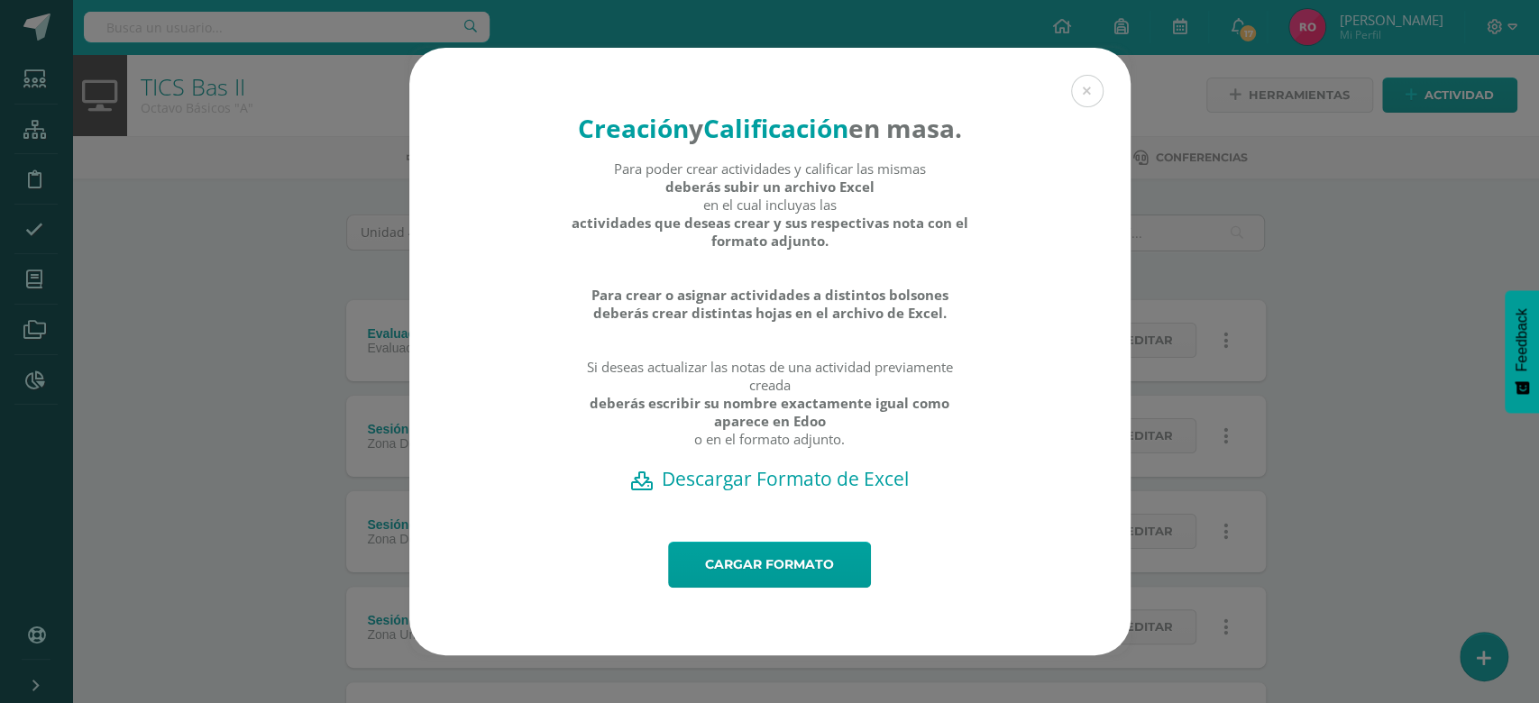
click at [806, 491] on h2 "Descargar Formato de Excel" at bounding box center [770, 478] width 658 height 25
click at [802, 588] on link "Cargar formato" at bounding box center [769, 565] width 203 height 46
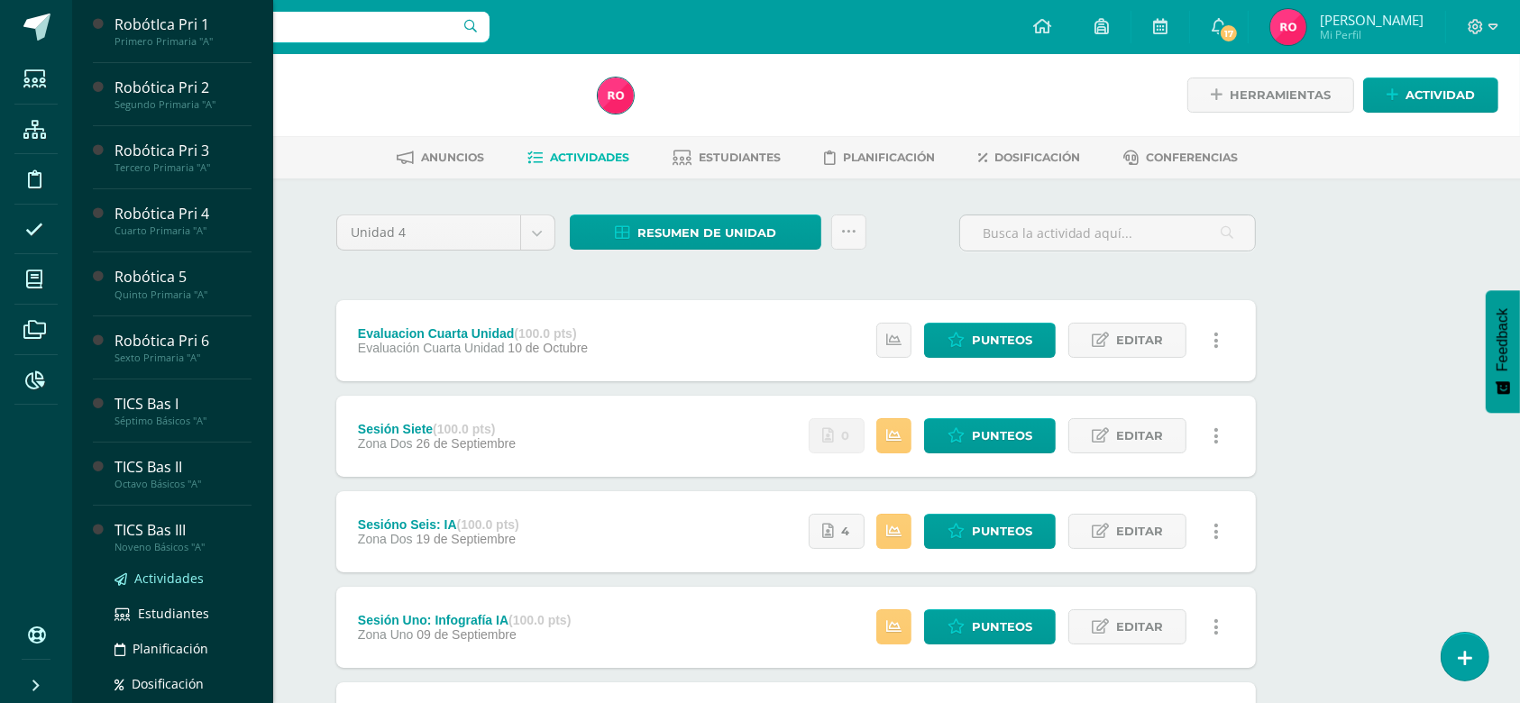
click at [142, 573] on span "Actividades" at bounding box center [168, 578] width 69 height 17
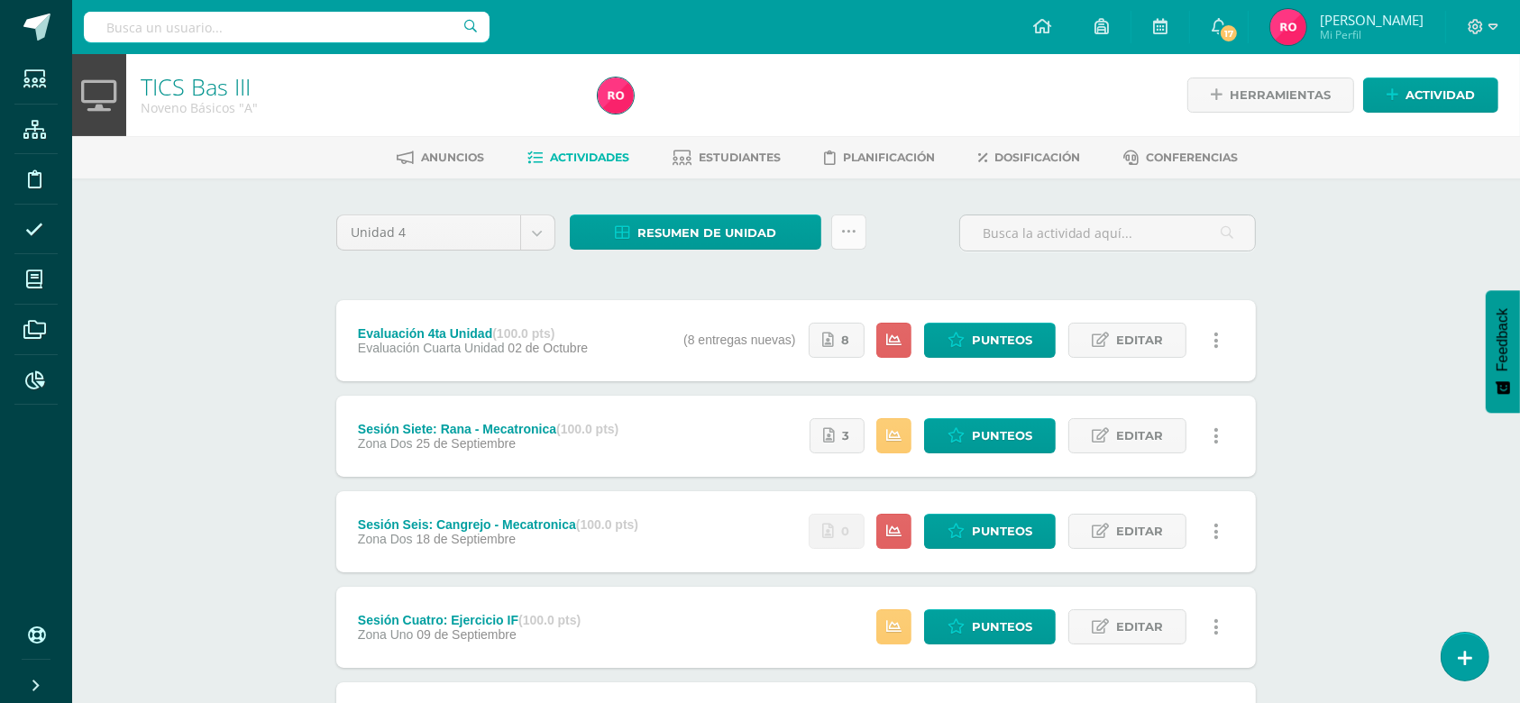
click at [844, 229] on icon at bounding box center [848, 231] width 15 height 15
click at [799, 283] on link "Subir actividades en masa" at bounding box center [804, 288] width 198 height 43
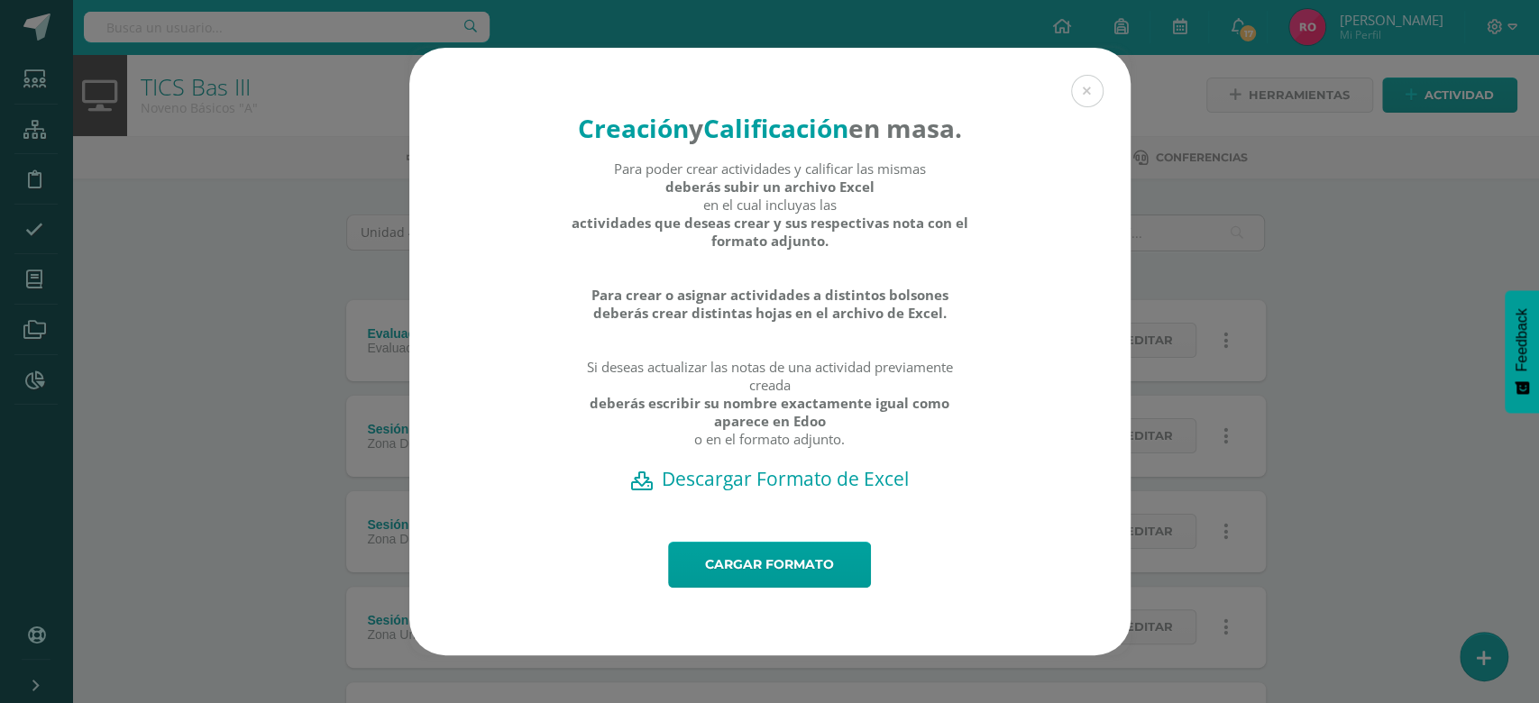
click at [802, 491] on h2 "Descargar Formato de Excel" at bounding box center [770, 478] width 658 height 25
click at [796, 588] on link "Cargar formato" at bounding box center [769, 565] width 203 height 46
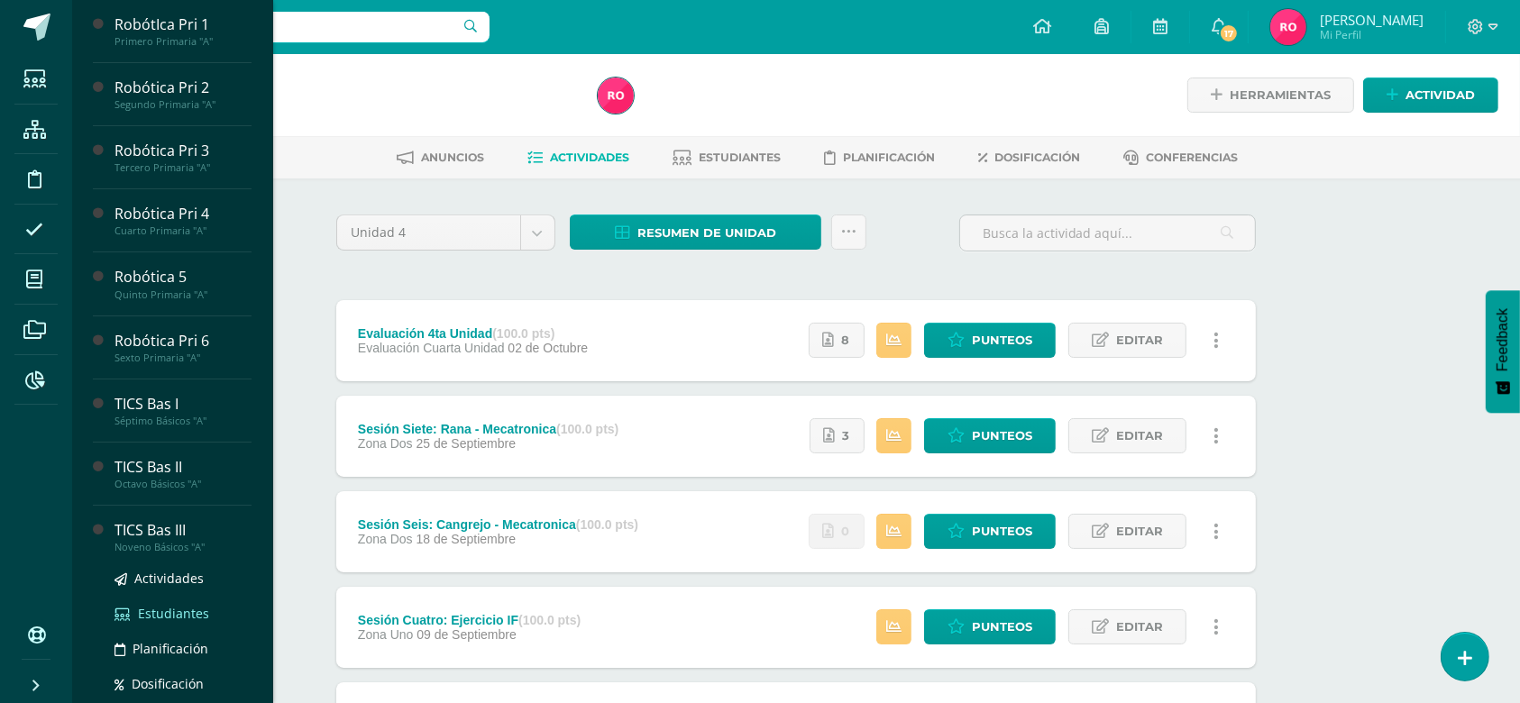
scroll to position [172, 0]
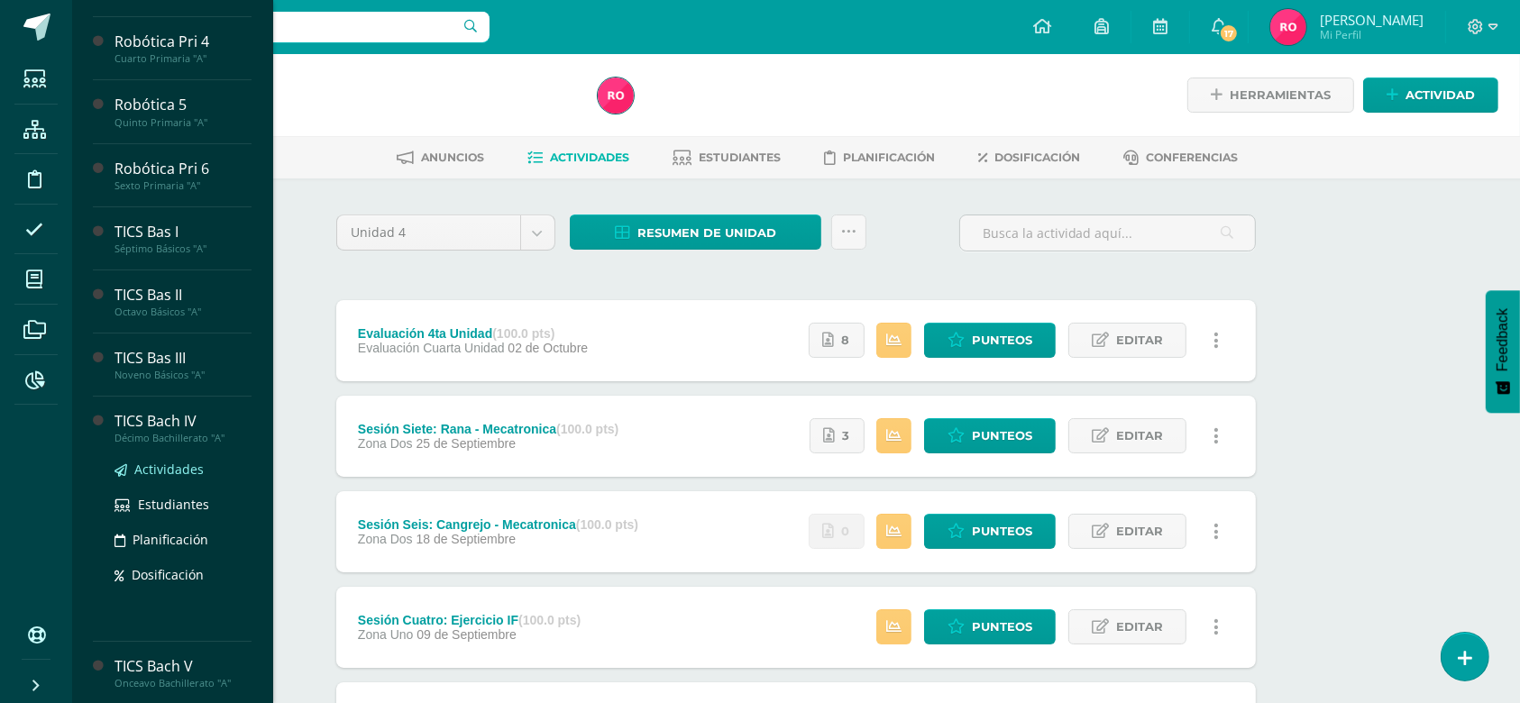
click at [179, 465] on span "Actividades" at bounding box center [168, 469] width 69 height 17
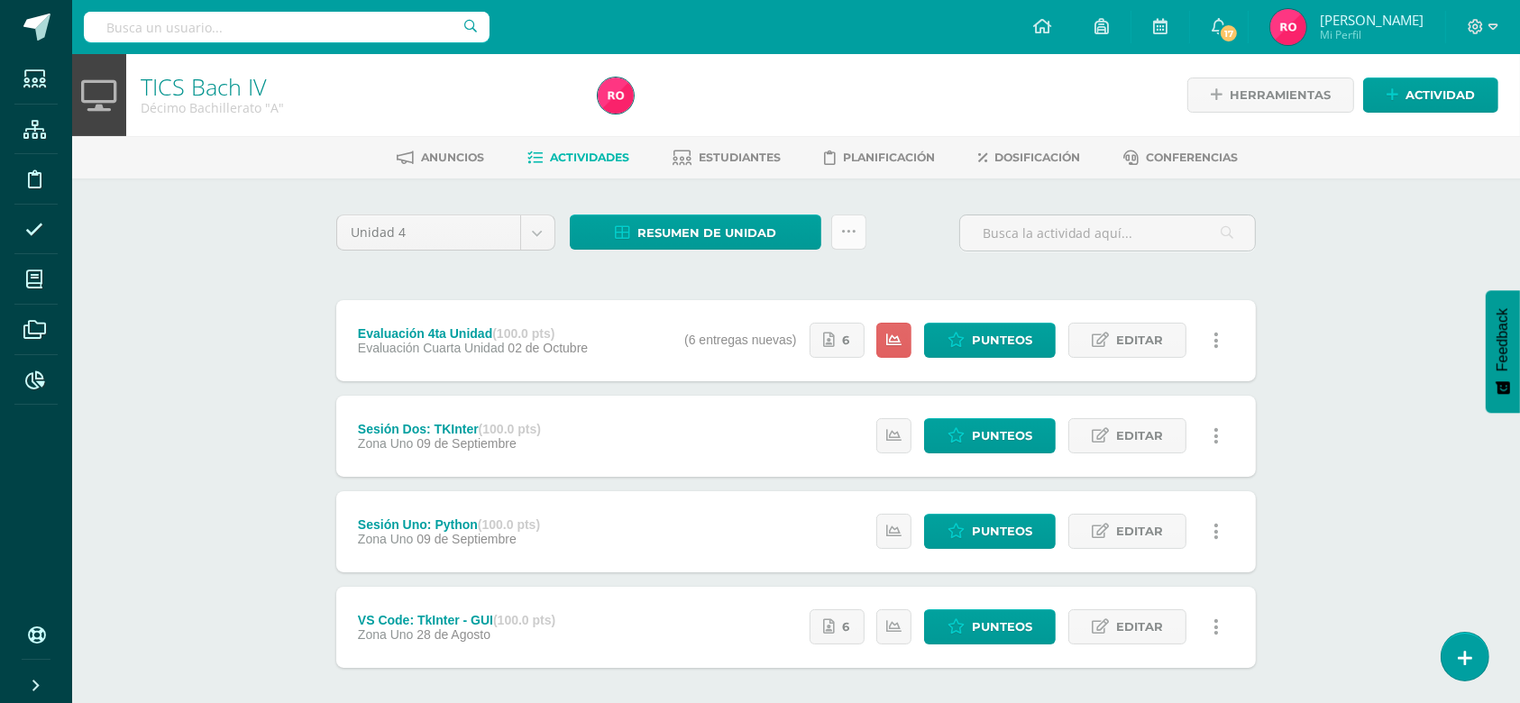
click at [851, 234] on icon at bounding box center [848, 231] width 15 height 15
click at [805, 287] on link "Subir actividades en masa" at bounding box center [804, 288] width 198 height 43
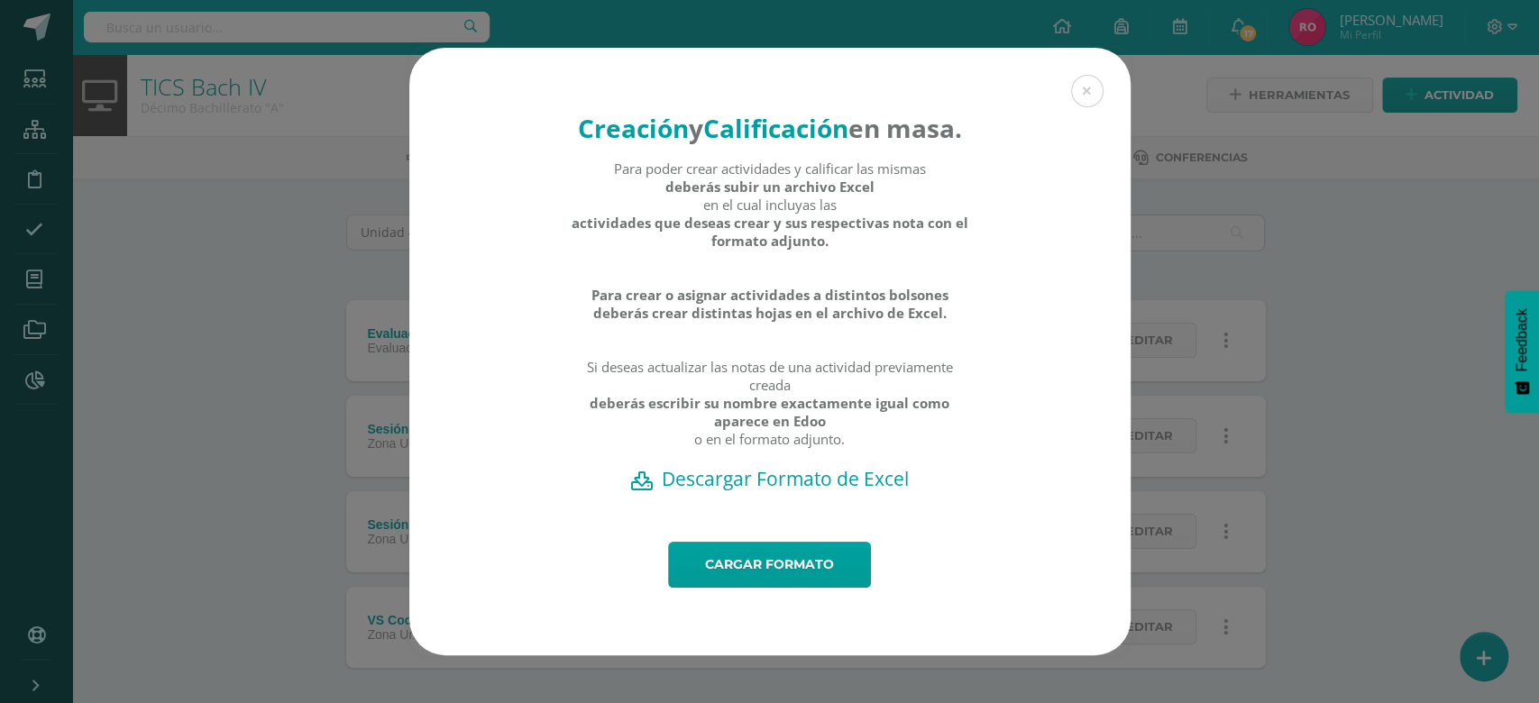
click at [777, 491] on h2 "Descargar Formato de Excel" at bounding box center [770, 478] width 658 height 25
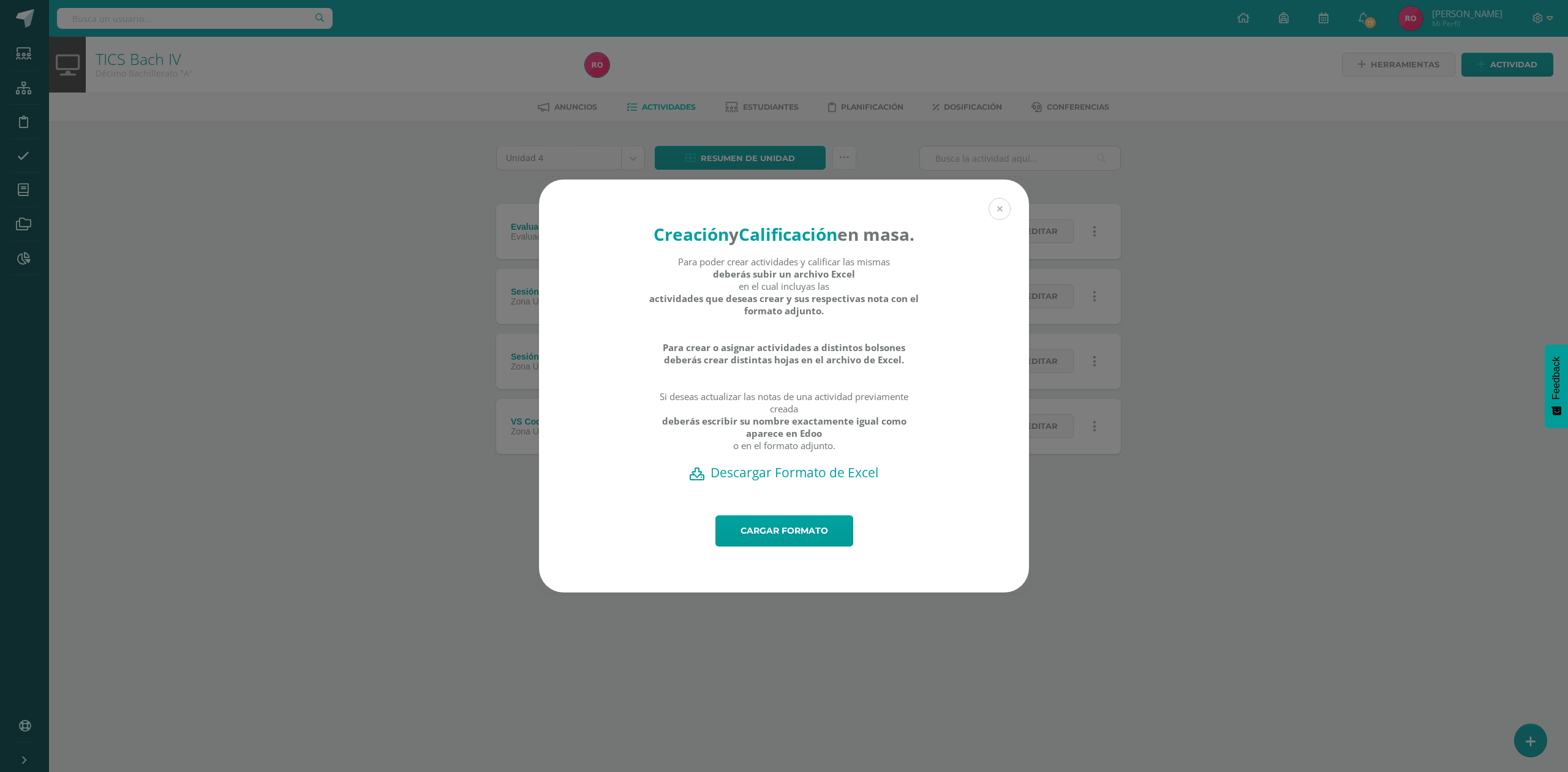
click at [1003, 198] on button at bounding box center [999, 209] width 22 height 22
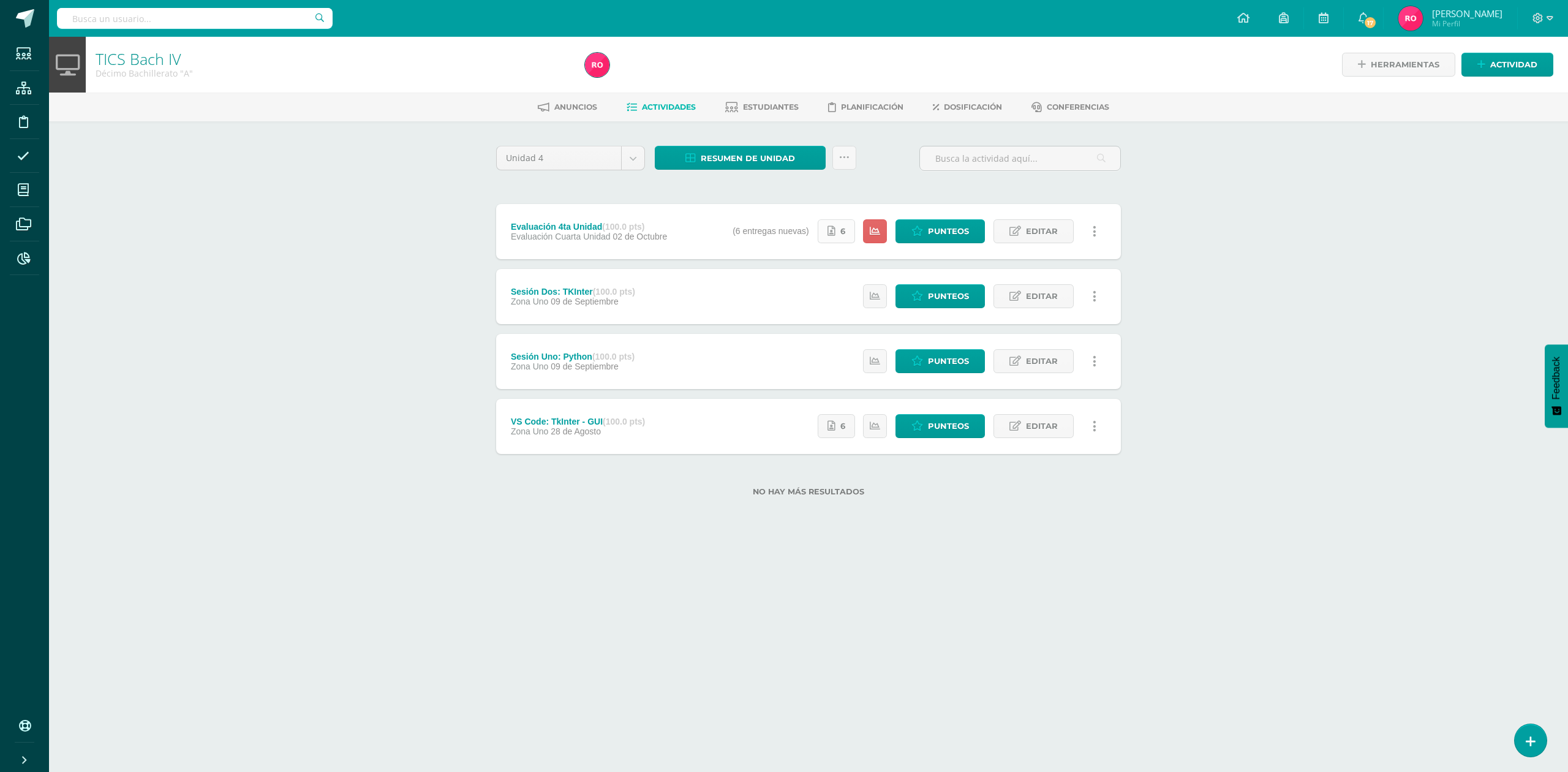
click at [837, 227] on link "6" at bounding box center [836, 231] width 37 height 24
click at [929, 235] on span "Punteos" at bounding box center [948, 231] width 41 height 22
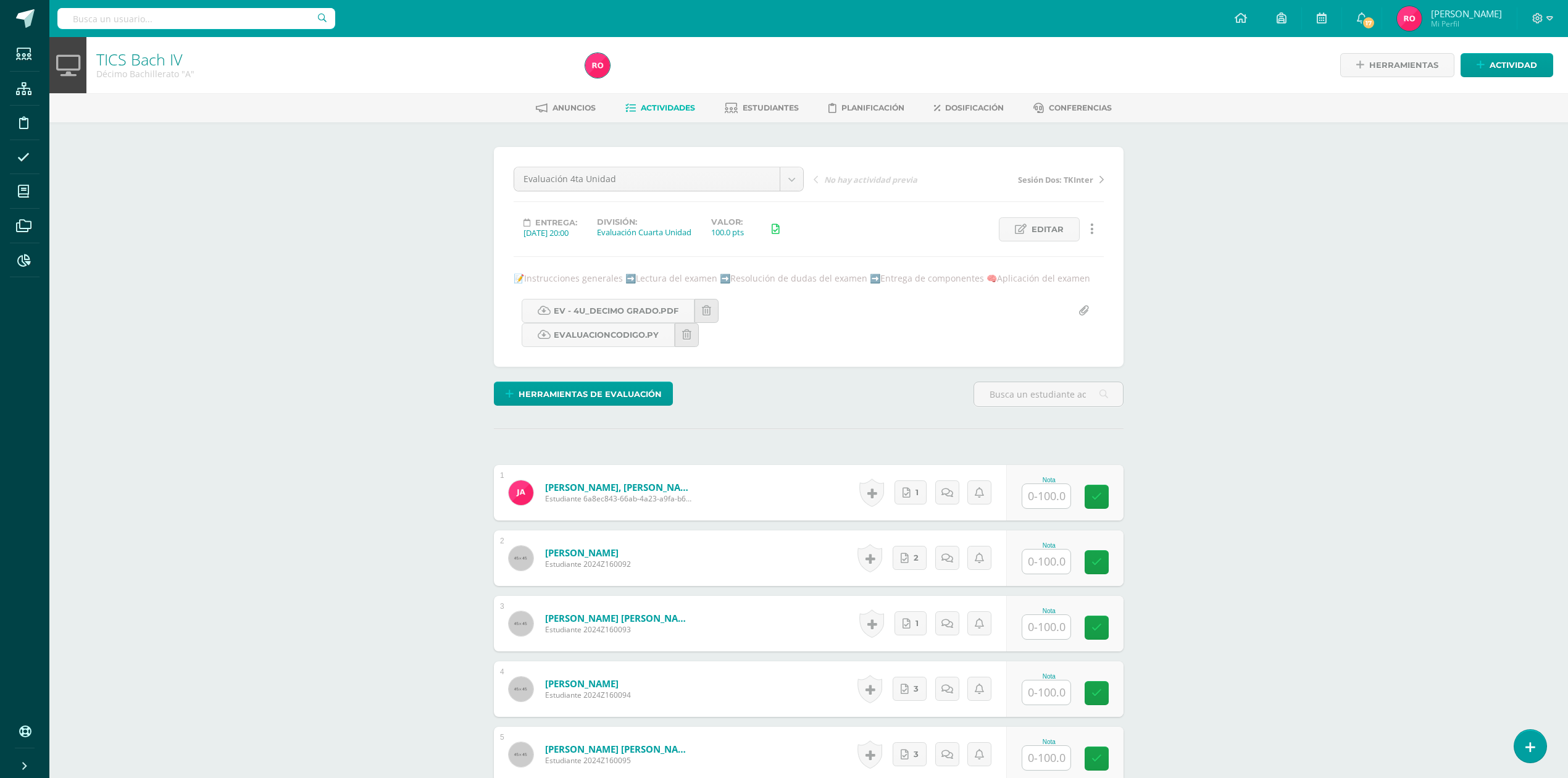
click at [593, 99] on ul "Anuncios Actividades Estudiantes Planificación Dosificación Conferencias" at bounding box center [824, 108] width 1519 height 21
click at [641, 110] on span "Actividades" at bounding box center [668, 108] width 54 height 10
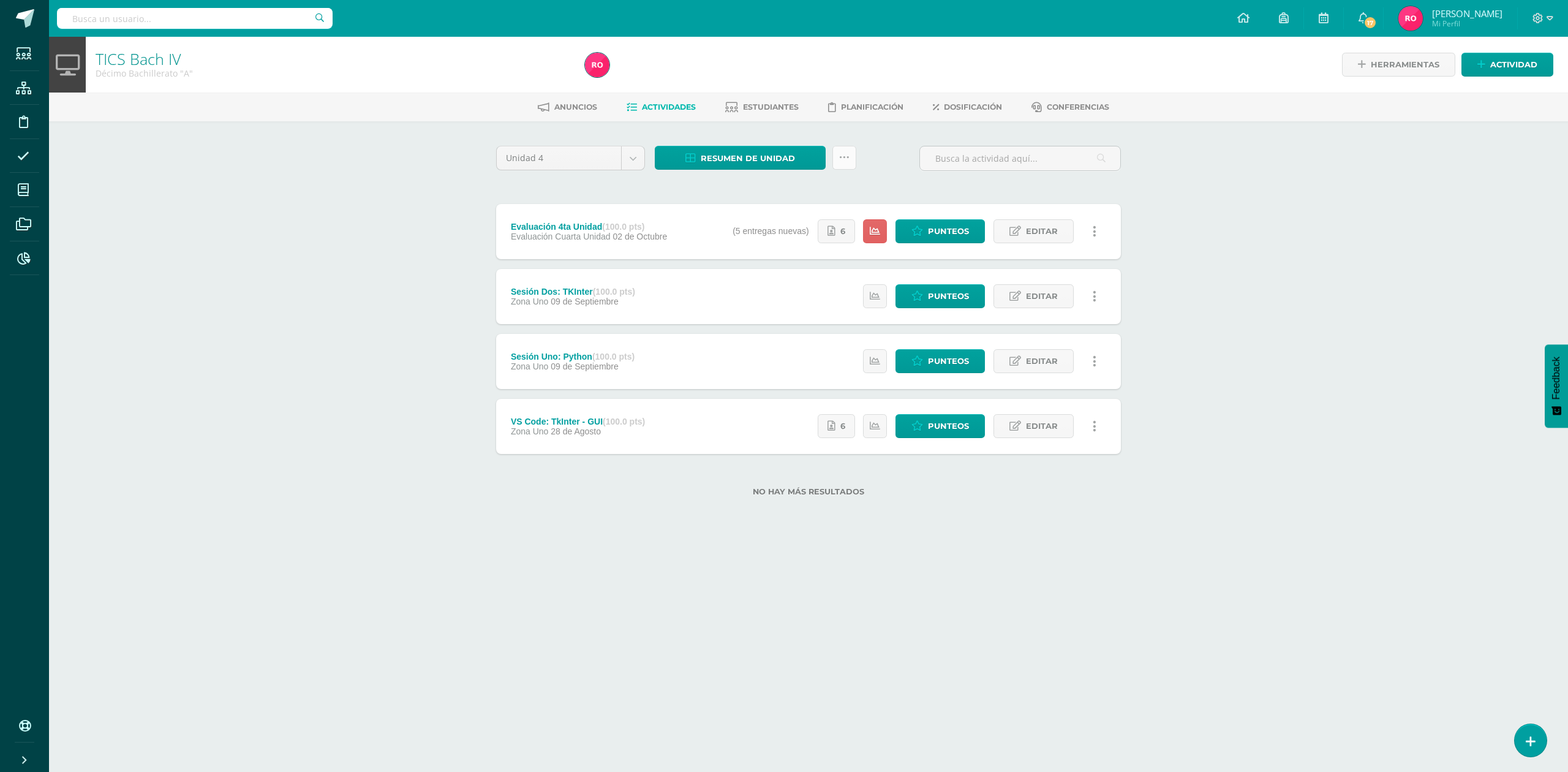
click at [851, 152] on link at bounding box center [844, 158] width 24 height 24
click at [811, 194] on link "Subir actividades en masa" at bounding box center [813, 196] width 135 height 29
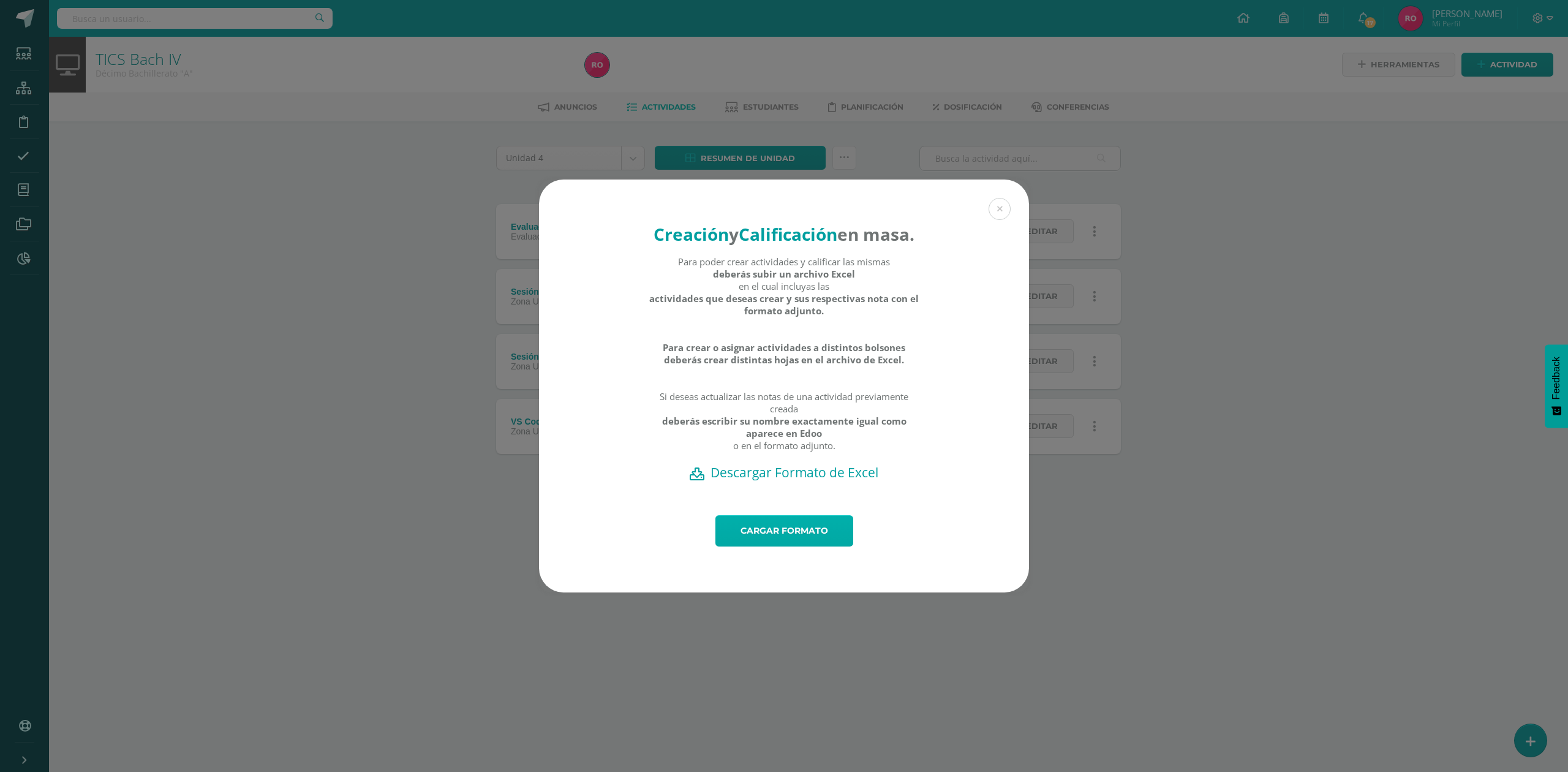
click at [762, 540] on link "Cargar formato" at bounding box center [784, 531] width 138 height 31
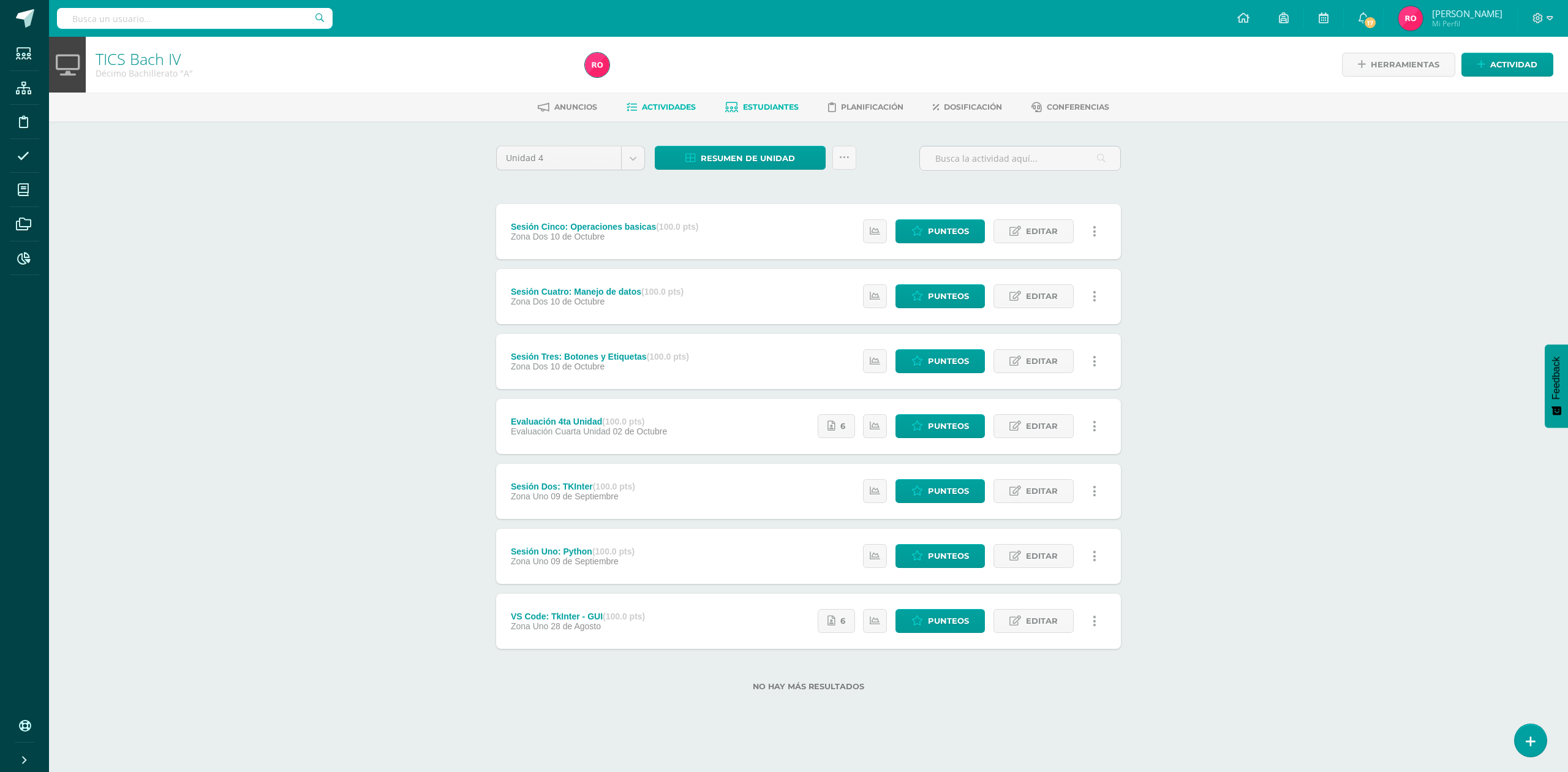
click at [791, 109] on span "Estudiantes" at bounding box center [771, 107] width 56 height 10
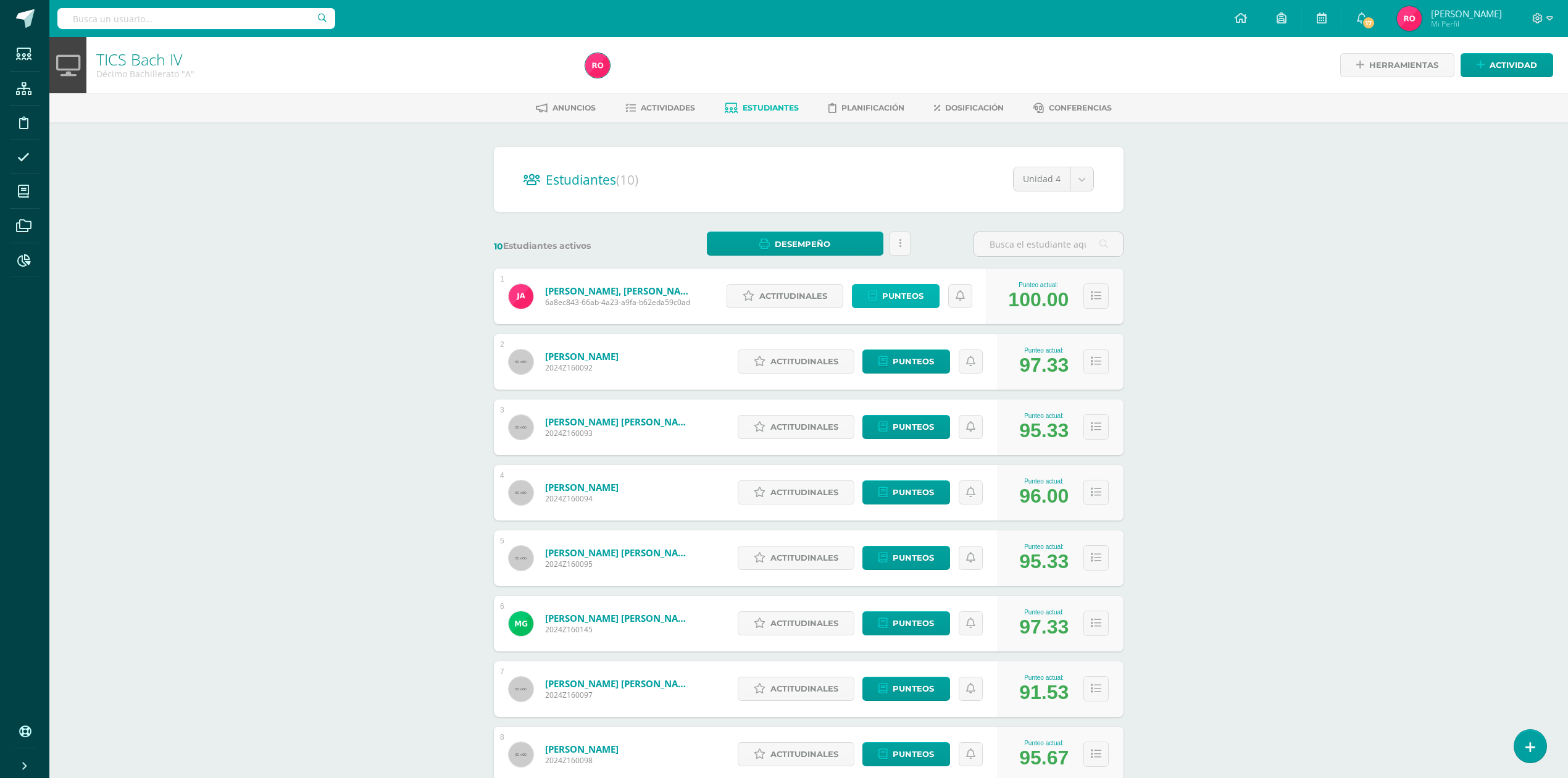
scroll to position [216, 0]
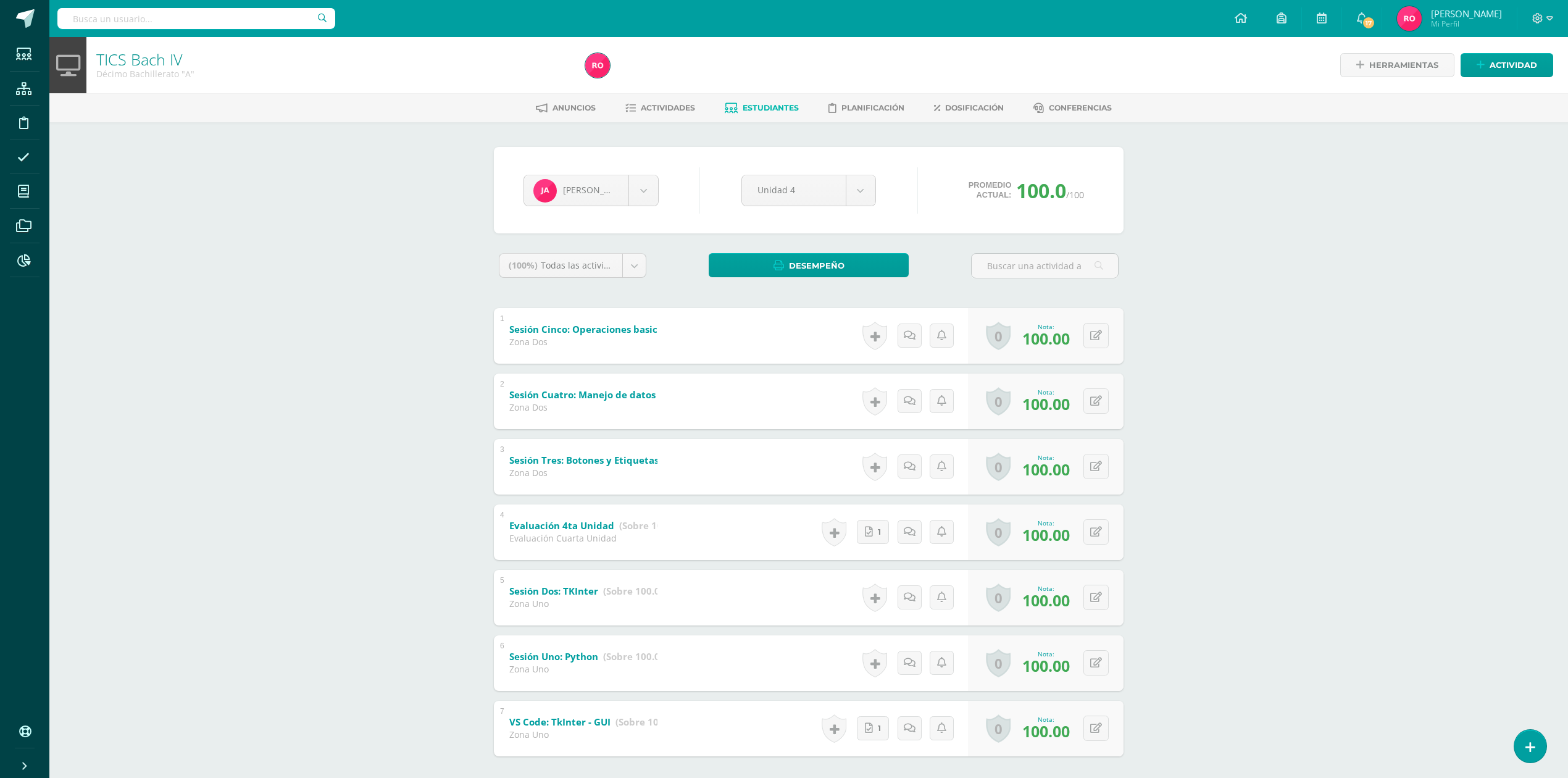
scroll to position [60, 0]
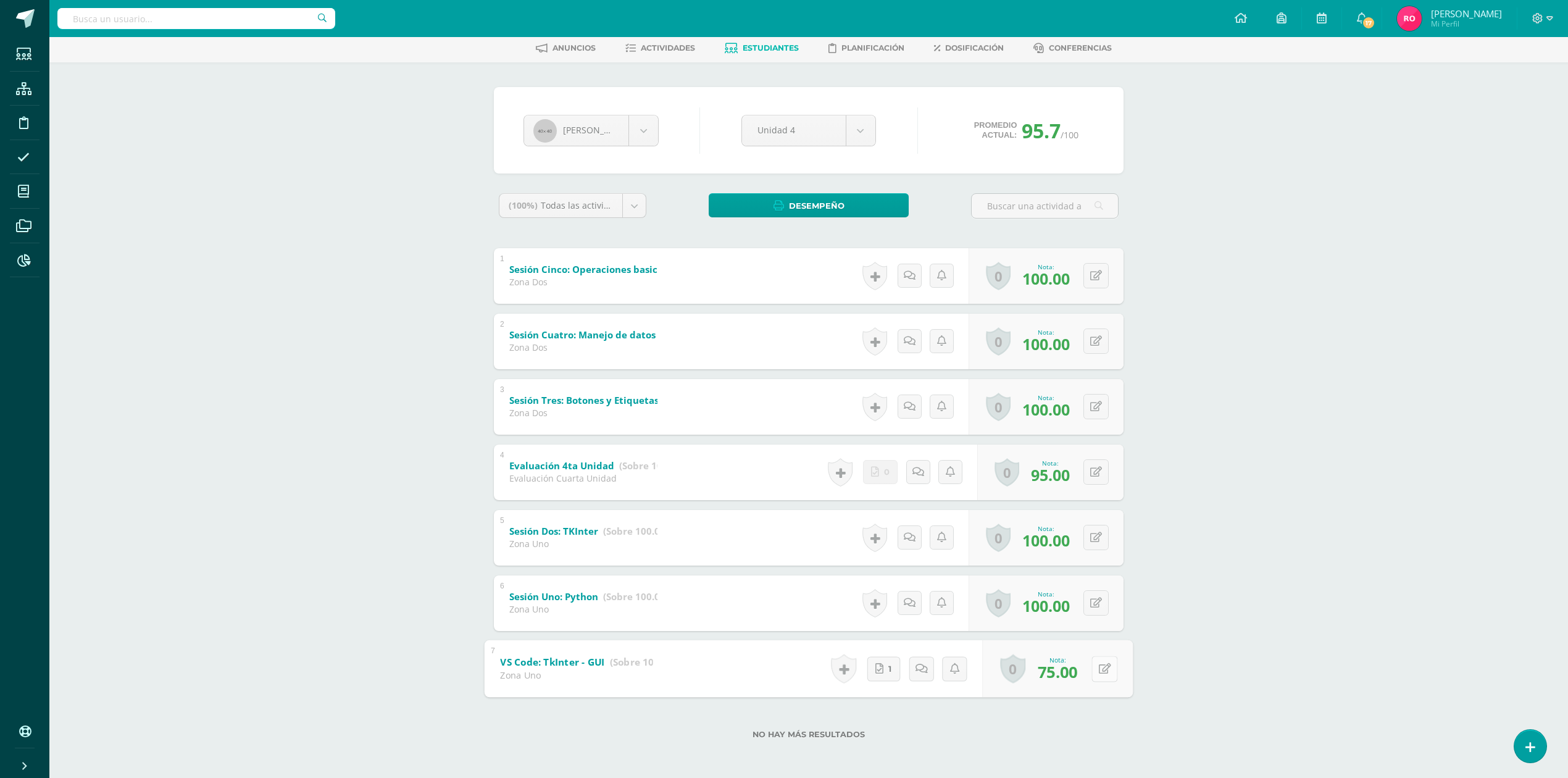
click at [1092, 672] on button at bounding box center [1104, 668] width 26 height 26
type input "100"
click at [1089, 473] on div "0 Logros Logros obtenidos Aún no hay logros agregados Nota: 95.00" at bounding box center [1050, 472] width 147 height 55
click at [1100, 473] on icon at bounding box center [1105, 472] width 12 height 10
type input "100"
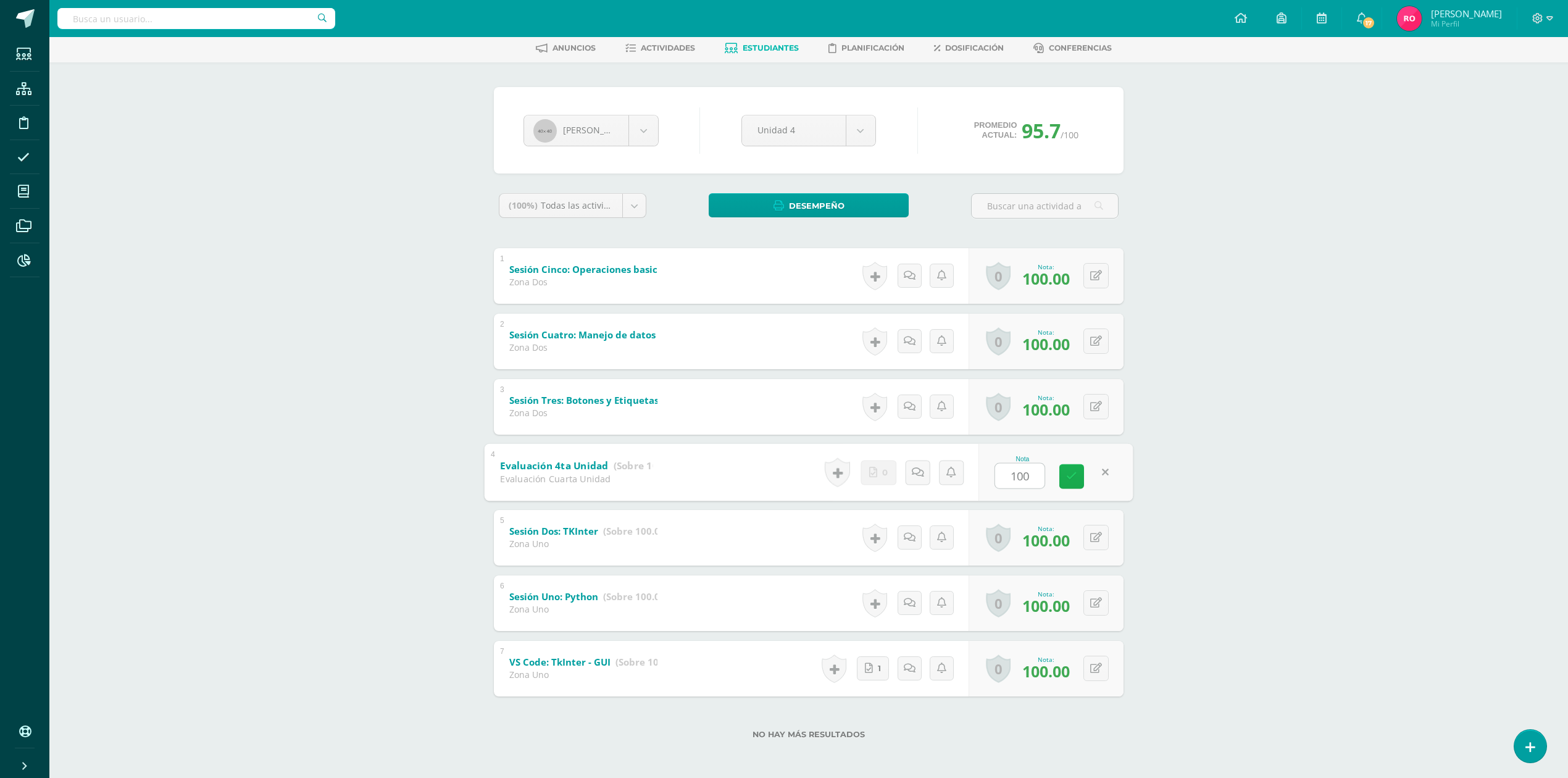
click at [1074, 471] on icon at bounding box center [1072, 476] width 11 height 10
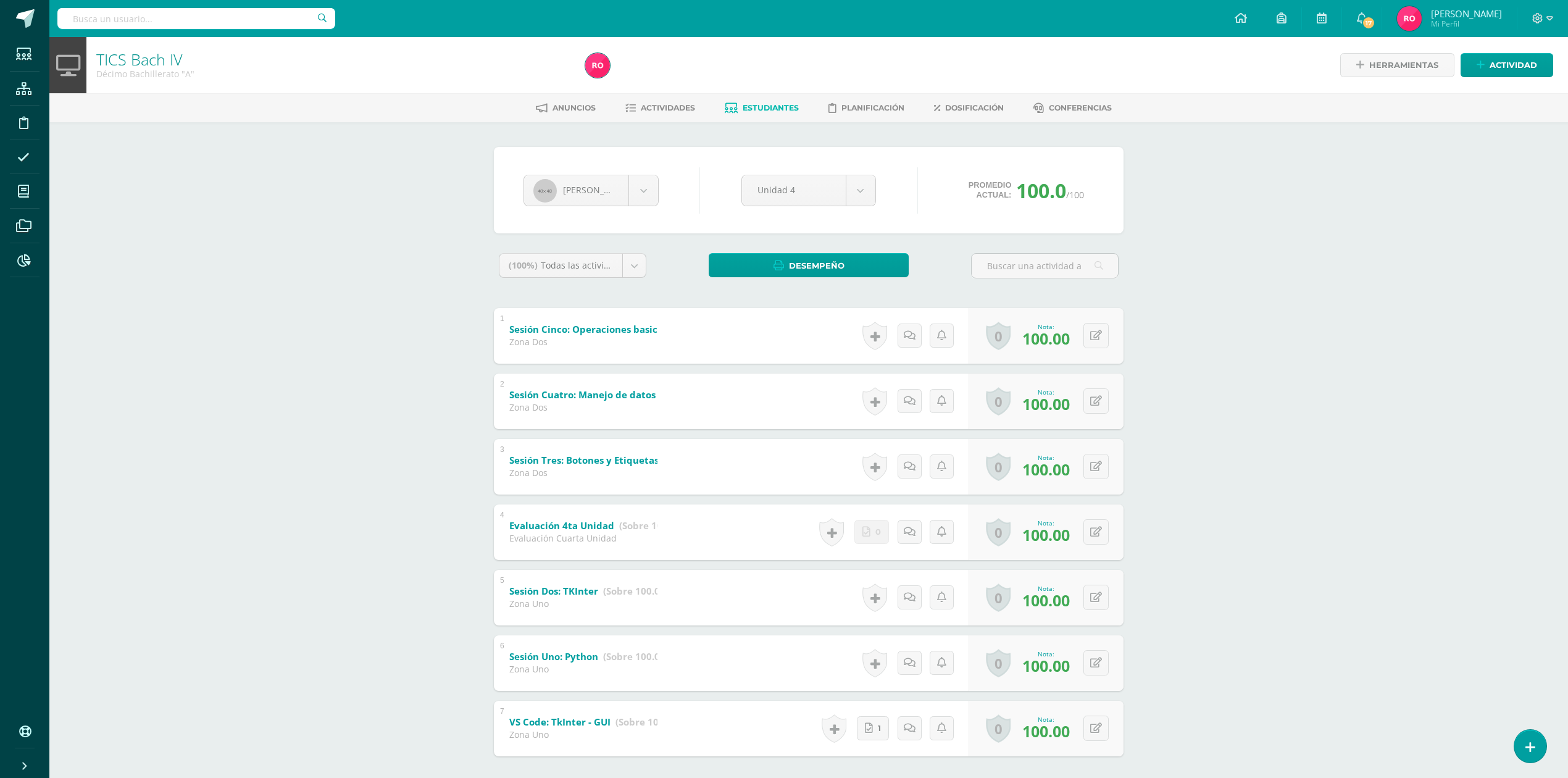
scroll to position [1, 0]
